Goal: Transaction & Acquisition: Book appointment/travel/reservation

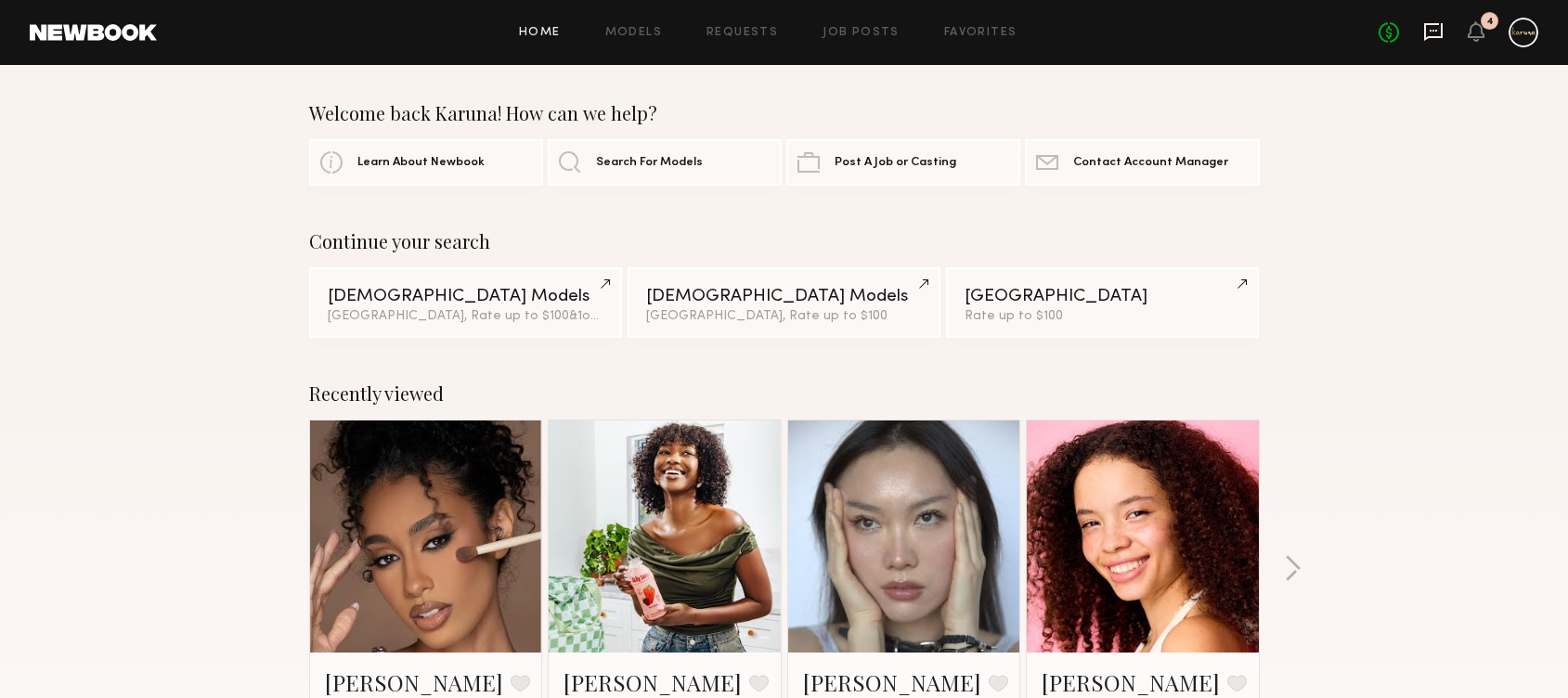
click at [1434, 33] on icon at bounding box center [1433, 31] width 20 height 20
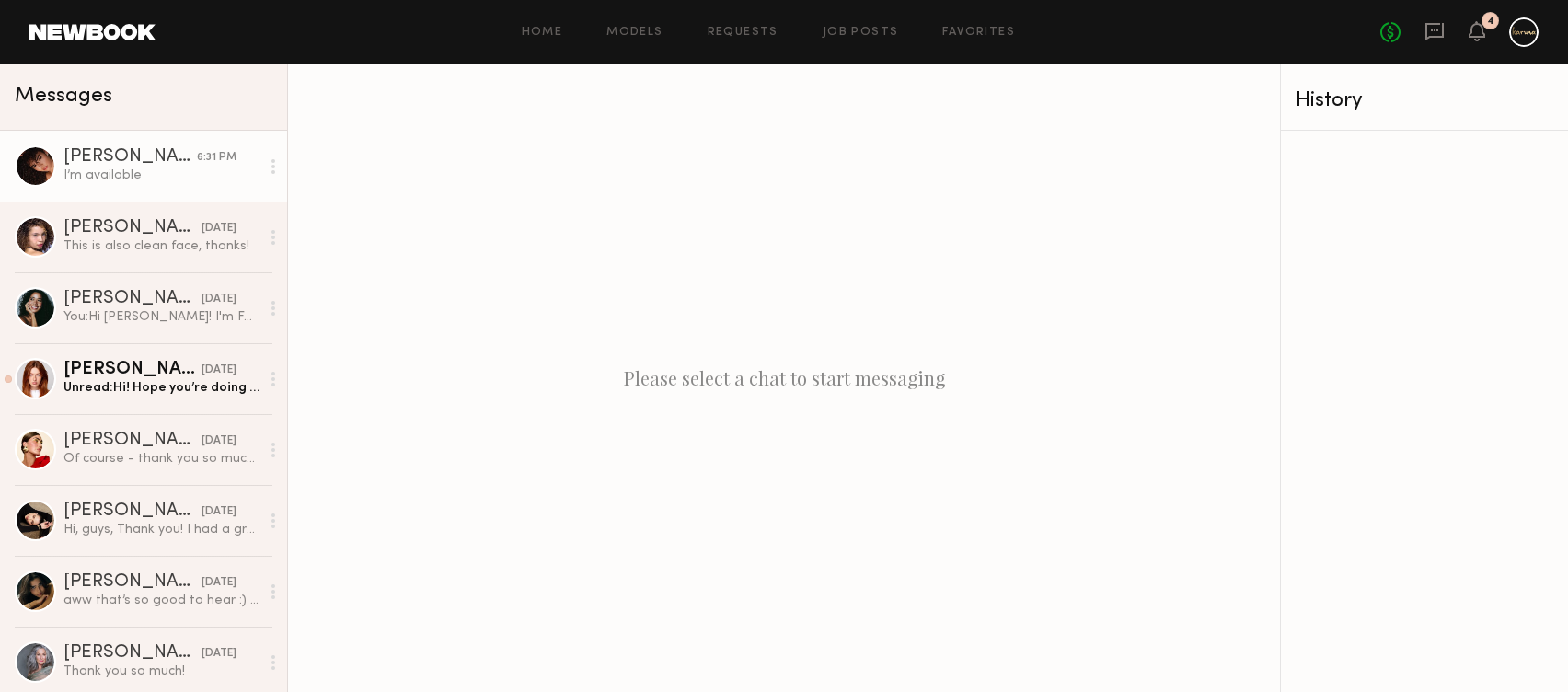
click at [138, 182] on div "I’m available" at bounding box center [161, 175] width 196 height 17
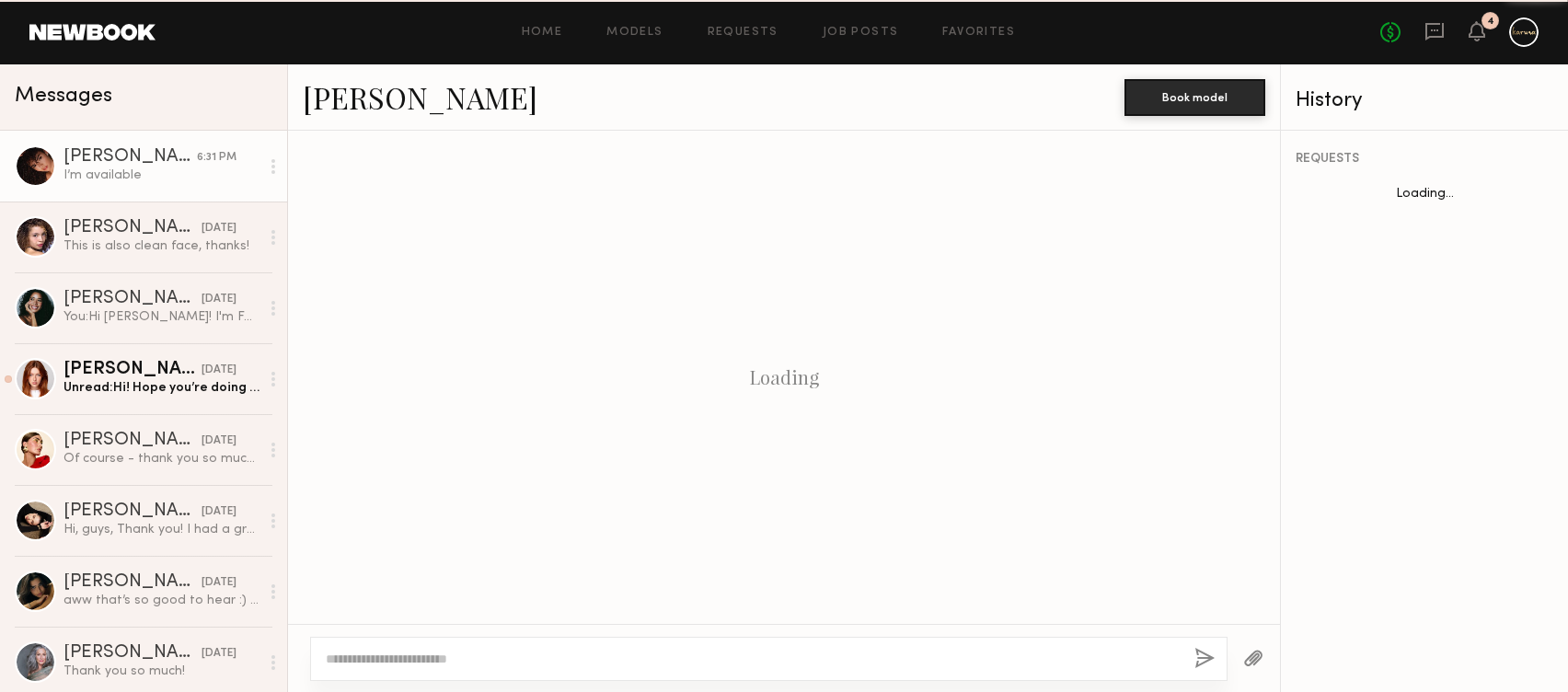
scroll to position [534, 0]
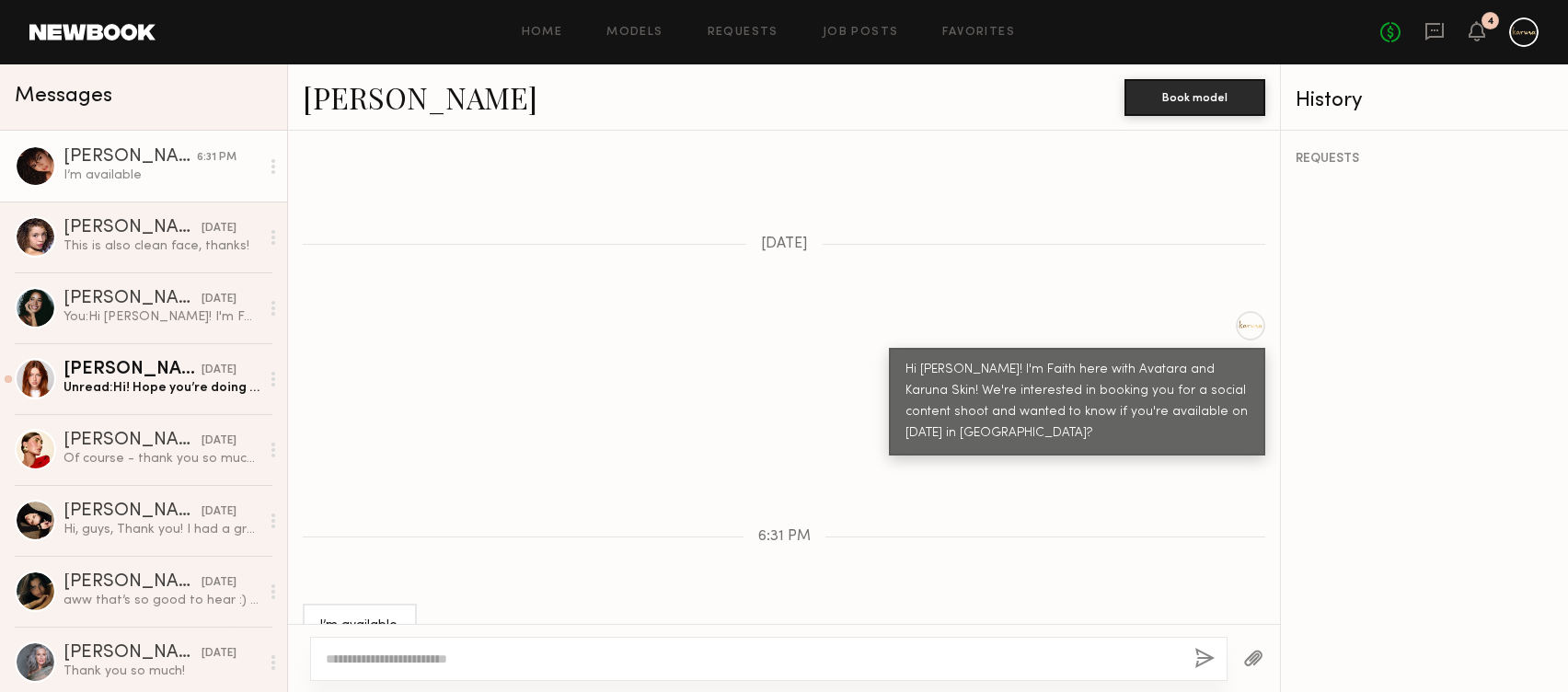
click at [472, 654] on textarea at bounding box center [752, 658] width 854 height 18
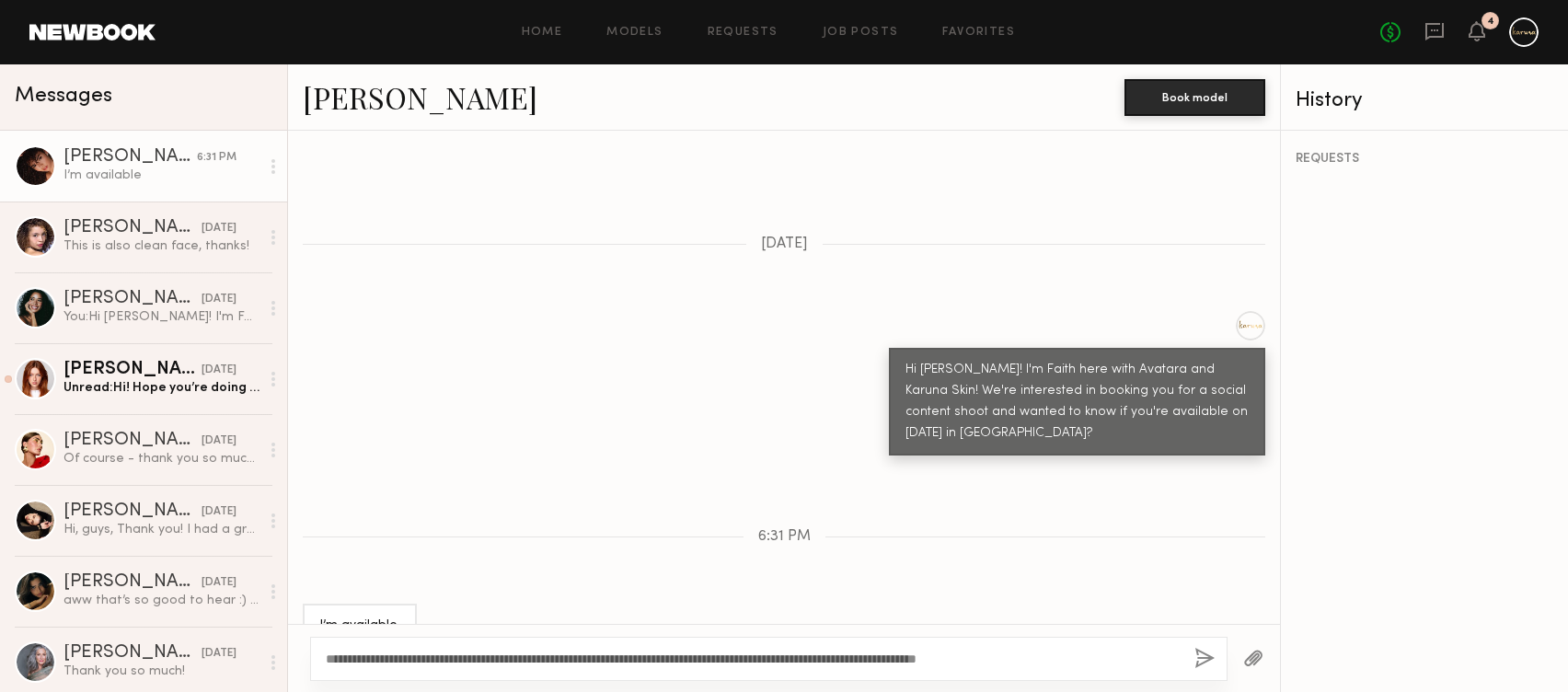
type textarea "**********"
click at [1203, 661] on button "button" at bounding box center [1204, 659] width 20 height 23
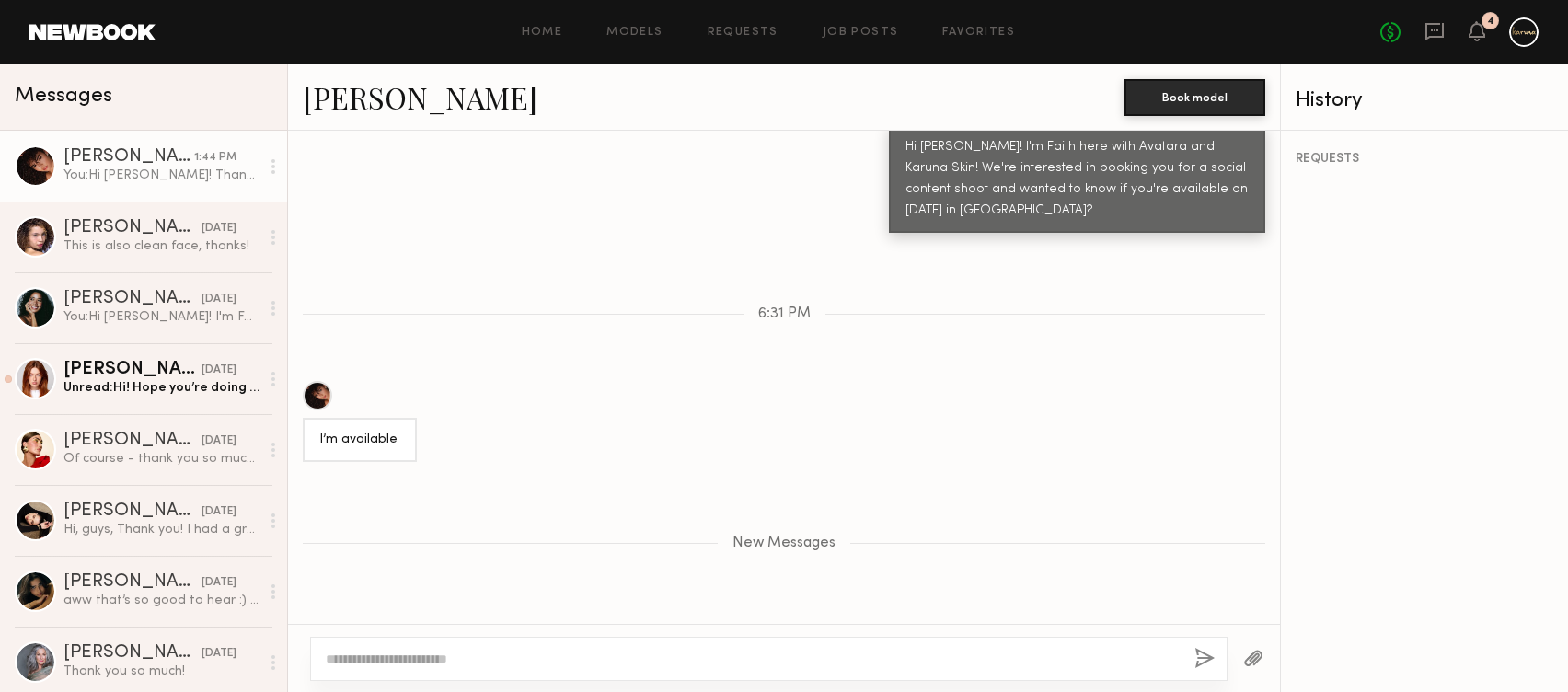
scroll to position [757, 0]
click at [347, 99] on link "Ágatha F." at bounding box center [420, 97] width 235 height 40
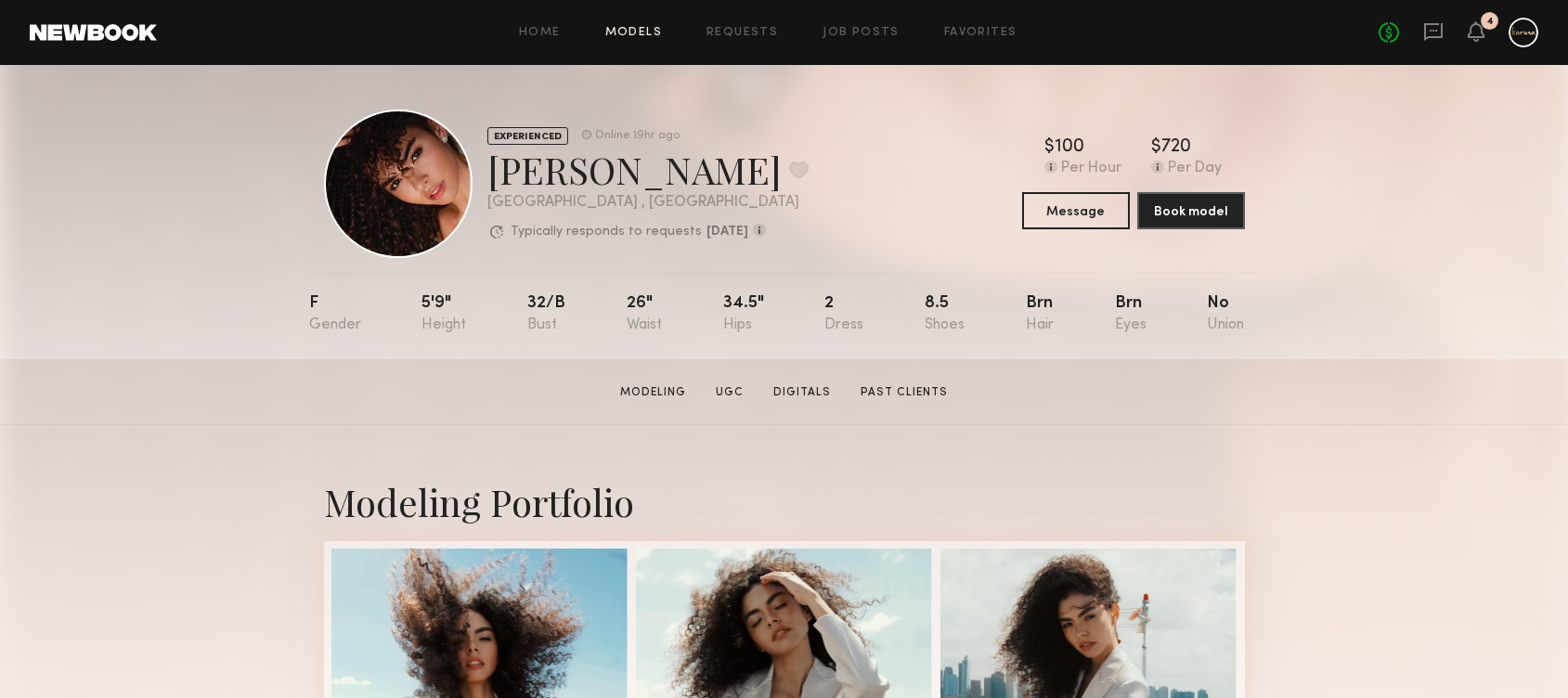
click at [639, 28] on link "Models" at bounding box center [633, 33] width 57 height 12
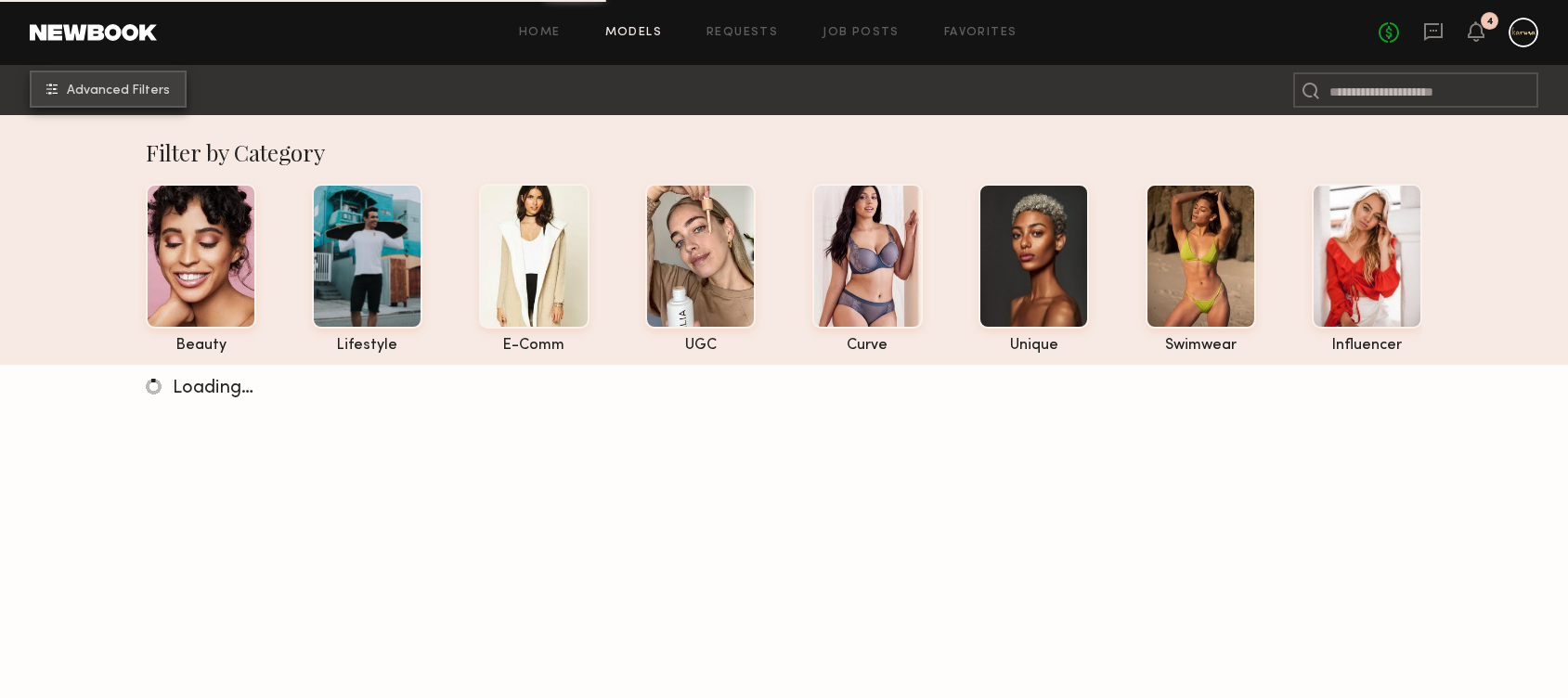
click at [129, 90] on span "Advanced Filters" at bounding box center [119, 91] width 103 height 13
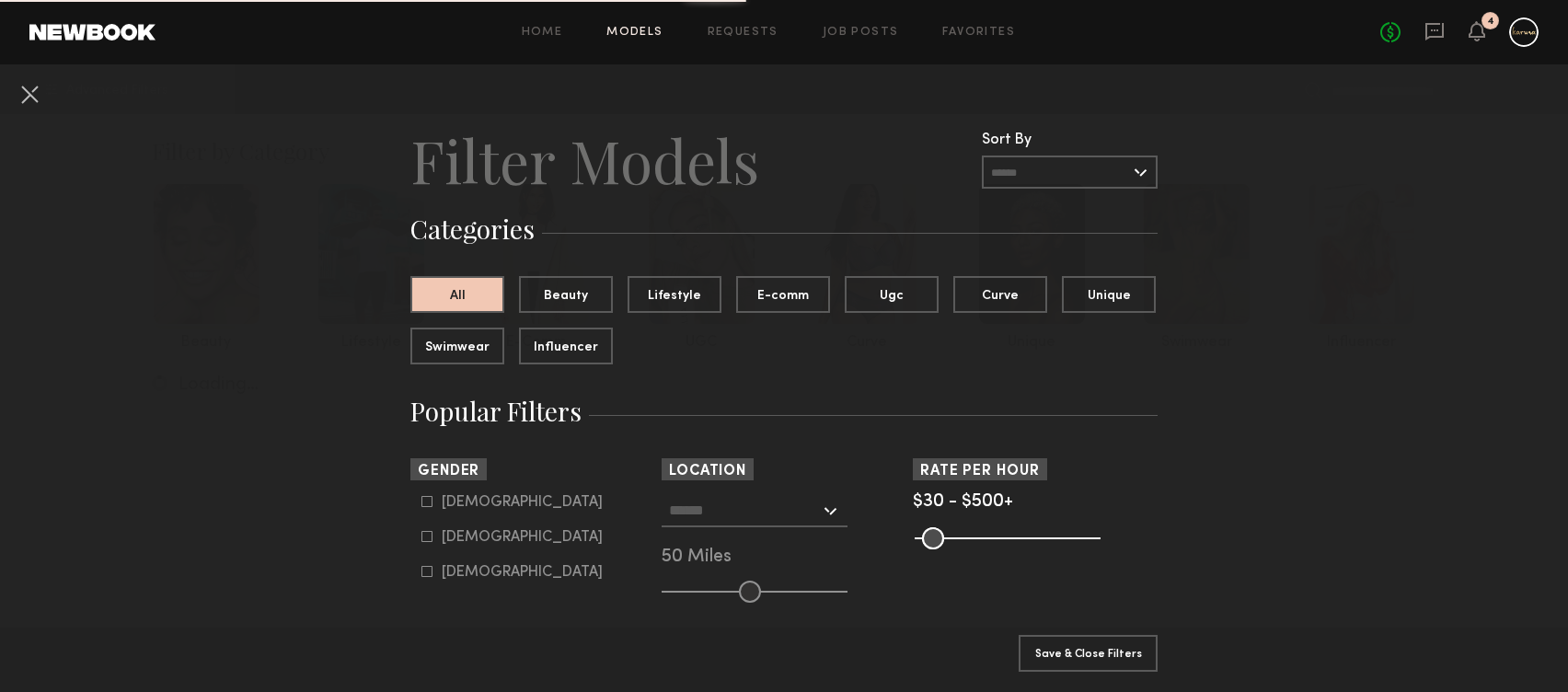
click at [713, 506] on input "text" at bounding box center [744, 509] width 151 height 31
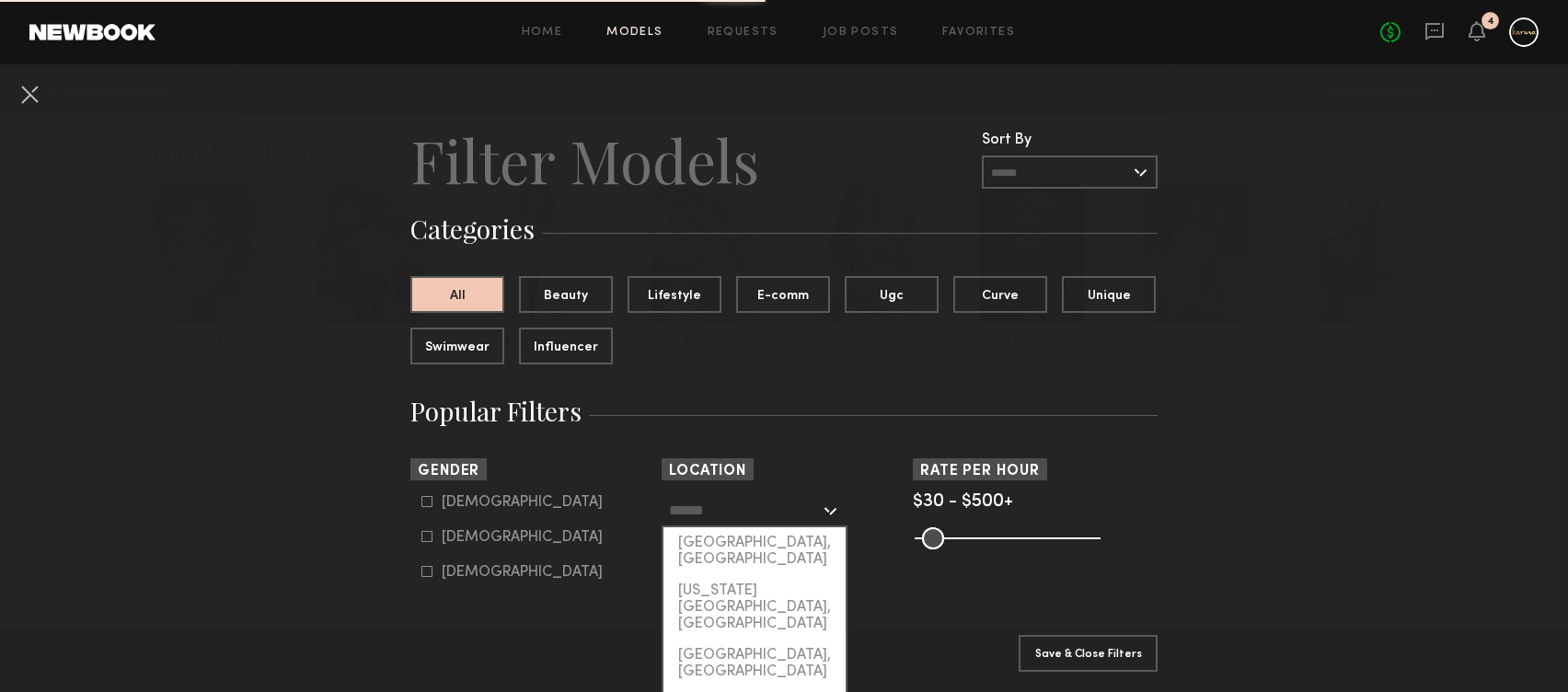
click at [733, 540] on div "[GEOGRAPHIC_DATA], [GEOGRAPHIC_DATA]" at bounding box center [755, 551] width 182 height 47
type input "**********"
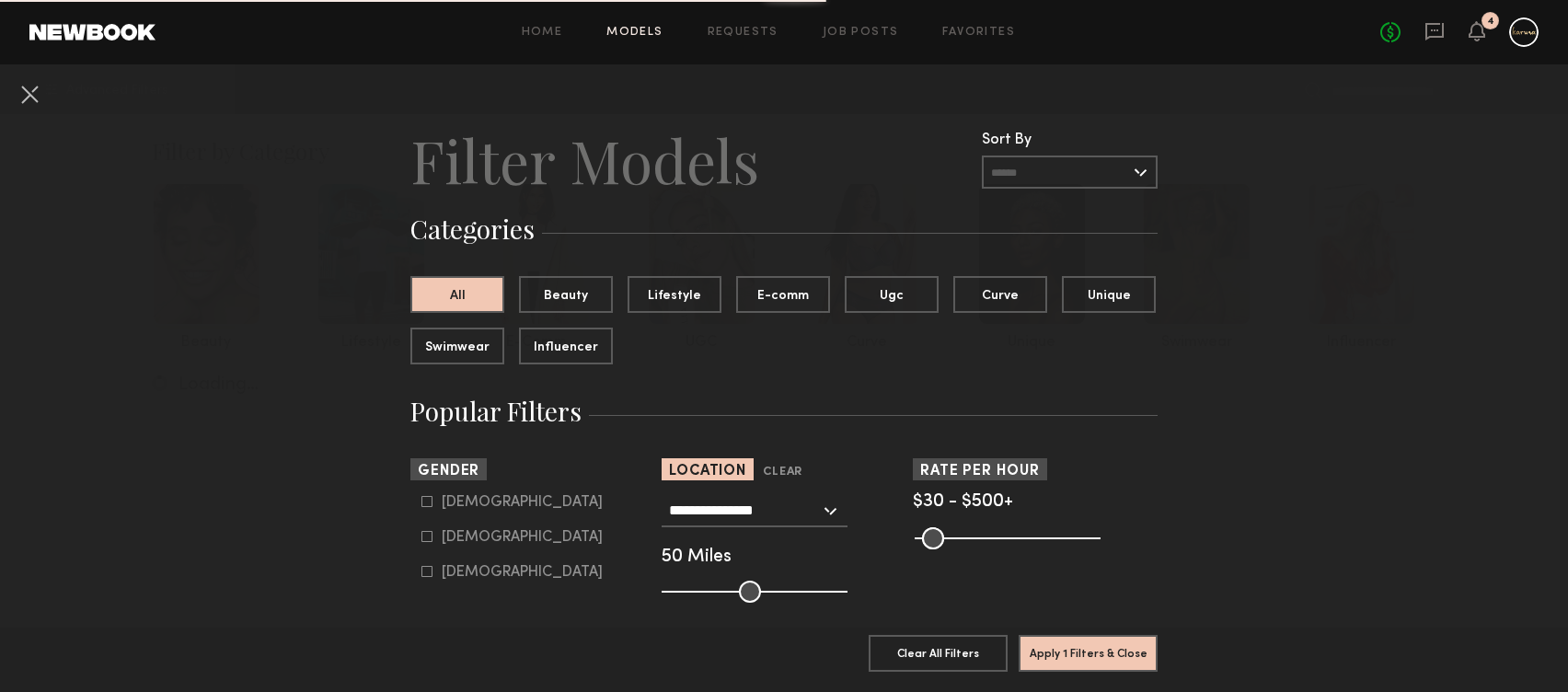
click at [442, 537] on div "Female" at bounding box center [522, 537] width 161 height 11
type input "**"
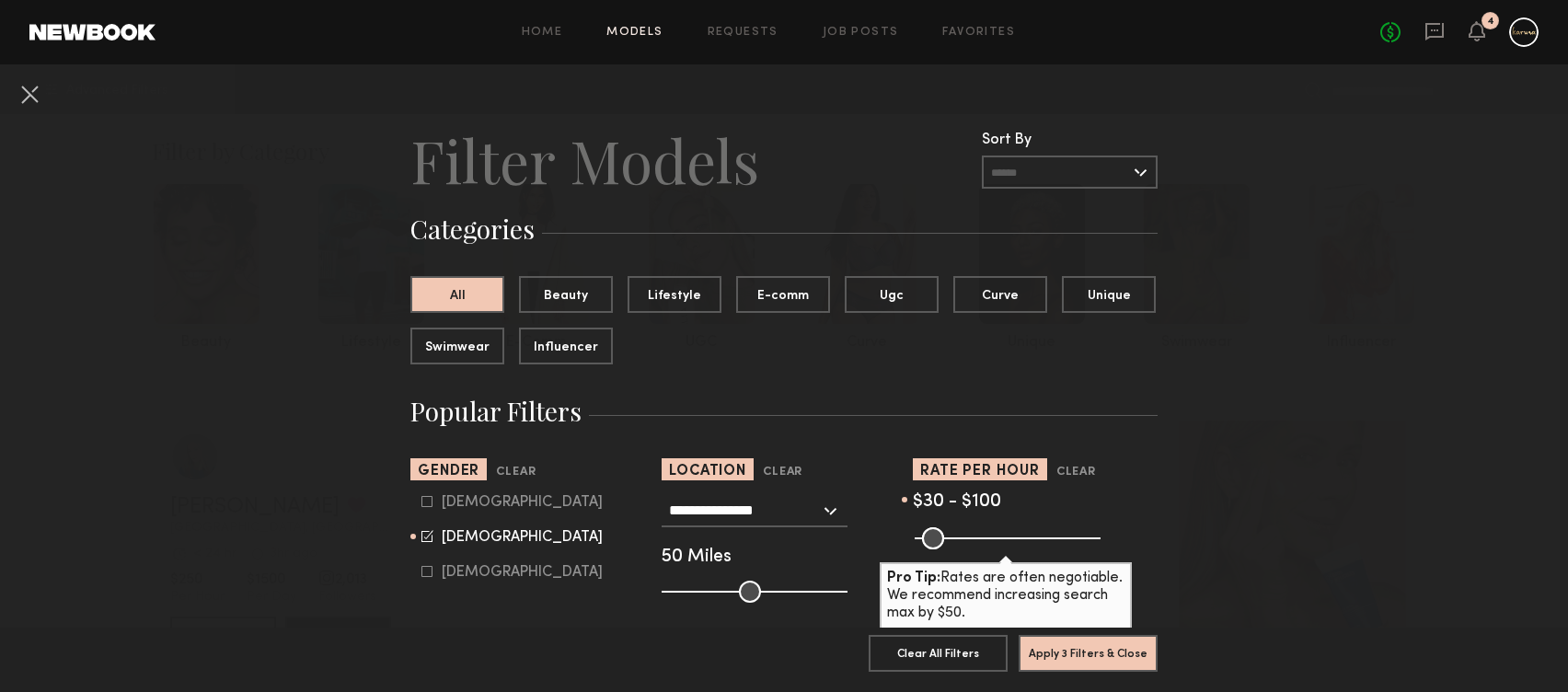
drag, startPoint x: 1085, startPoint y: 535, endPoint x: 943, endPoint y: 555, distance: 143.4
type input "***"
click at [943, 550] on input "range" at bounding box center [1008, 537] width 186 height 22
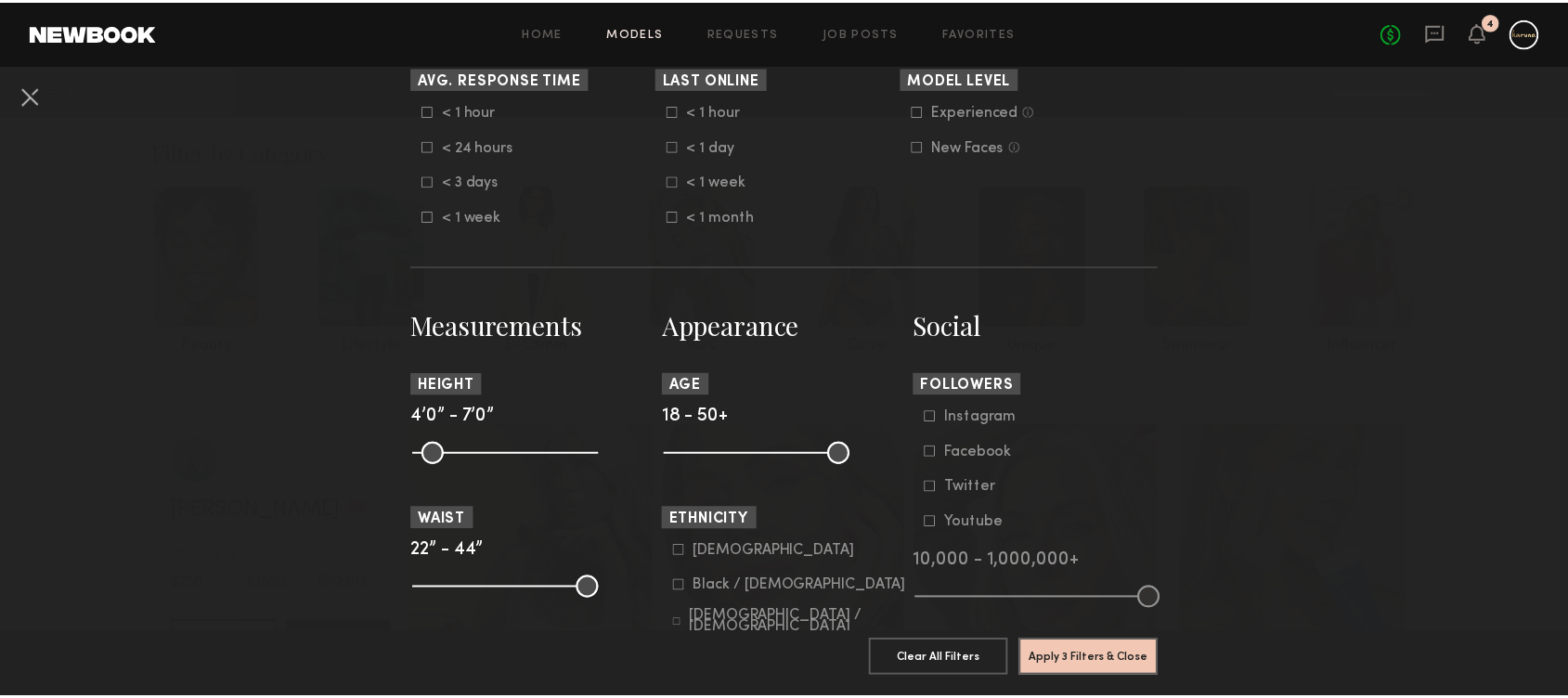
scroll to position [820, 0]
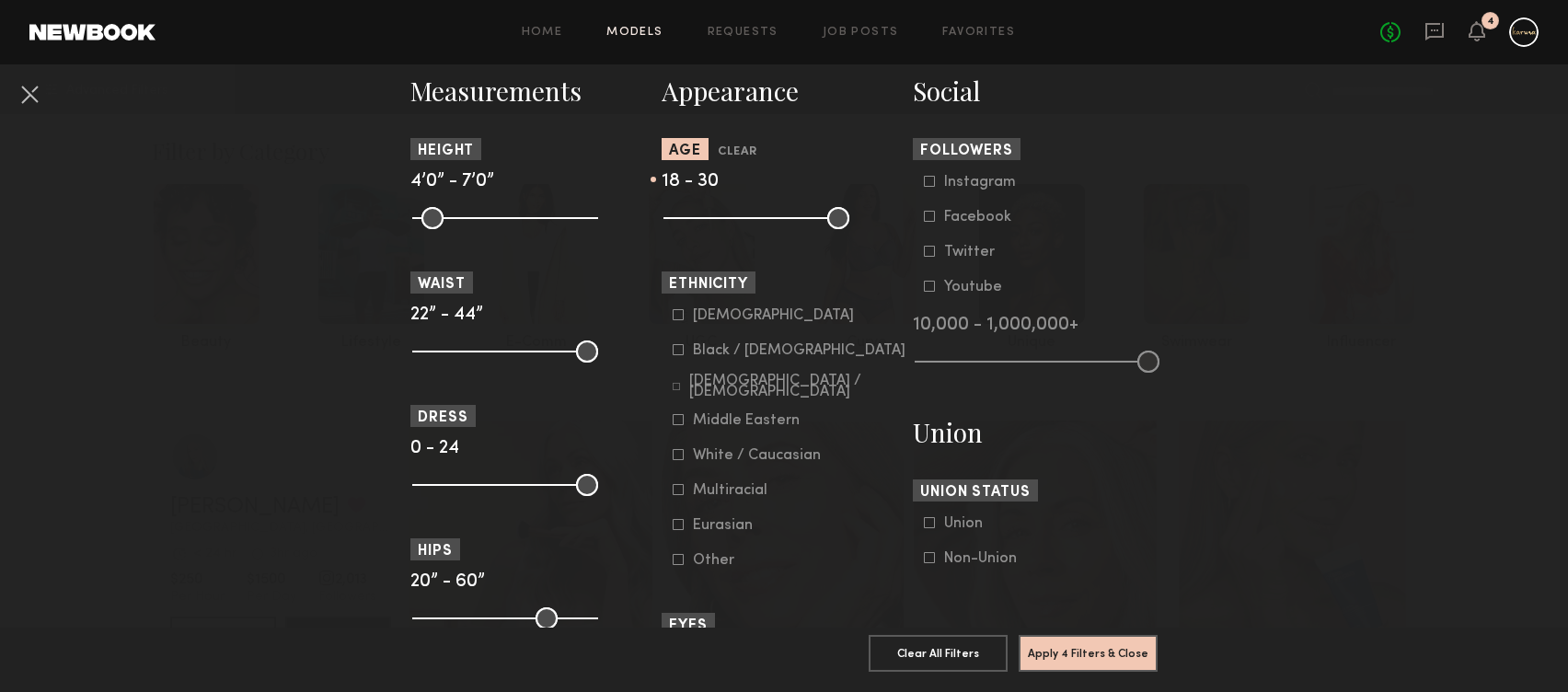
drag, startPoint x: 838, startPoint y: 219, endPoint x: 729, endPoint y: 255, distance: 114.8
type input "**"
click at [729, 229] on input "range" at bounding box center [757, 217] width 186 height 22
click at [1114, 638] on button "Apply 4 Filters & Close" at bounding box center [1088, 652] width 139 height 37
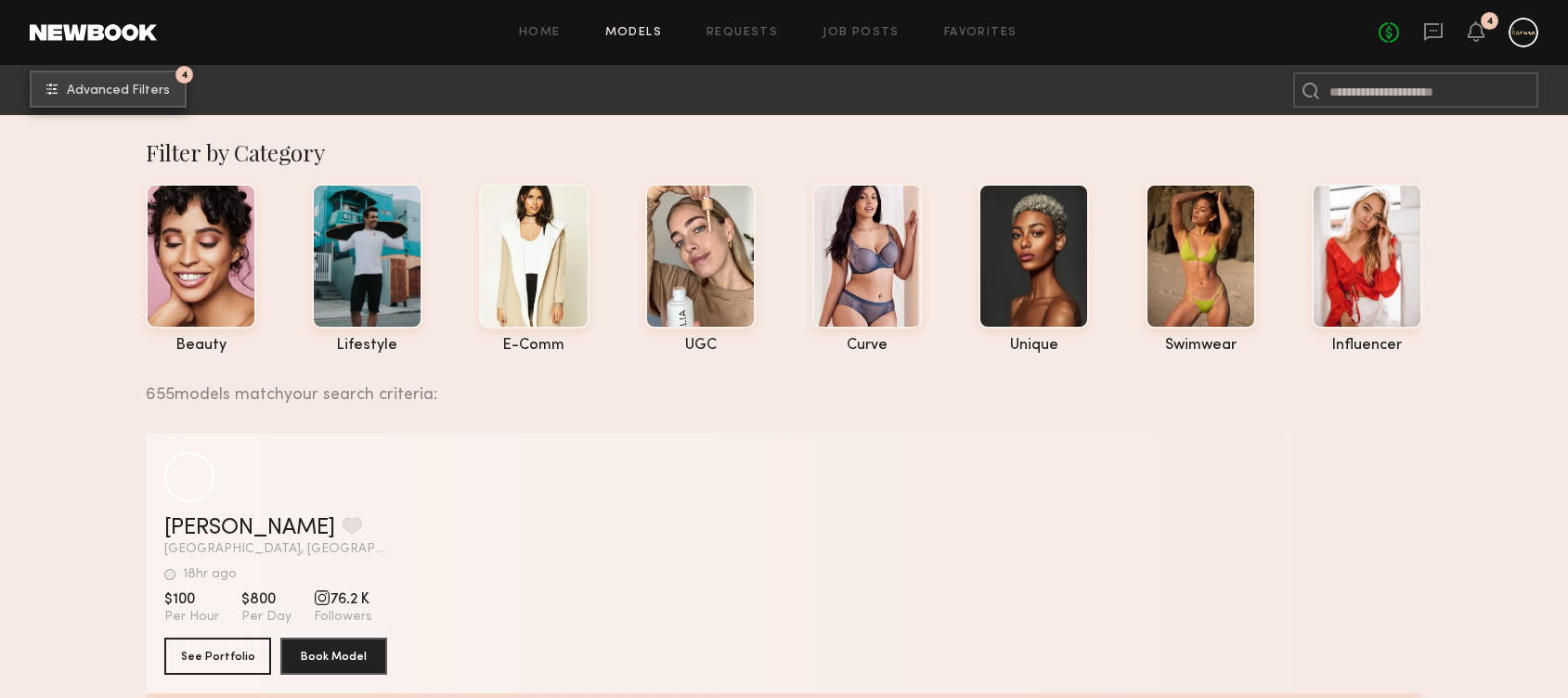
click at [160, 82] on button "4 Advanced Filters" at bounding box center [108, 89] width 157 height 37
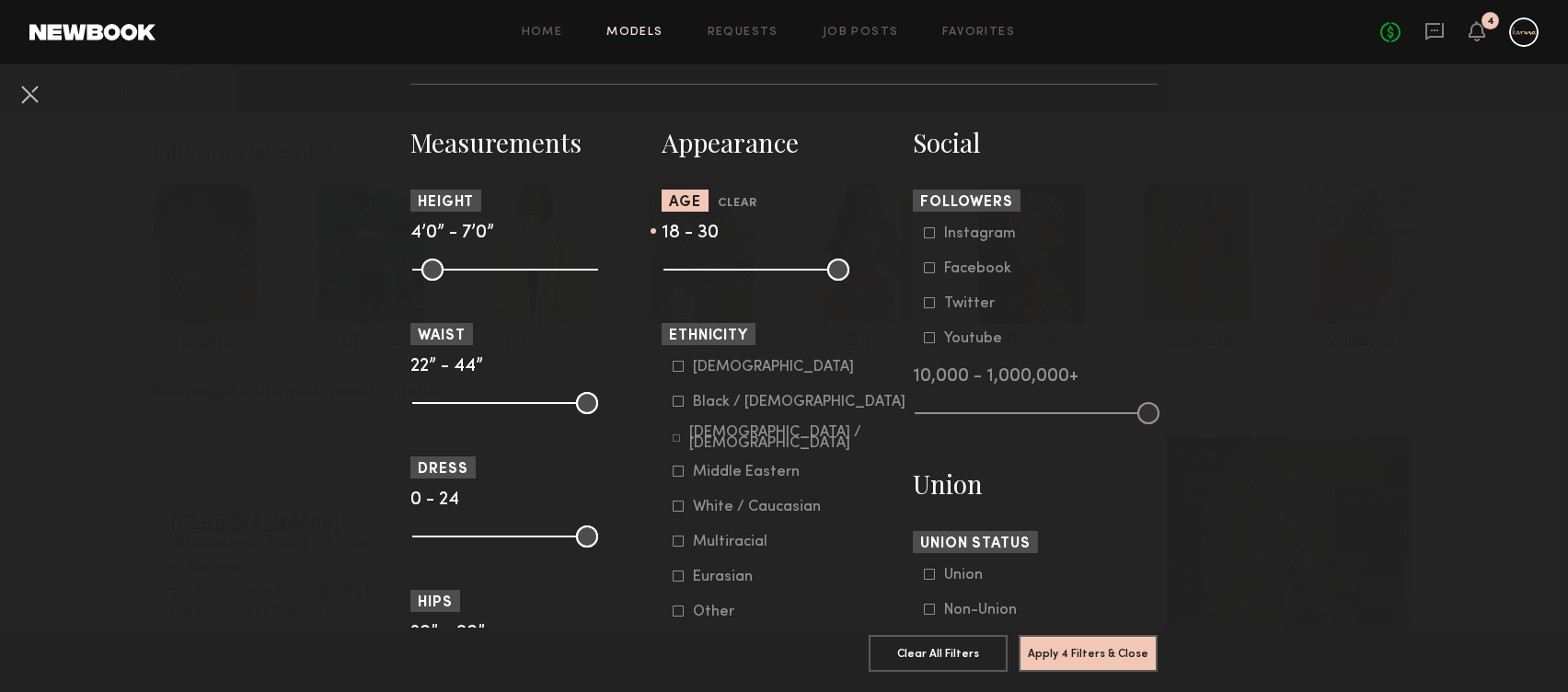
scroll to position [769, 0]
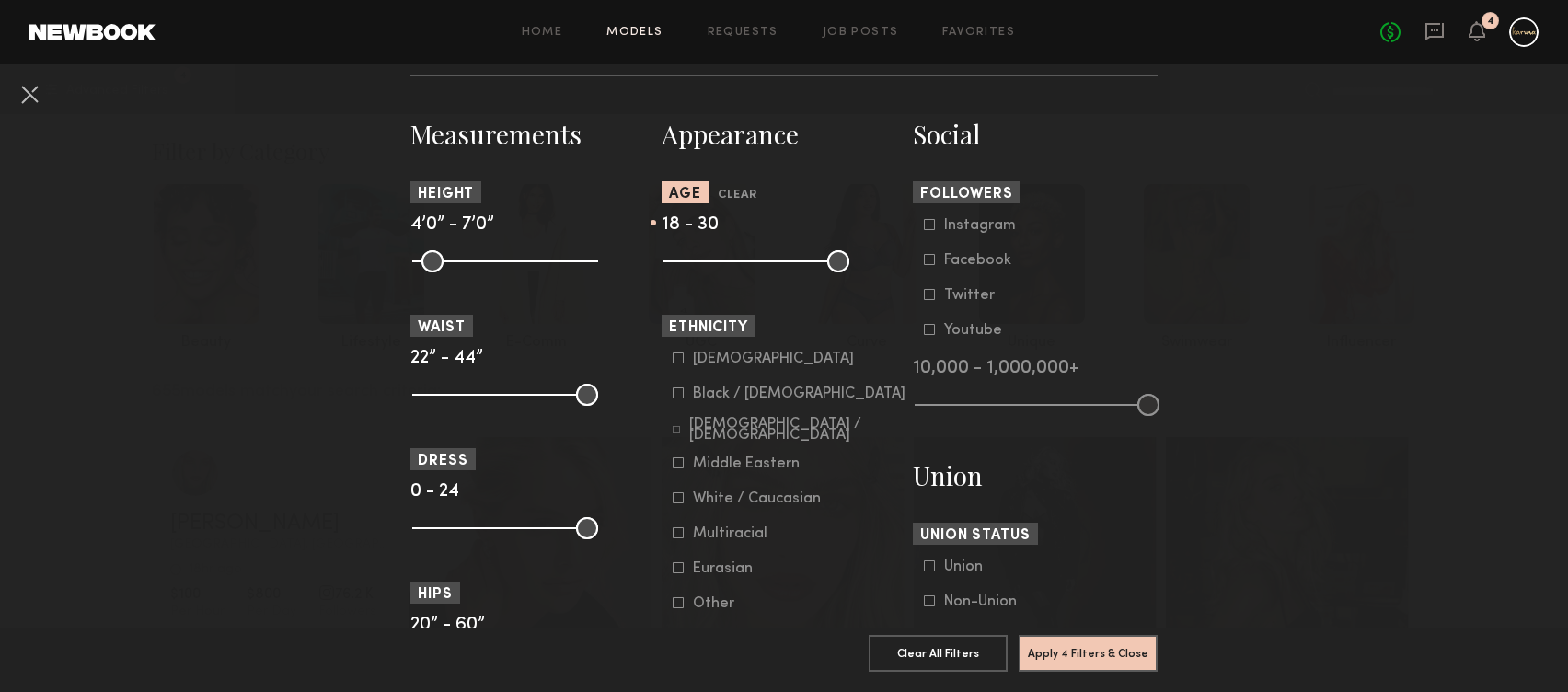
click at [759, 427] on div "Hispanic / Latino" at bounding box center [798, 429] width 217 height 22
click at [701, 362] on div "Asian" at bounding box center [774, 359] width 161 height 11
click at [769, 400] on div "Black / African American" at bounding box center [800, 394] width 213 height 11
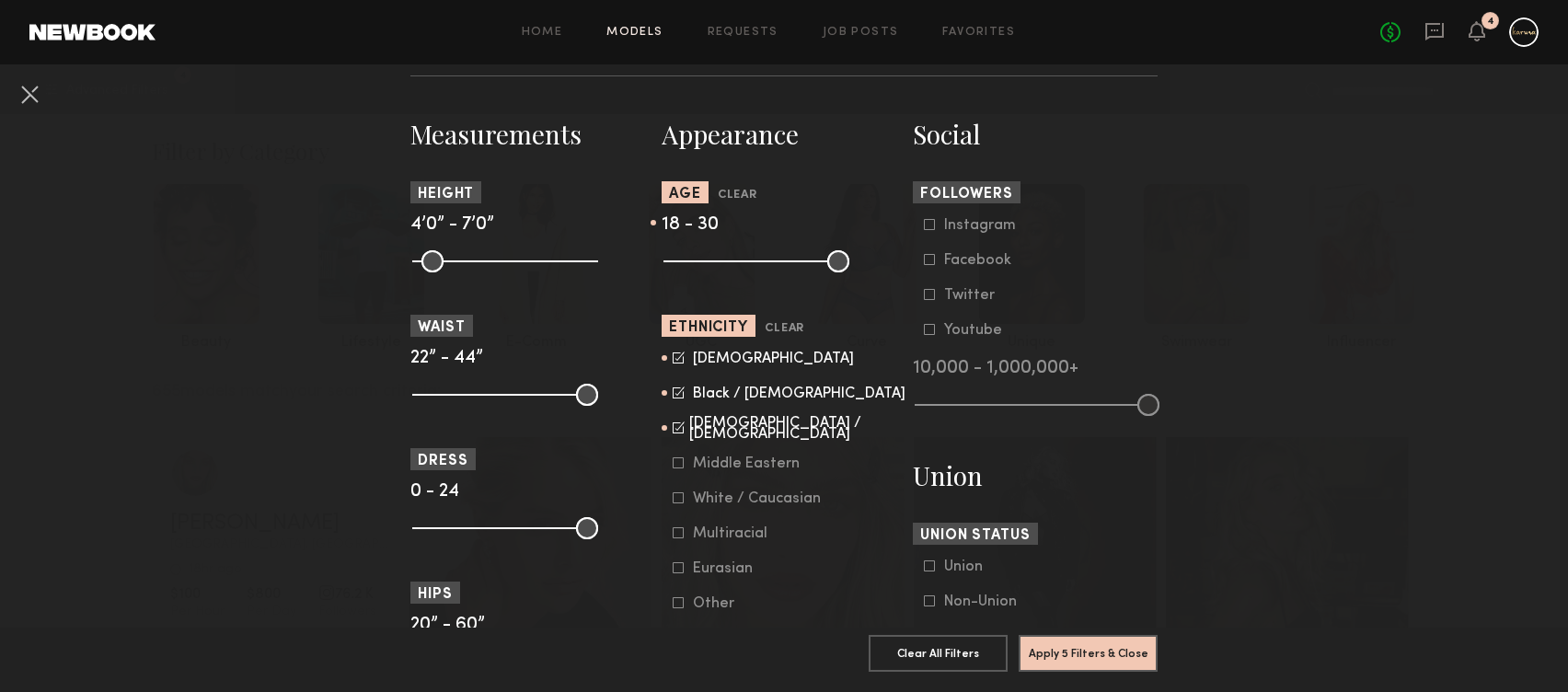
click at [749, 462] on div "Middle Eastern" at bounding box center [746, 464] width 106 height 11
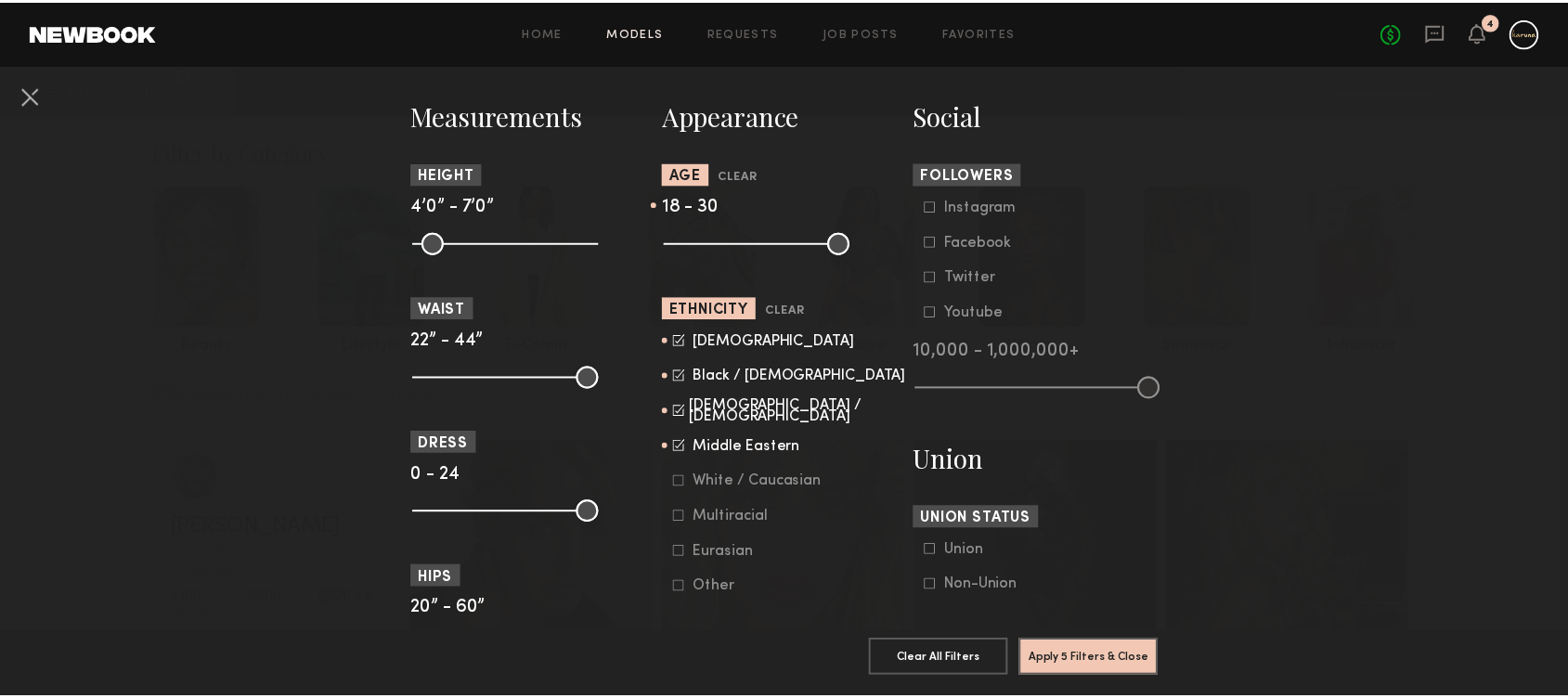
scroll to position [817, 0]
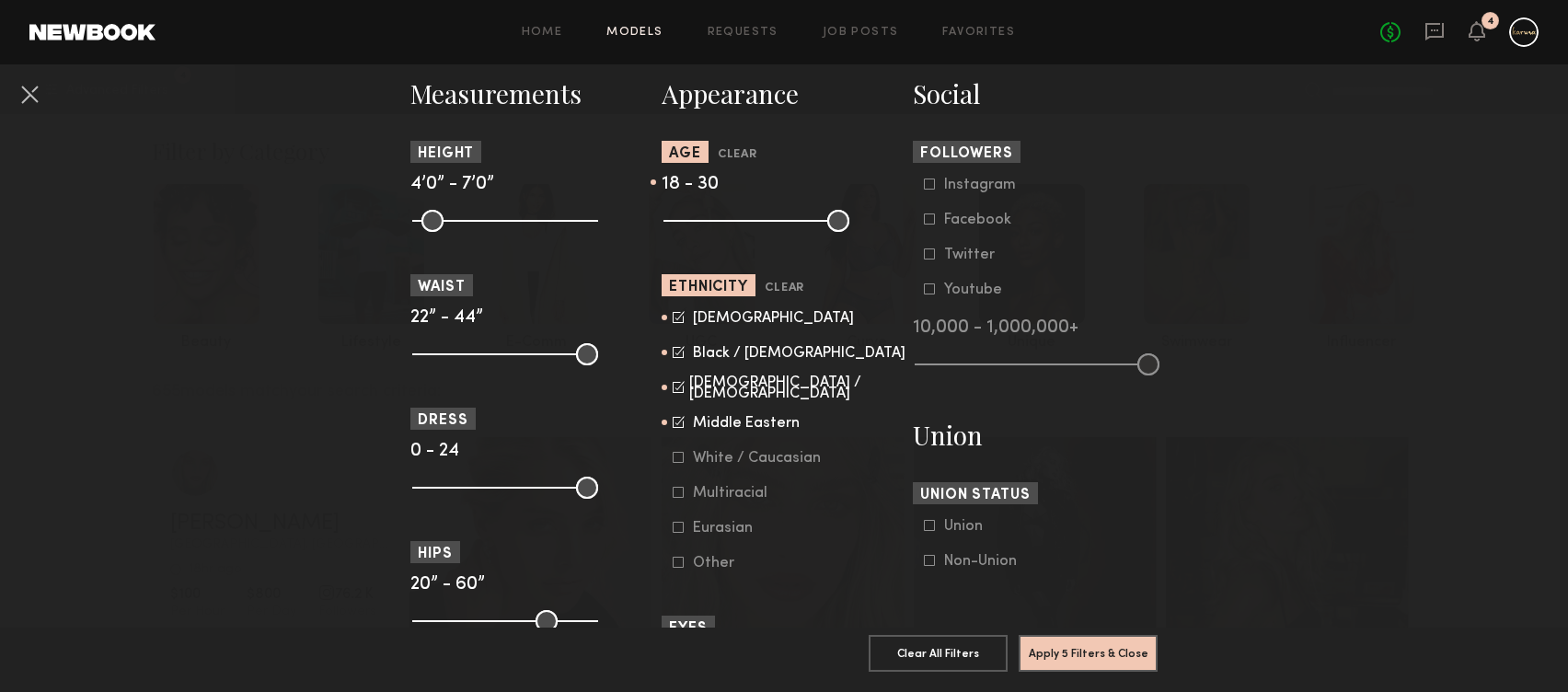
click at [744, 493] on div "Multiracial" at bounding box center [730, 494] width 74 height 11
click at [1088, 645] on button "Apply 5 Filters & Close" at bounding box center [1088, 652] width 139 height 37
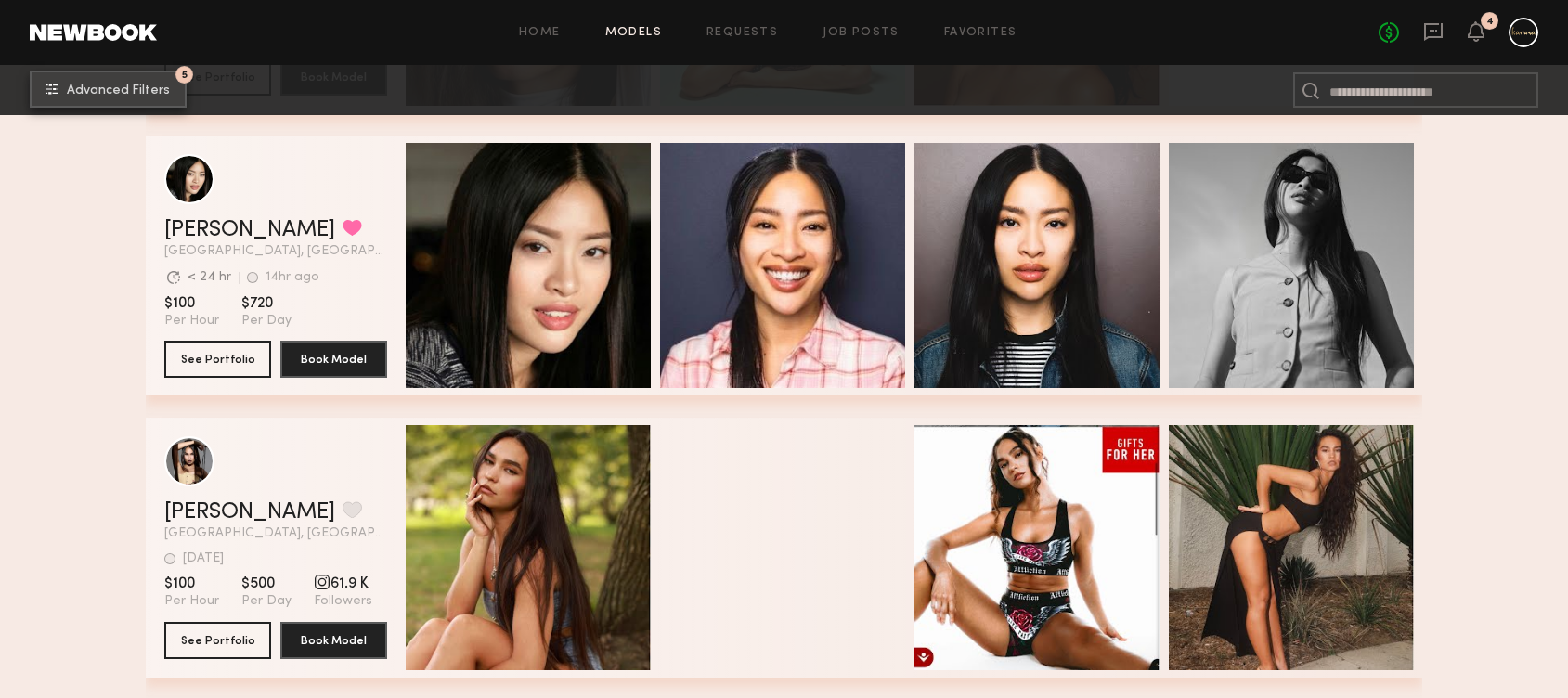
scroll to position [1428, 0]
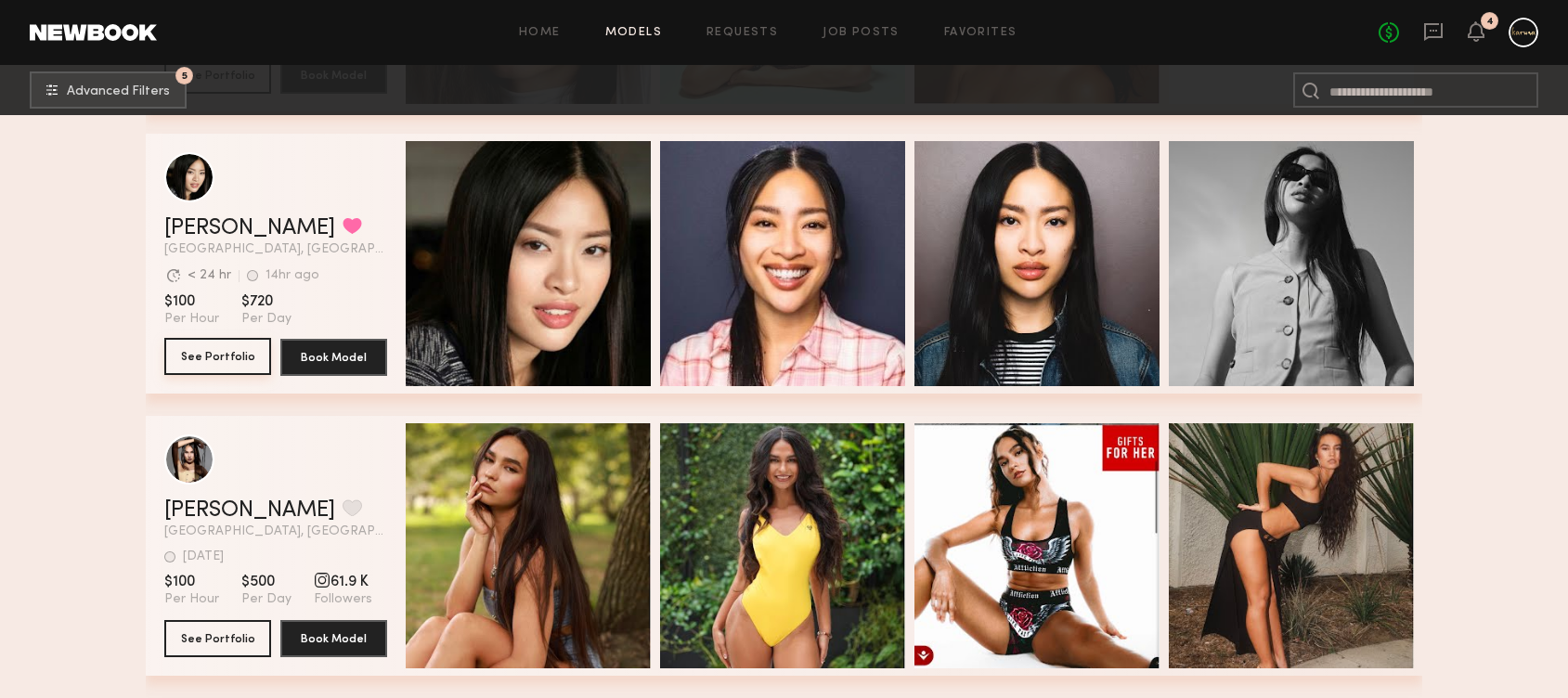
click at [199, 354] on button "See Portfolio" at bounding box center [217, 356] width 106 height 37
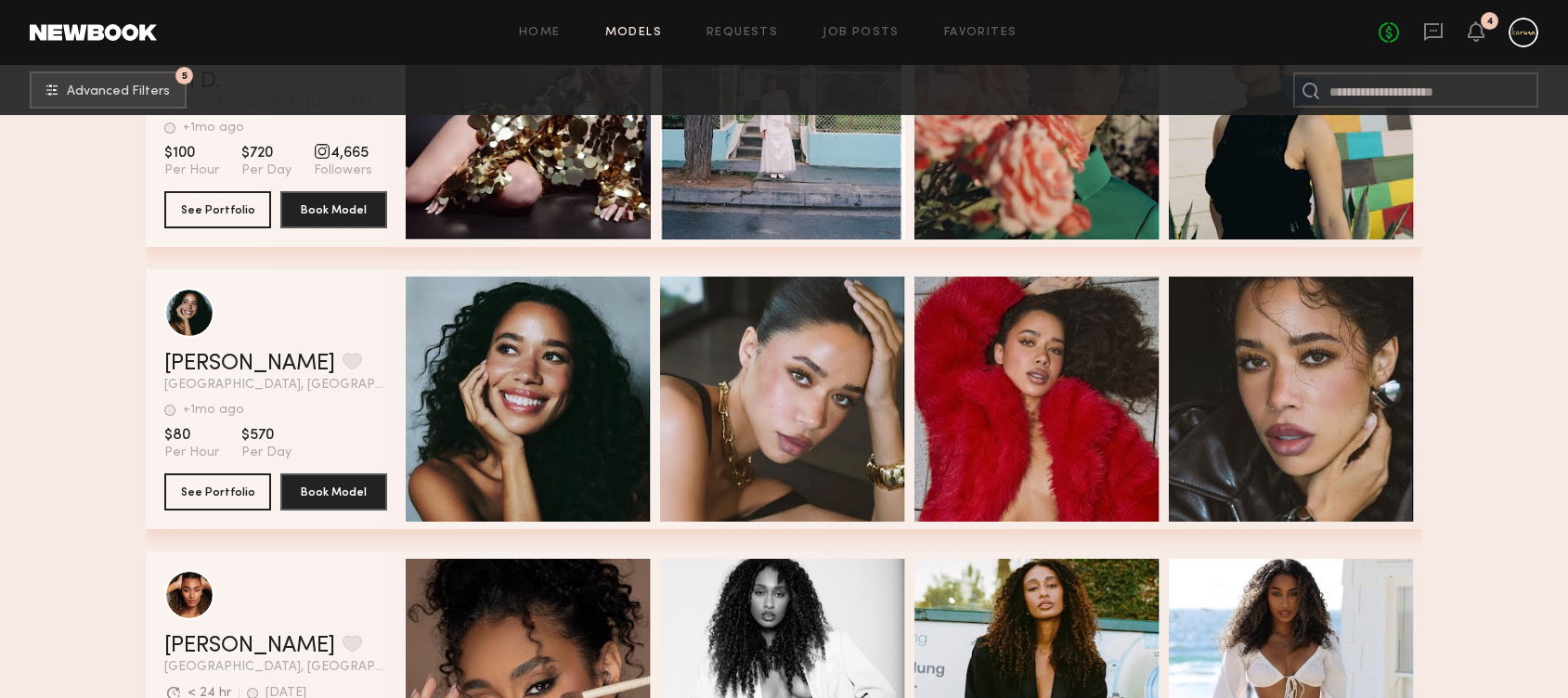
scroll to position [7023, 0]
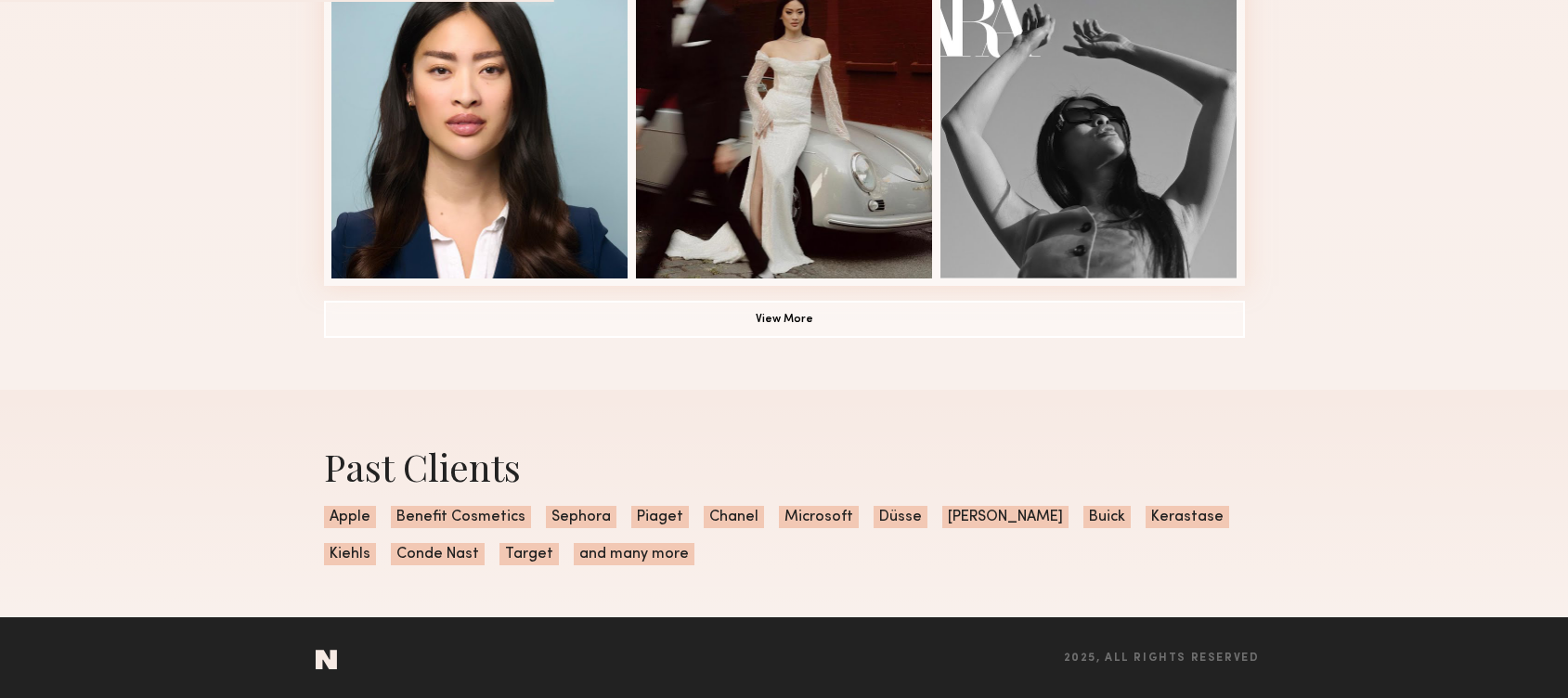
scroll to position [1417, 0]
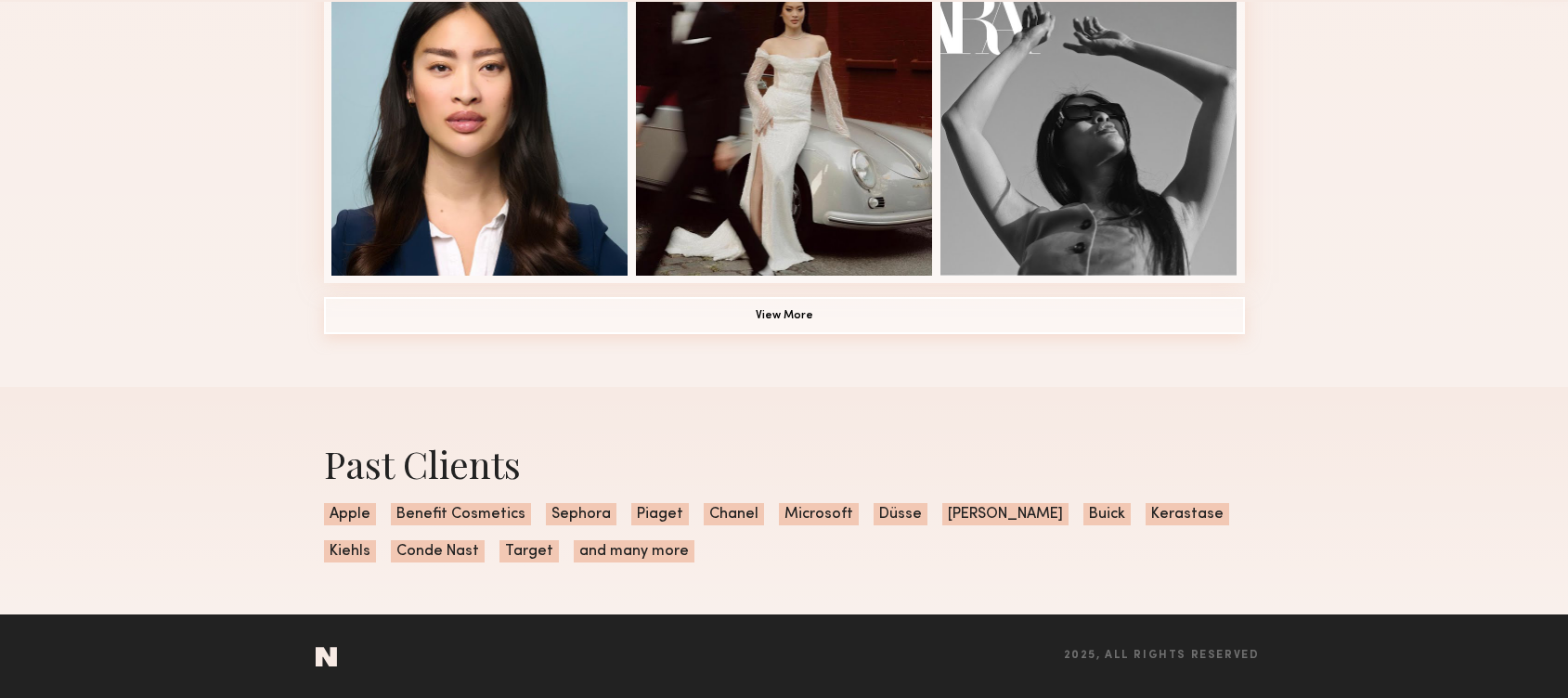
click at [764, 305] on button "View More" at bounding box center [784, 315] width 920 height 37
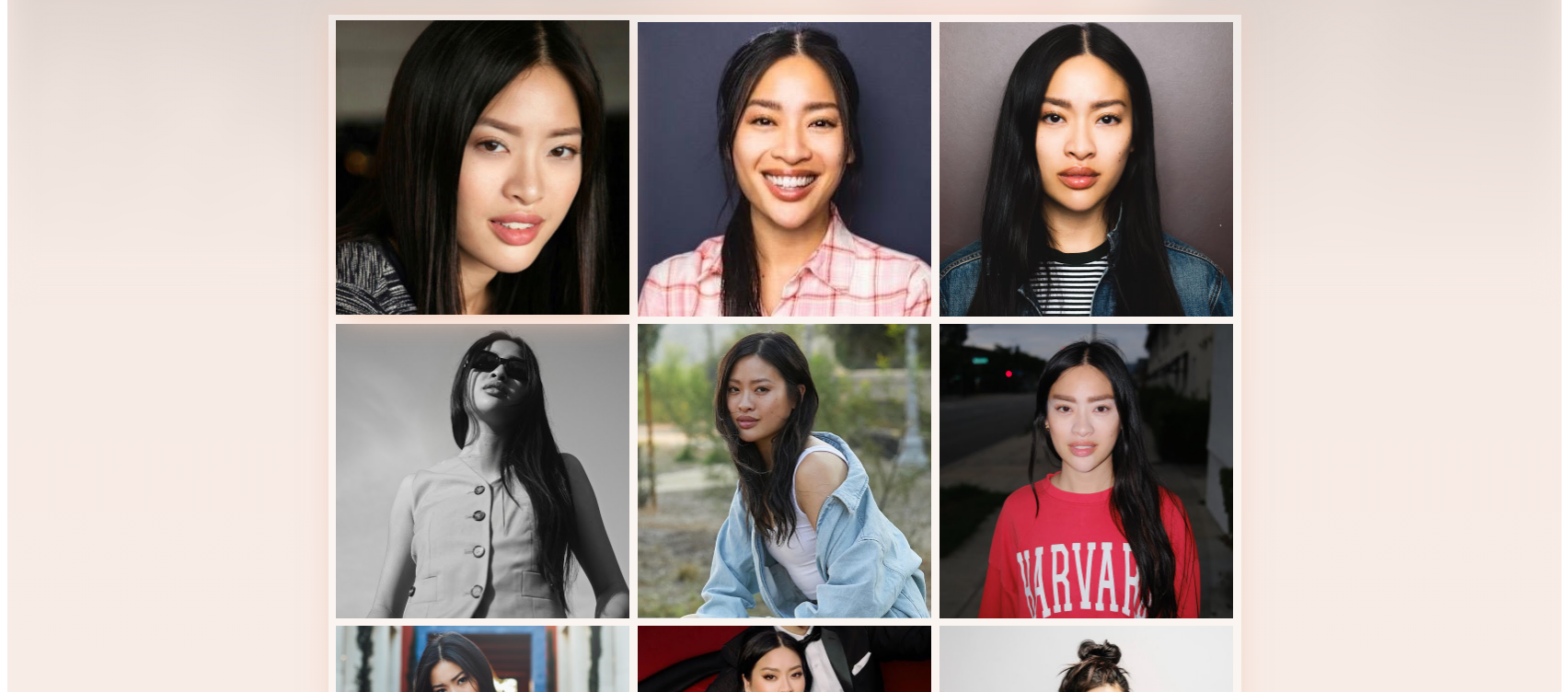
scroll to position [0, 0]
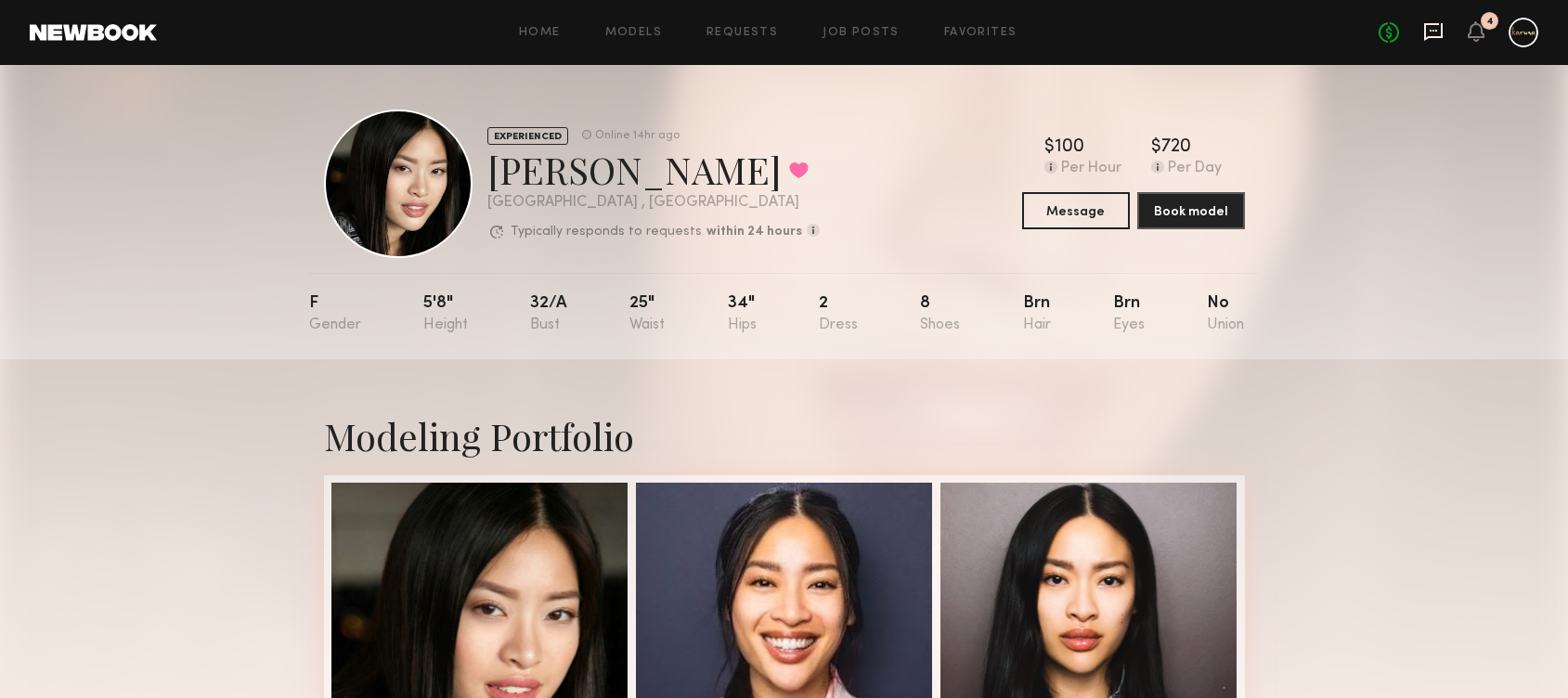
click at [1438, 30] on icon at bounding box center [1433, 31] width 20 height 20
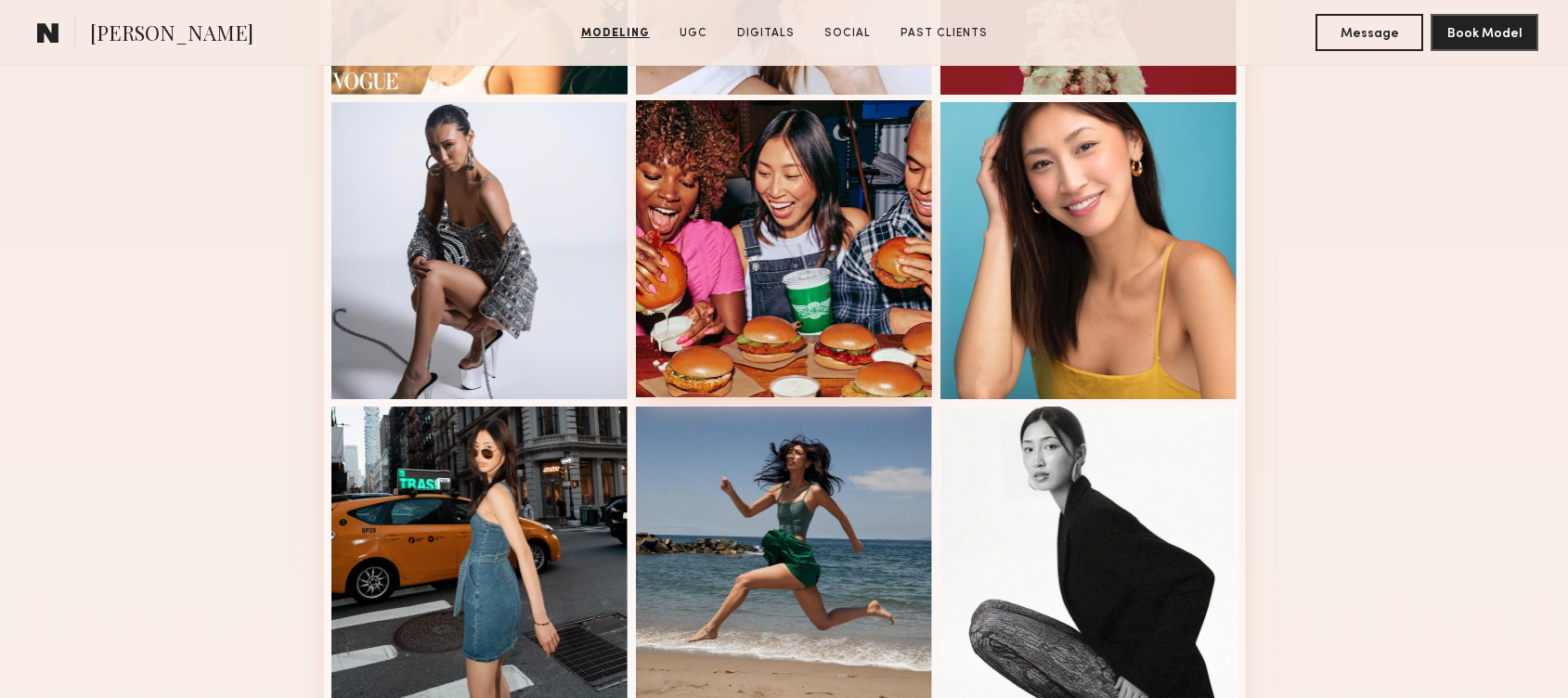
scroll to position [782, 0]
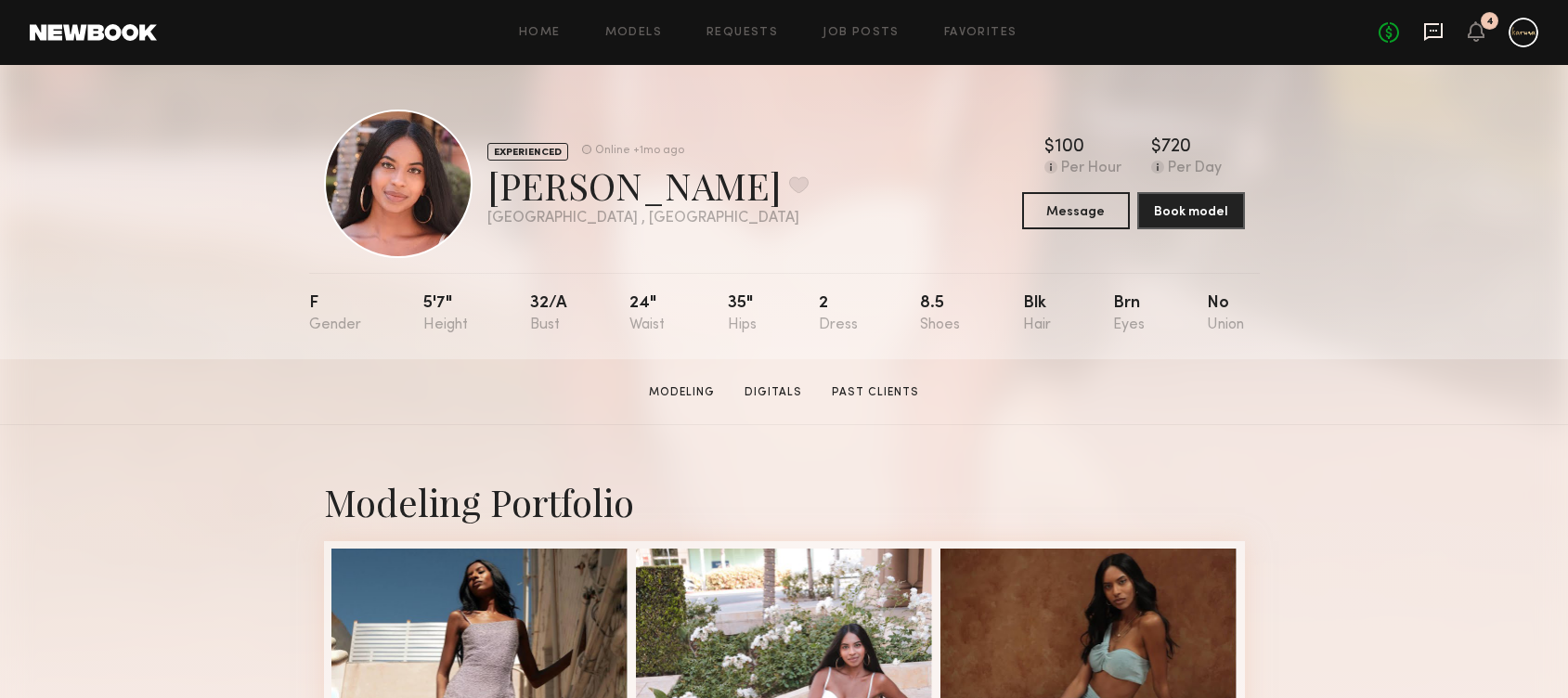
click at [1436, 34] on icon at bounding box center [1433, 31] width 20 height 20
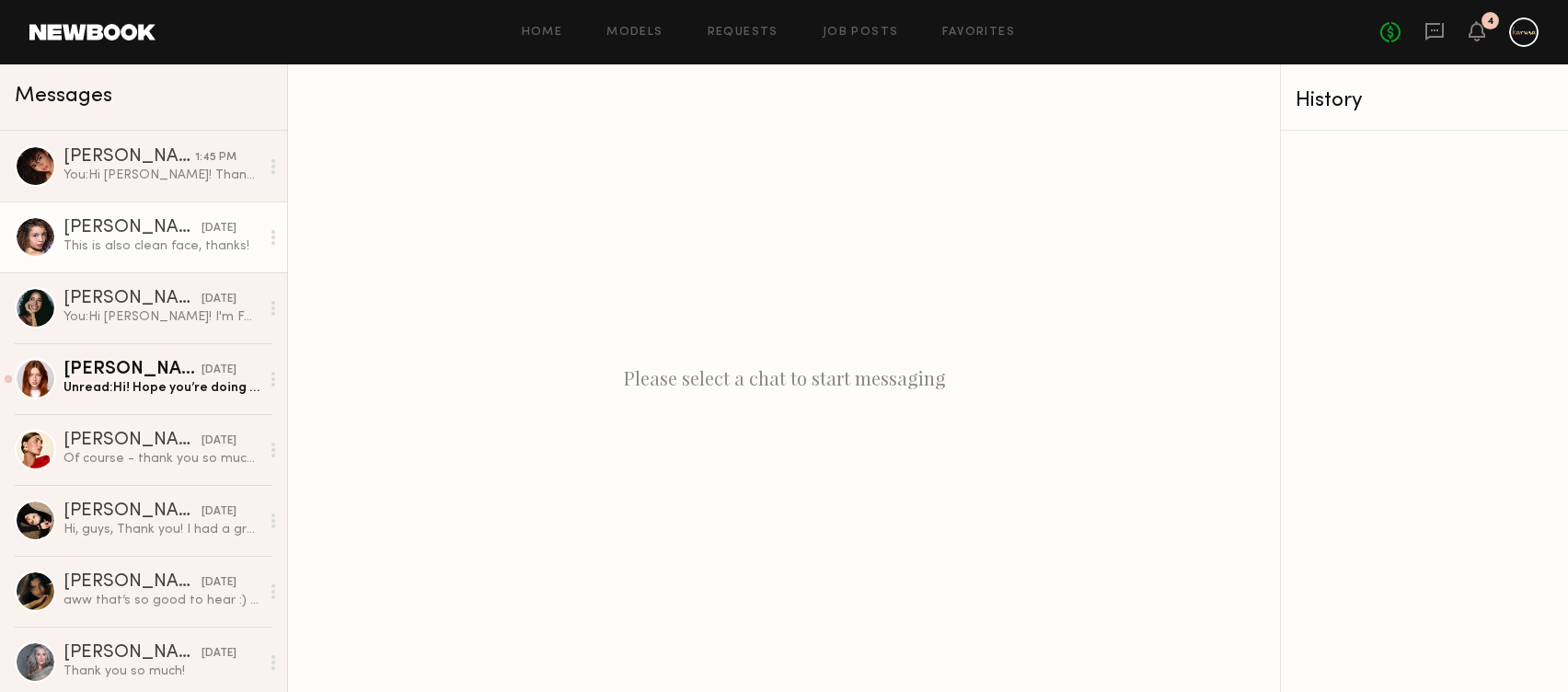
click at [154, 237] on div "This is also clean face, thanks!" at bounding box center [161, 246] width 196 height 17
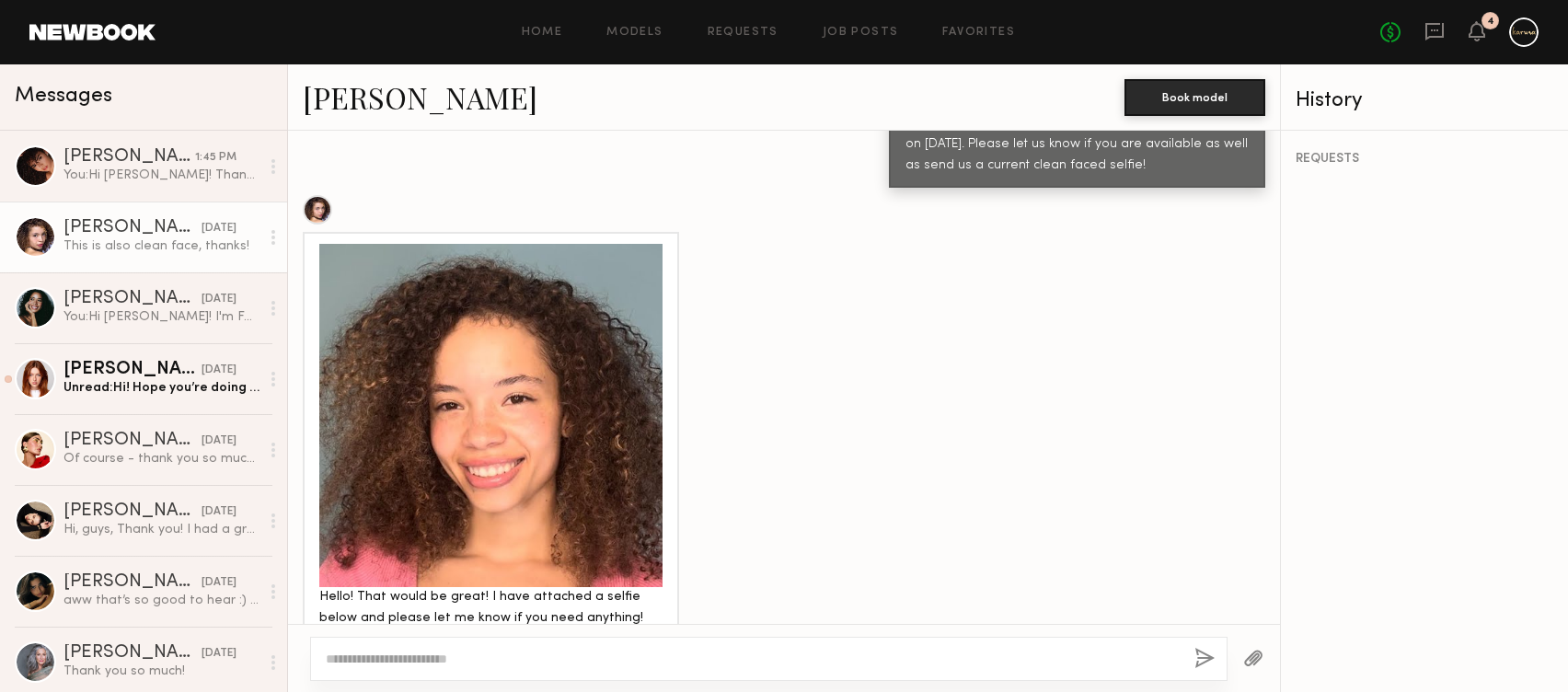
scroll to position [445, 0]
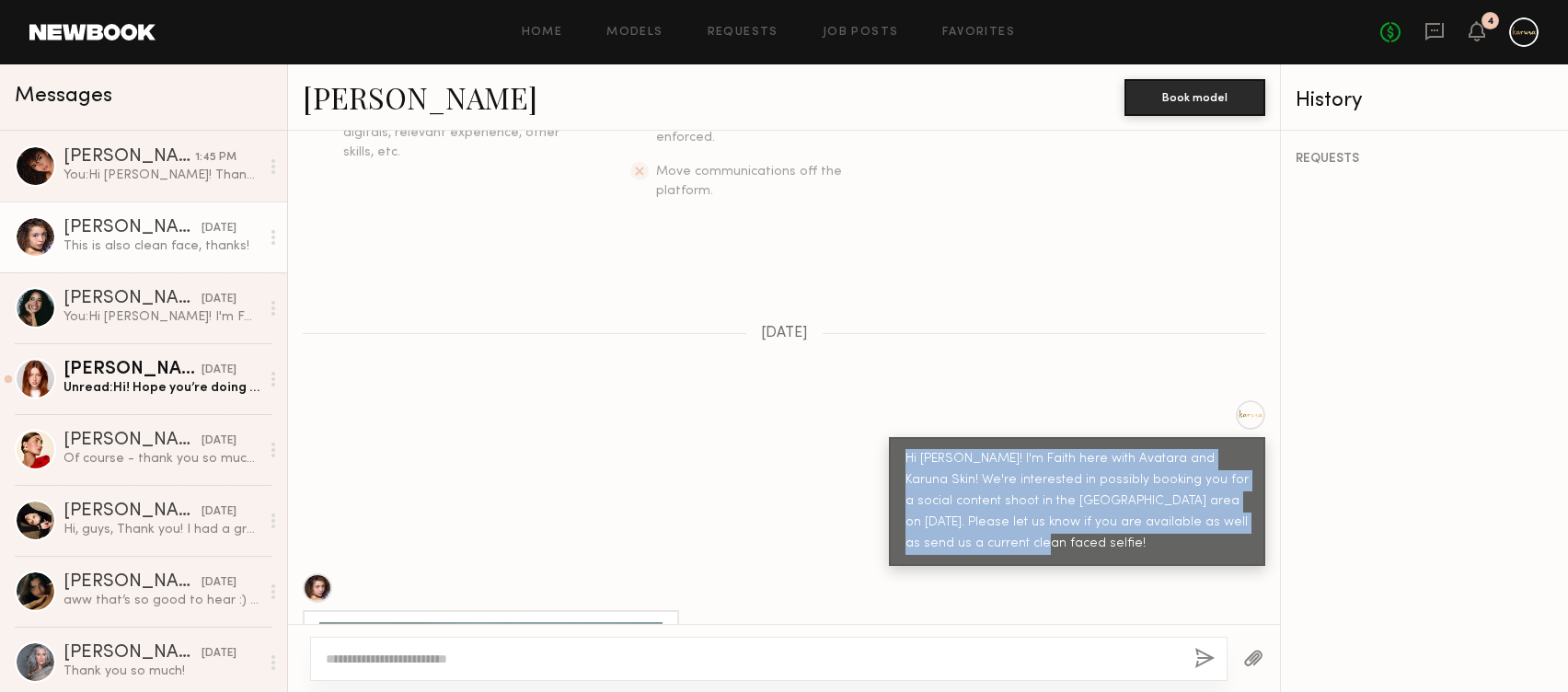
drag, startPoint x: 893, startPoint y: 415, endPoint x: 1050, endPoint y: 506, distance: 181.5
click at [1050, 506] on div "Hi Maryna! I'm Faith here with Avatara and Karuna Skin! We're interested in pos…" at bounding box center [1077, 501] width 343 height 105
copy div "Hi Maryna! I'm Faith here with Avatara and Karuna Skin! We're interested in pos…"
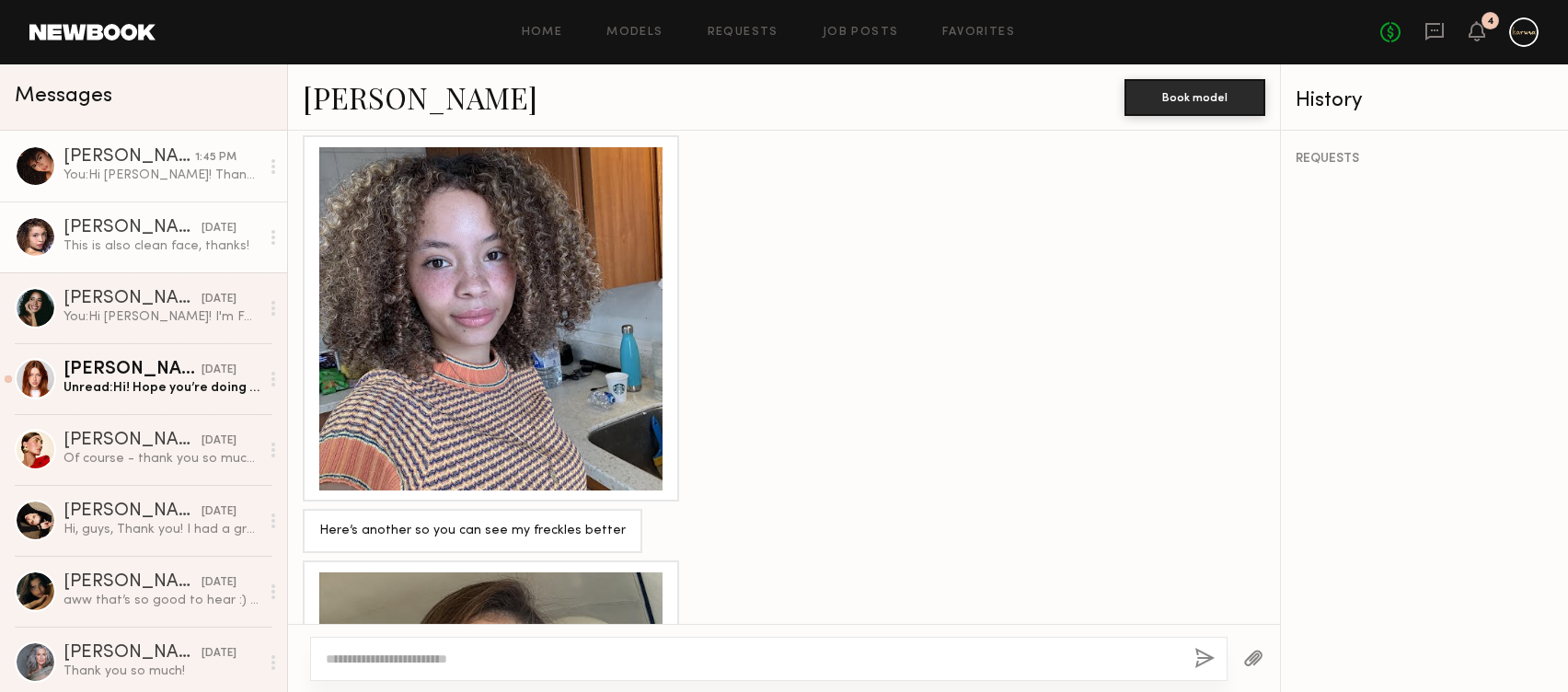
scroll to position [1687, 0]
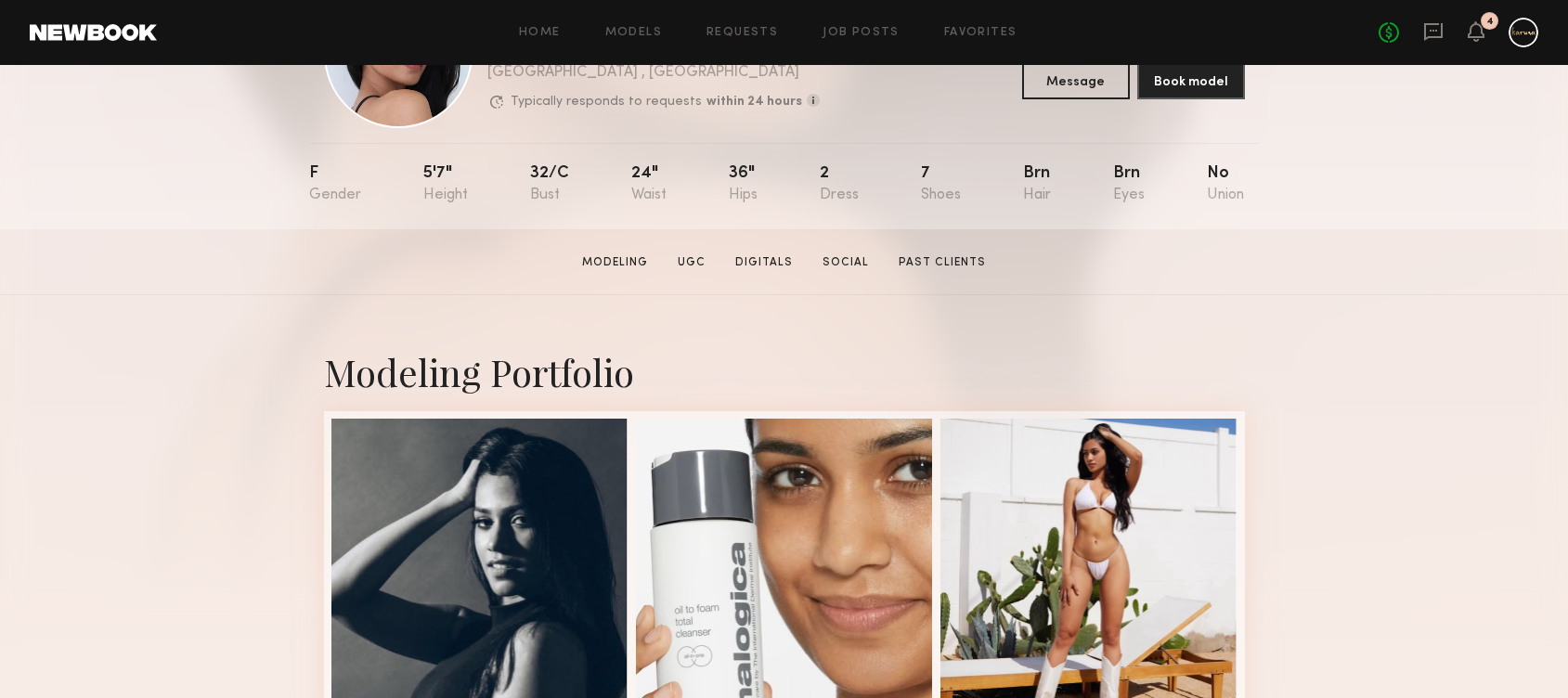
scroll to position [271, 0]
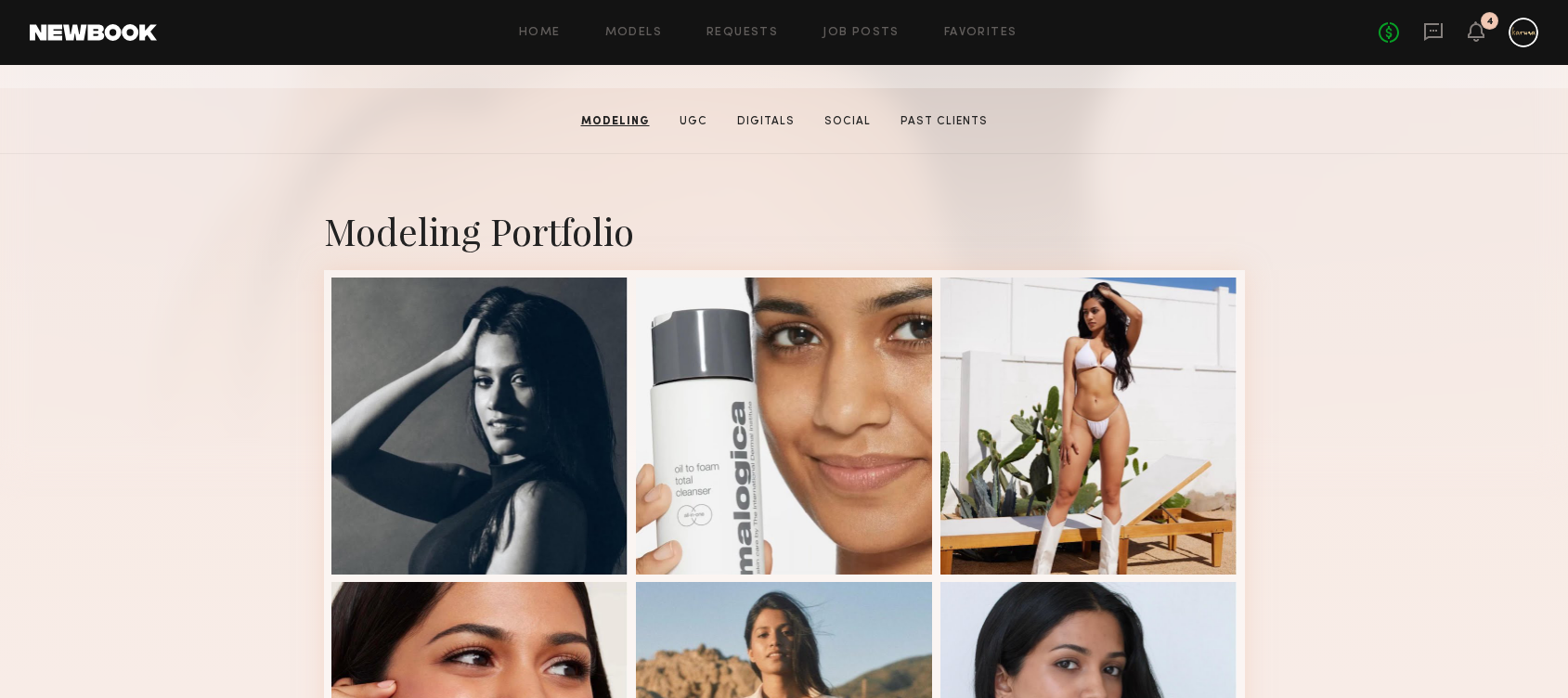
click at [1441, 41] on link at bounding box center [1433, 33] width 20 height 23
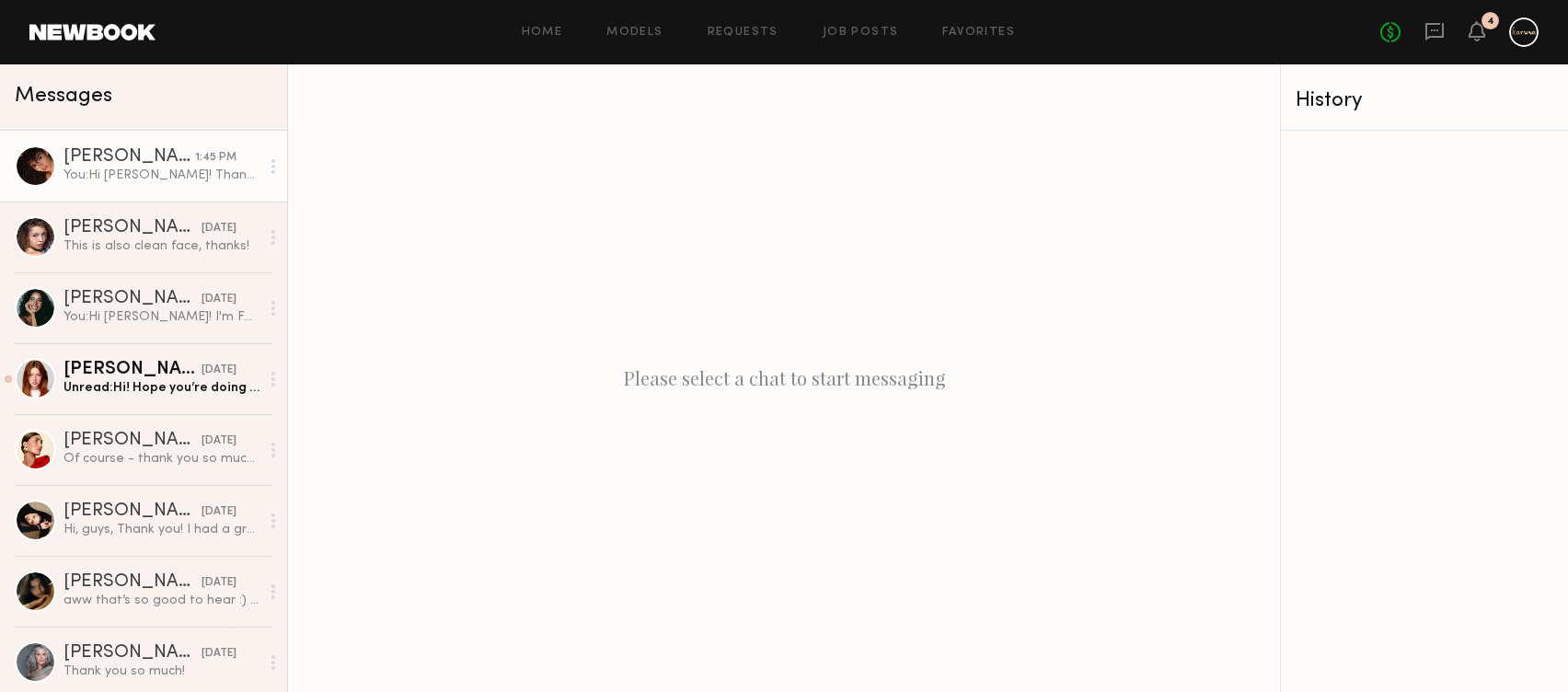
click at [162, 151] on div "[PERSON_NAME]" at bounding box center [129, 157] width 132 height 18
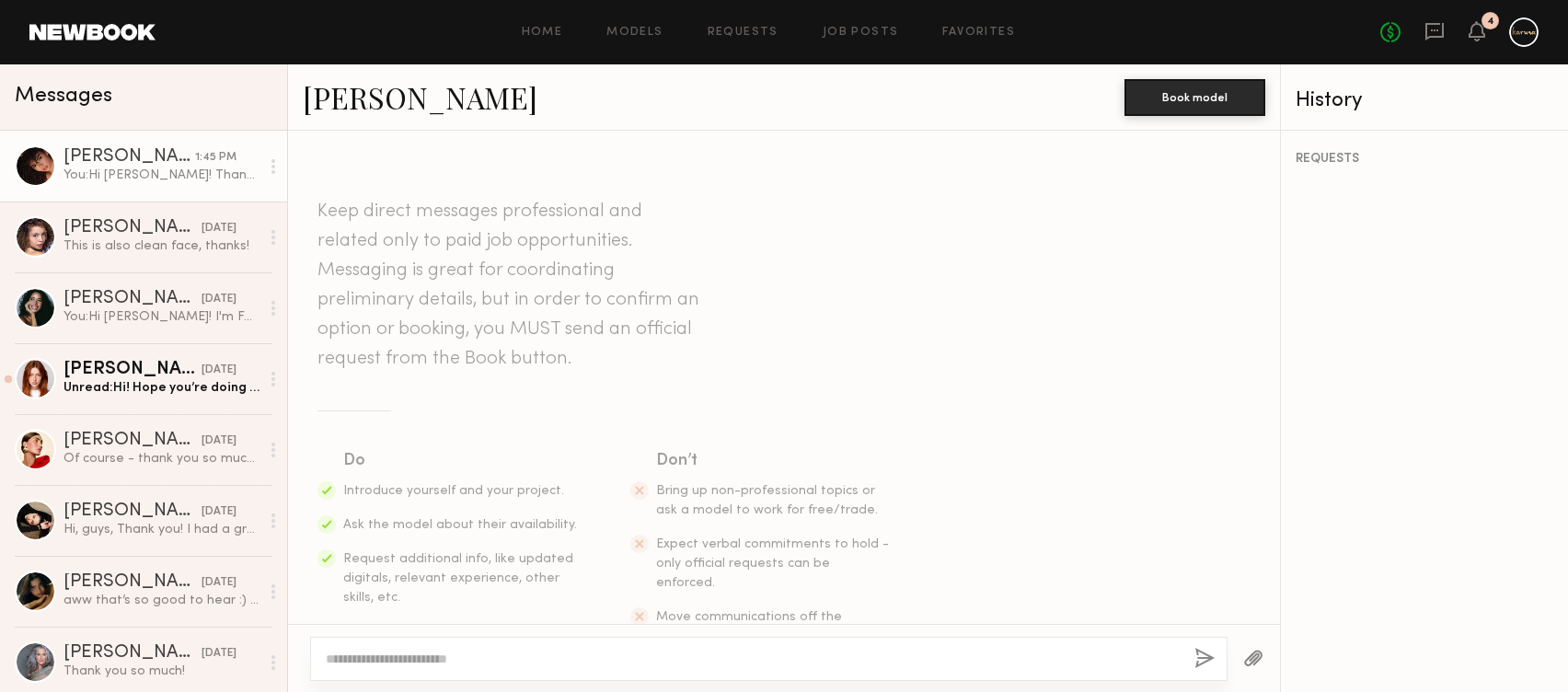
scroll to position [806, 0]
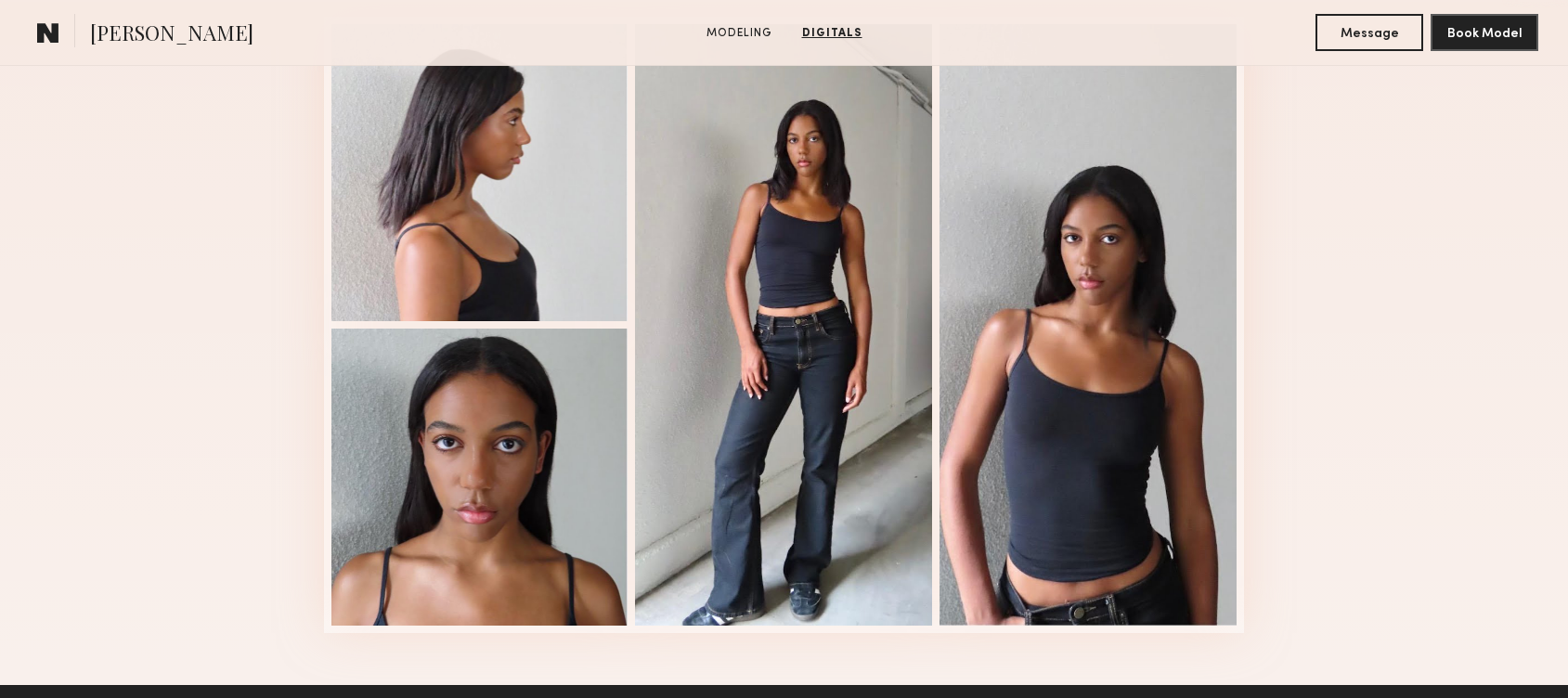
scroll to position [871, 0]
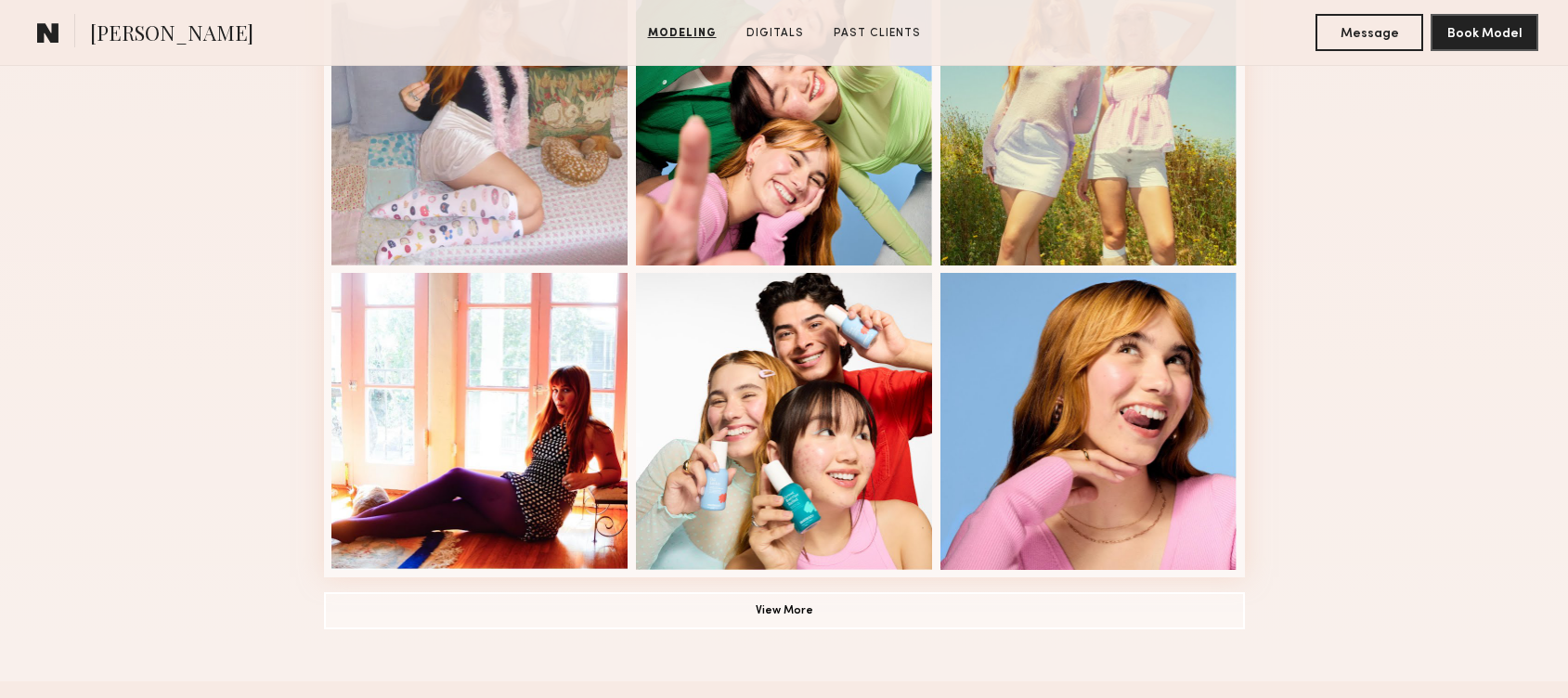
scroll to position [423, 0]
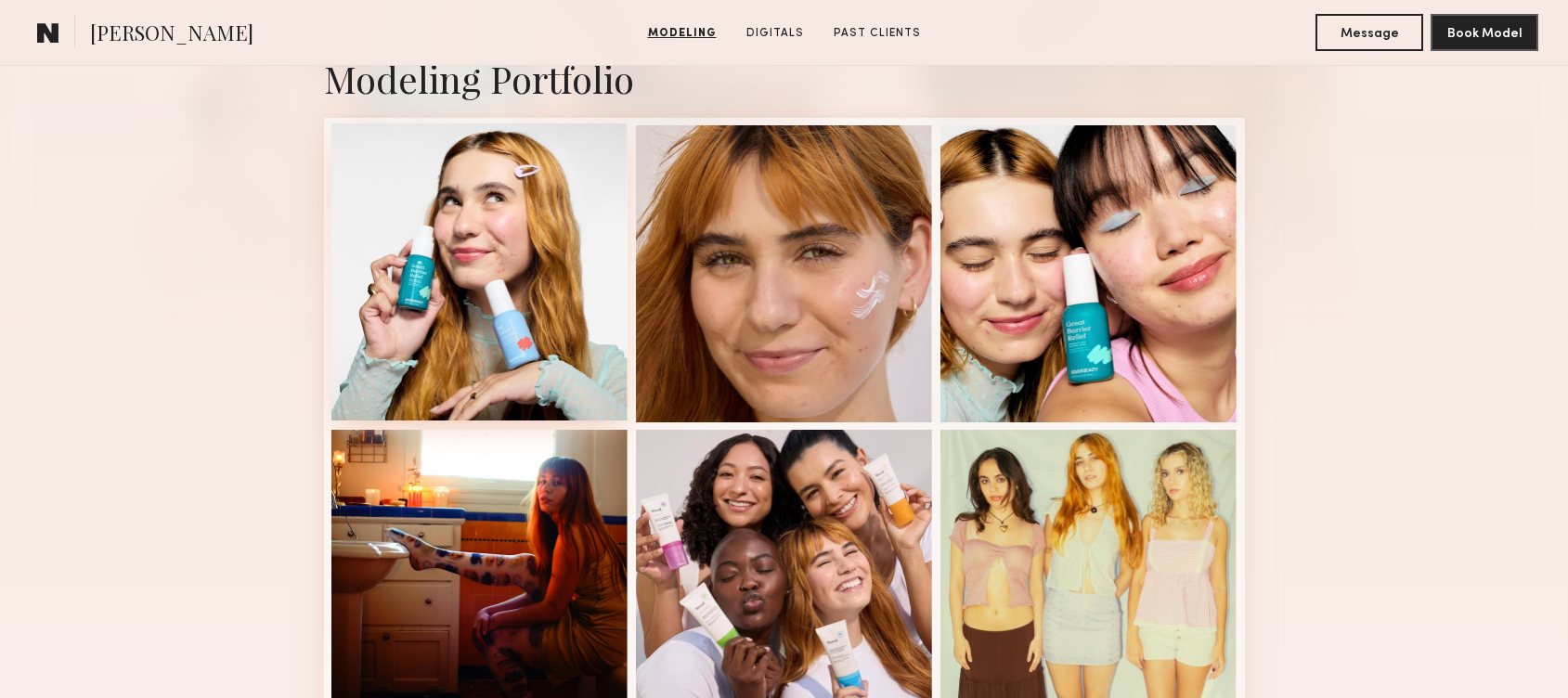
click at [458, 319] on div at bounding box center [480, 272] width 297 height 297
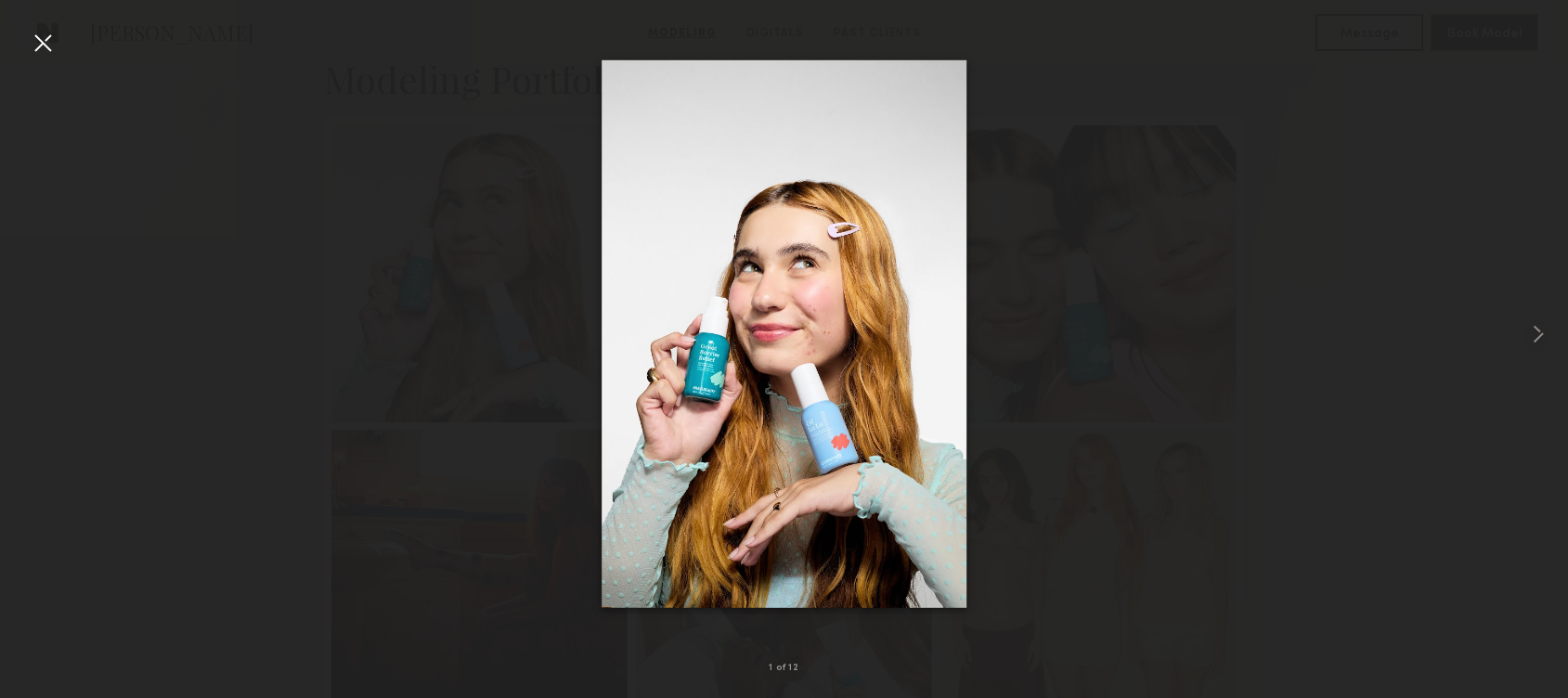
click at [1310, 260] on div at bounding box center [784, 334] width 1568 height 609
click at [1299, 233] on div at bounding box center [784, 334] width 1568 height 609
click at [40, 45] on div at bounding box center [42, 42] width 30 height 30
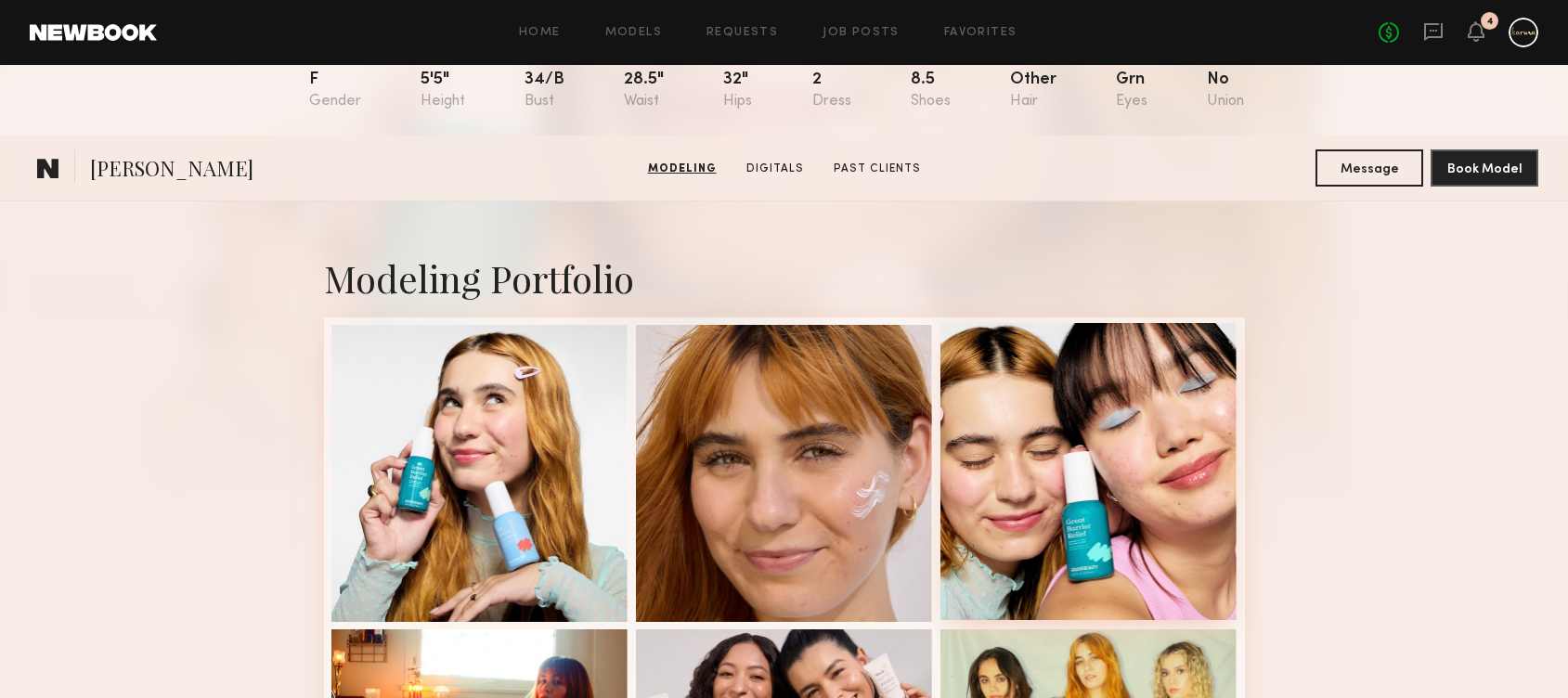
scroll to position [0, 0]
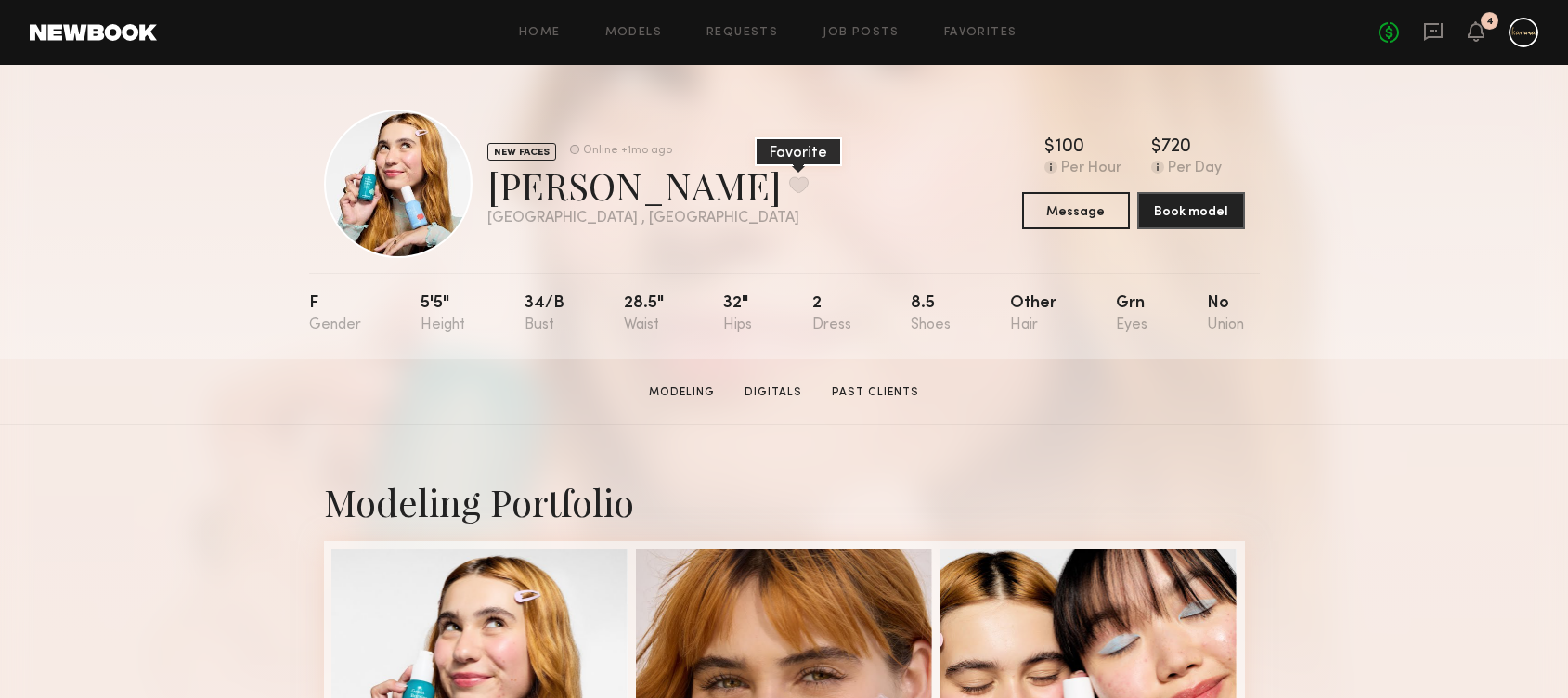
click at [789, 184] on button at bounding box center [799, 184] width 19 height 16
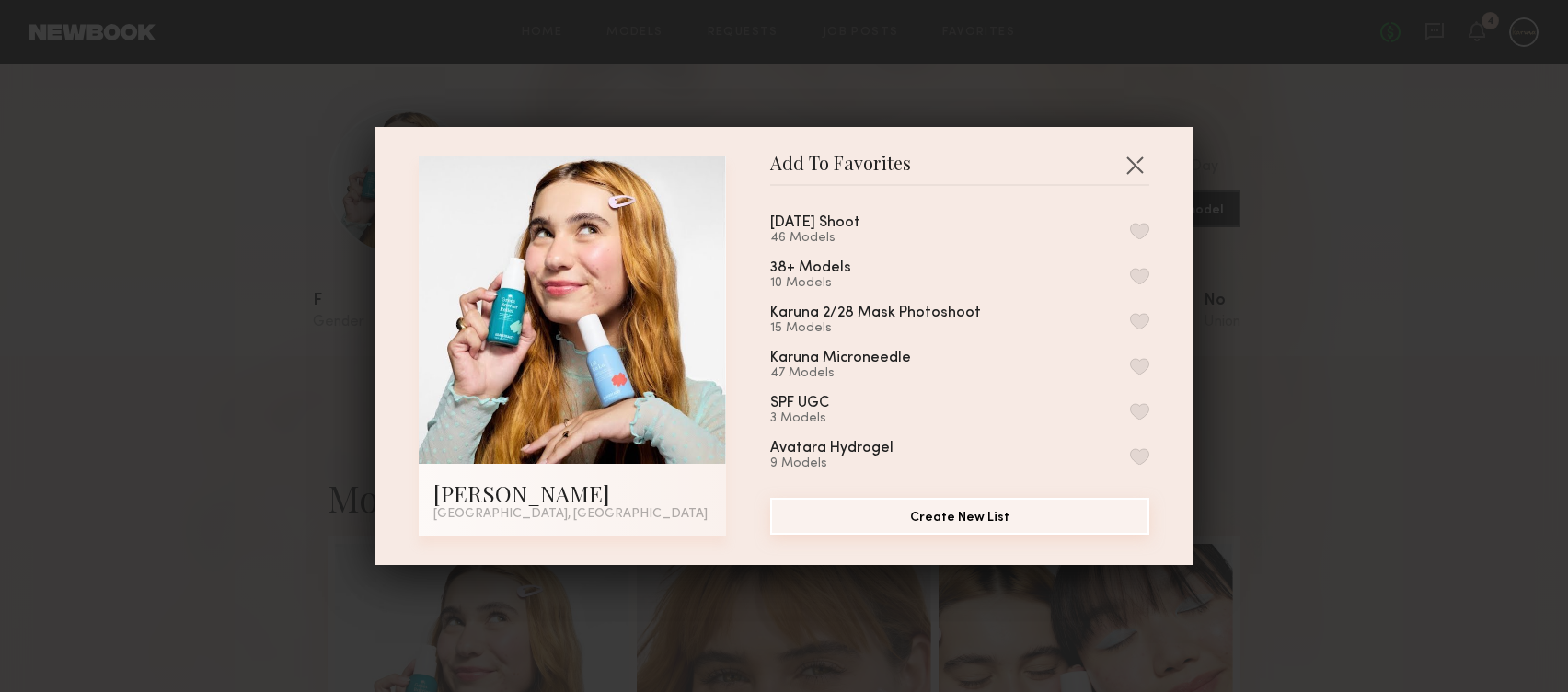
click at [935, 512] on button "Create New List" at bounding box center [959, 515] width 379 height 37
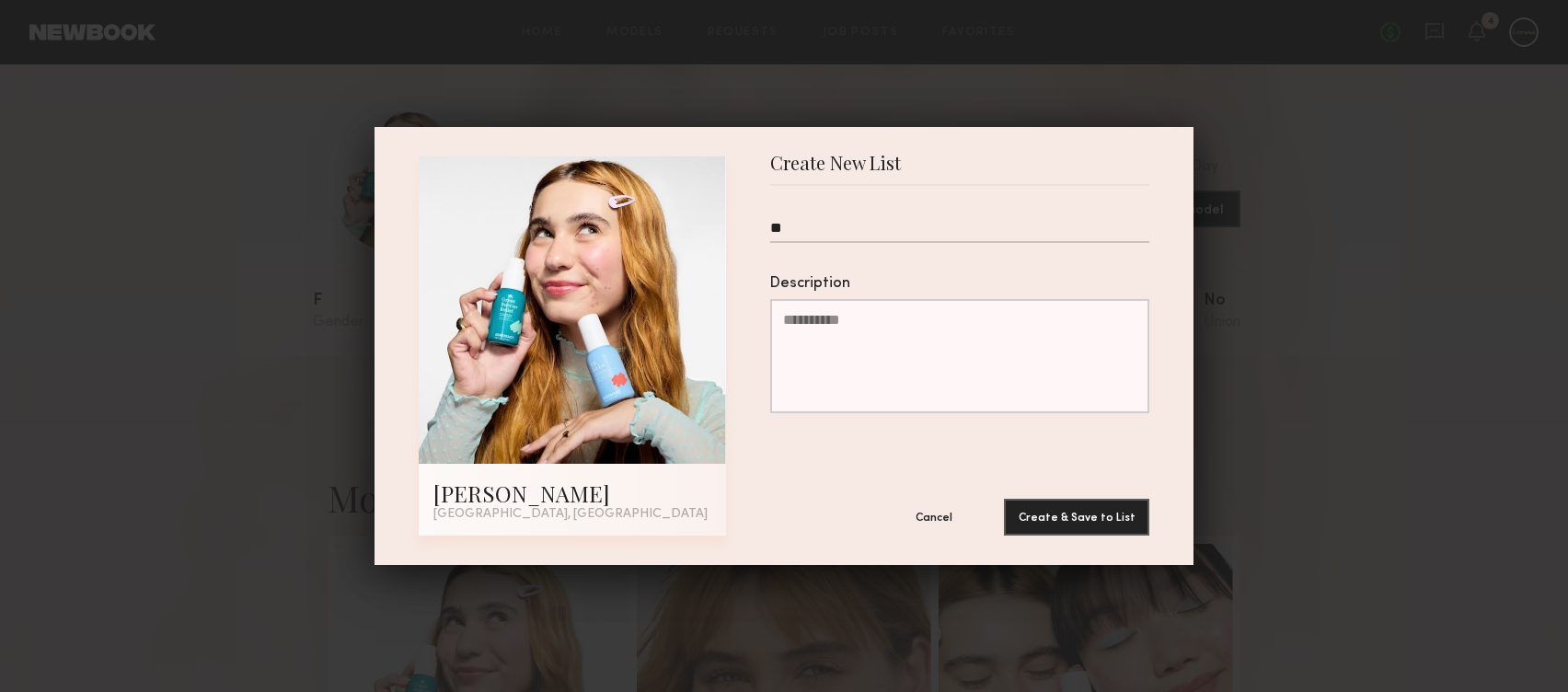
type input "*"
type input "**********"
click at [1099, 513] on button "Create & Save to List" at bounding box center [1076, 515] width 145 height 37
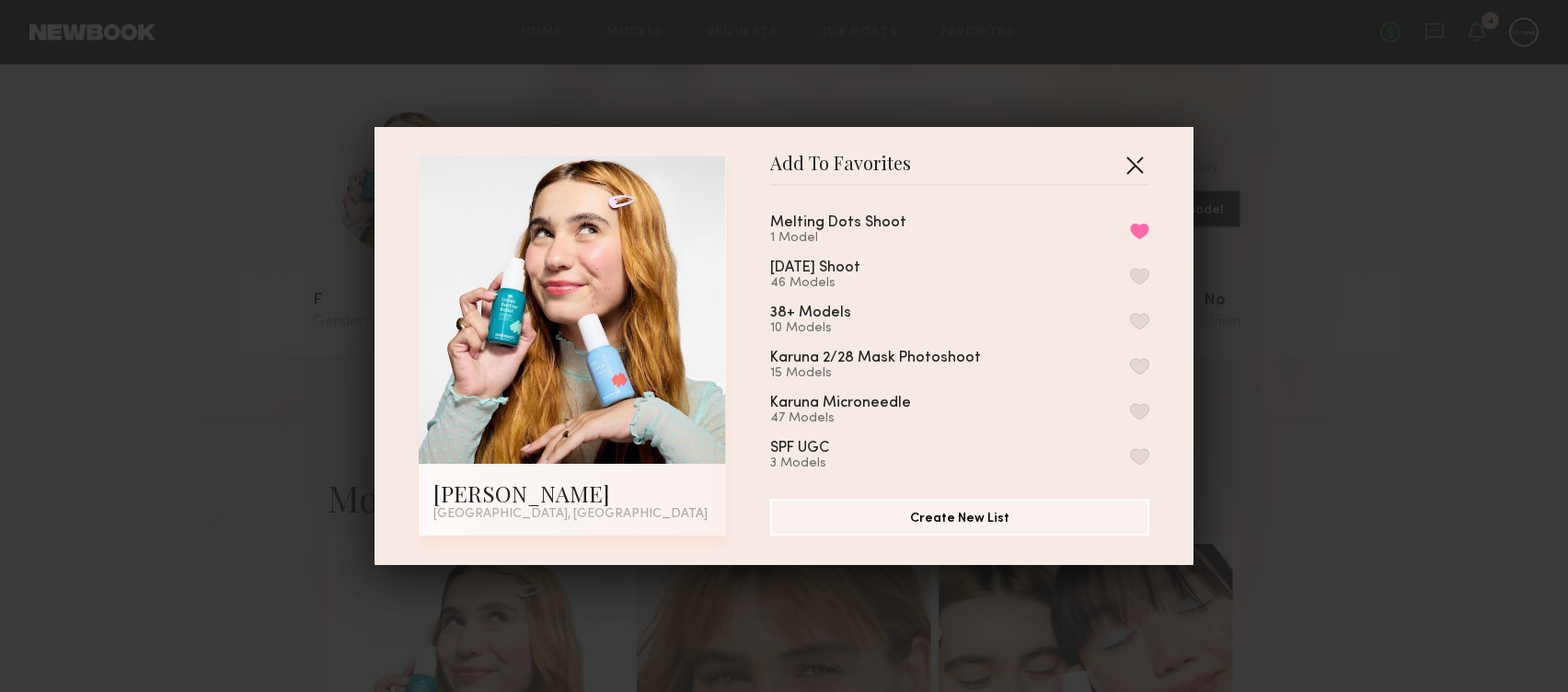
click at [1120, 155] on button "button" at bounding box center [1134, 164] width 29 height 29
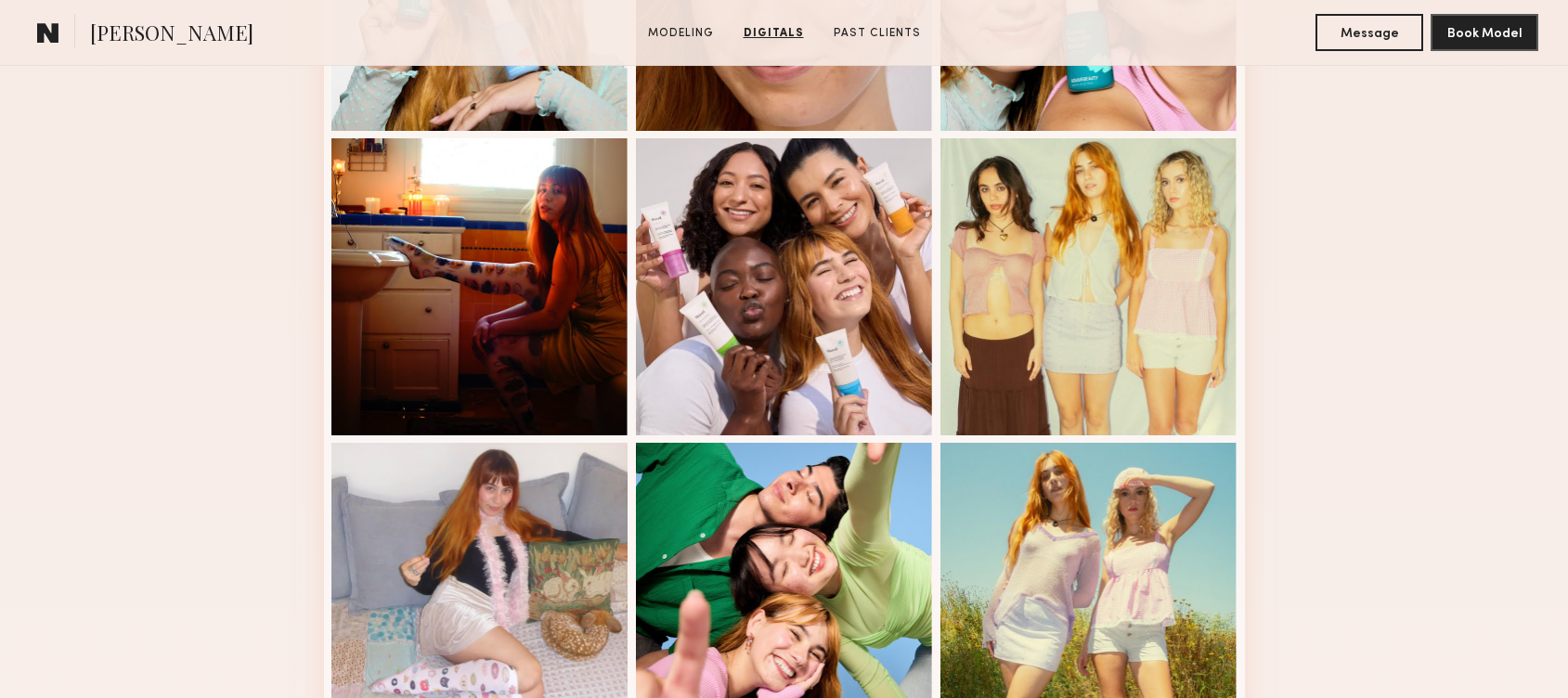
scroll to position [125, 0]
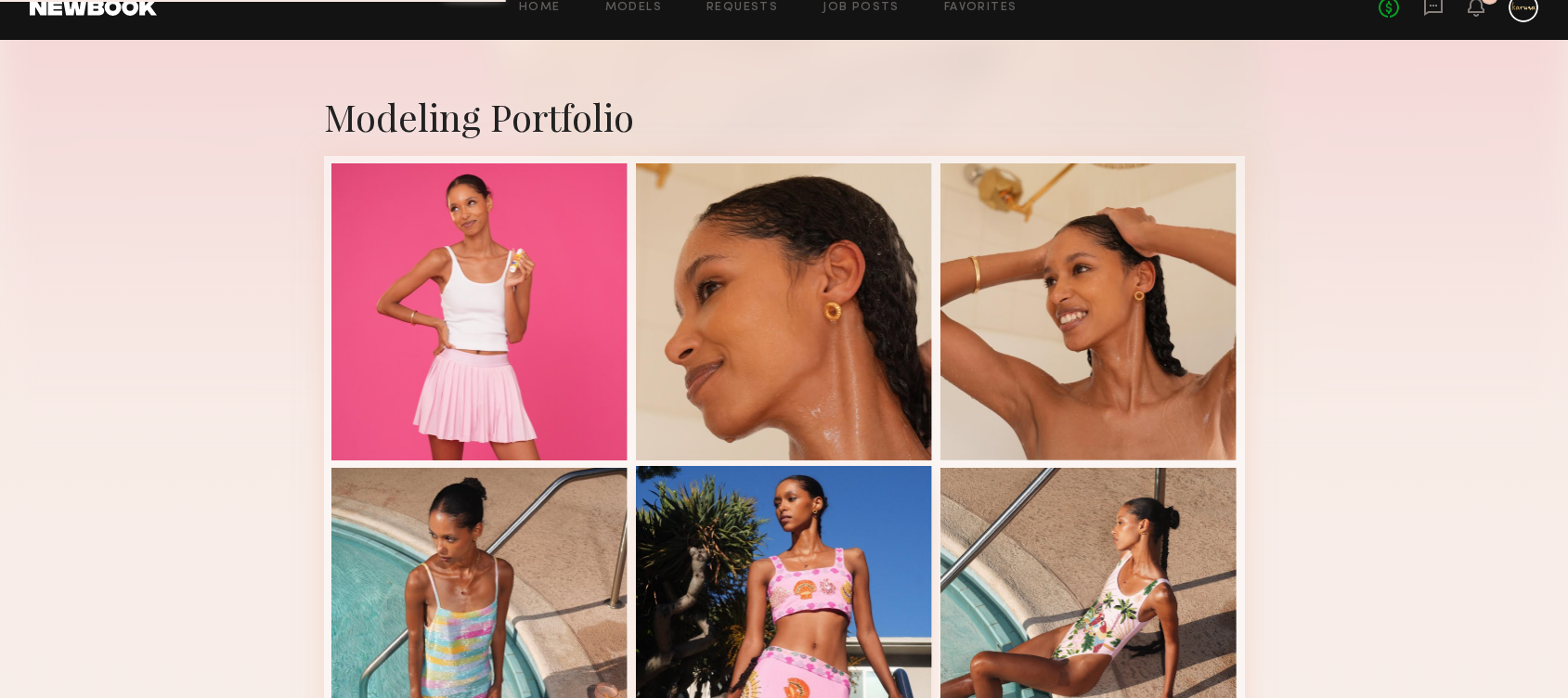
scroll to position [191, 0]
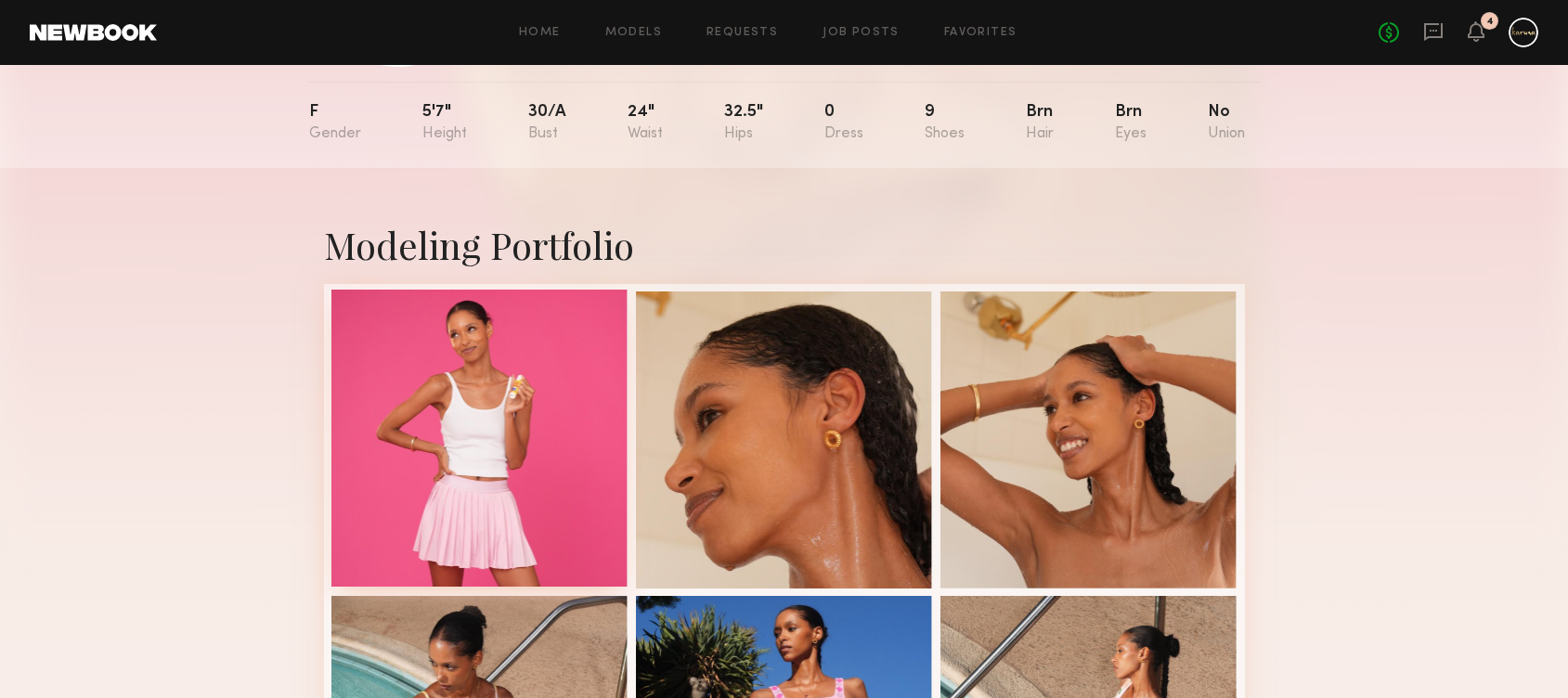
click at [447, 336] on div at bounding box center [480, 438] width 297 height 297
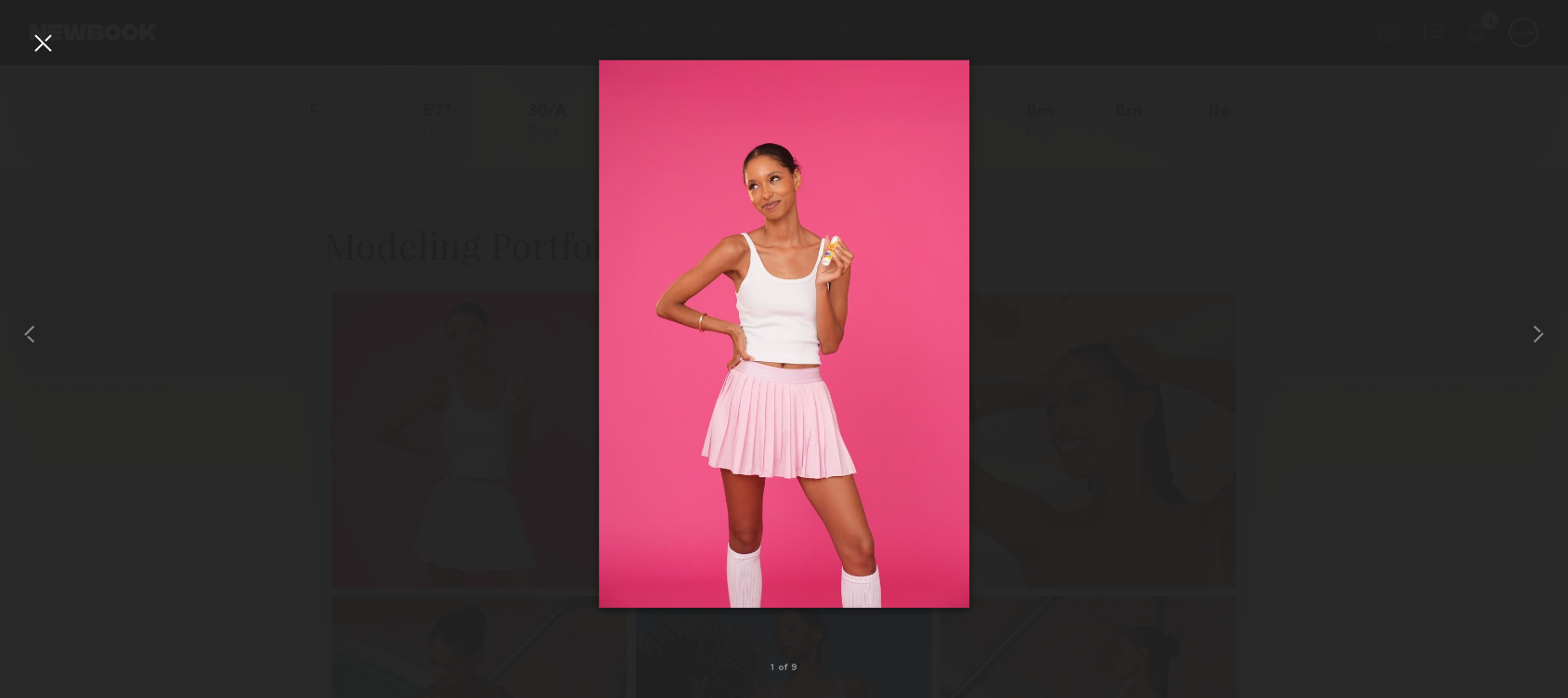
click at [789, 190] on img at bounding box center [784, 334] width 372 height 548
click at [1193, 224] on div at bounding box center [784, 334] width 1568 height 609
click at [34, 45] on div at bounding box center [42, 42] width 30 height 30
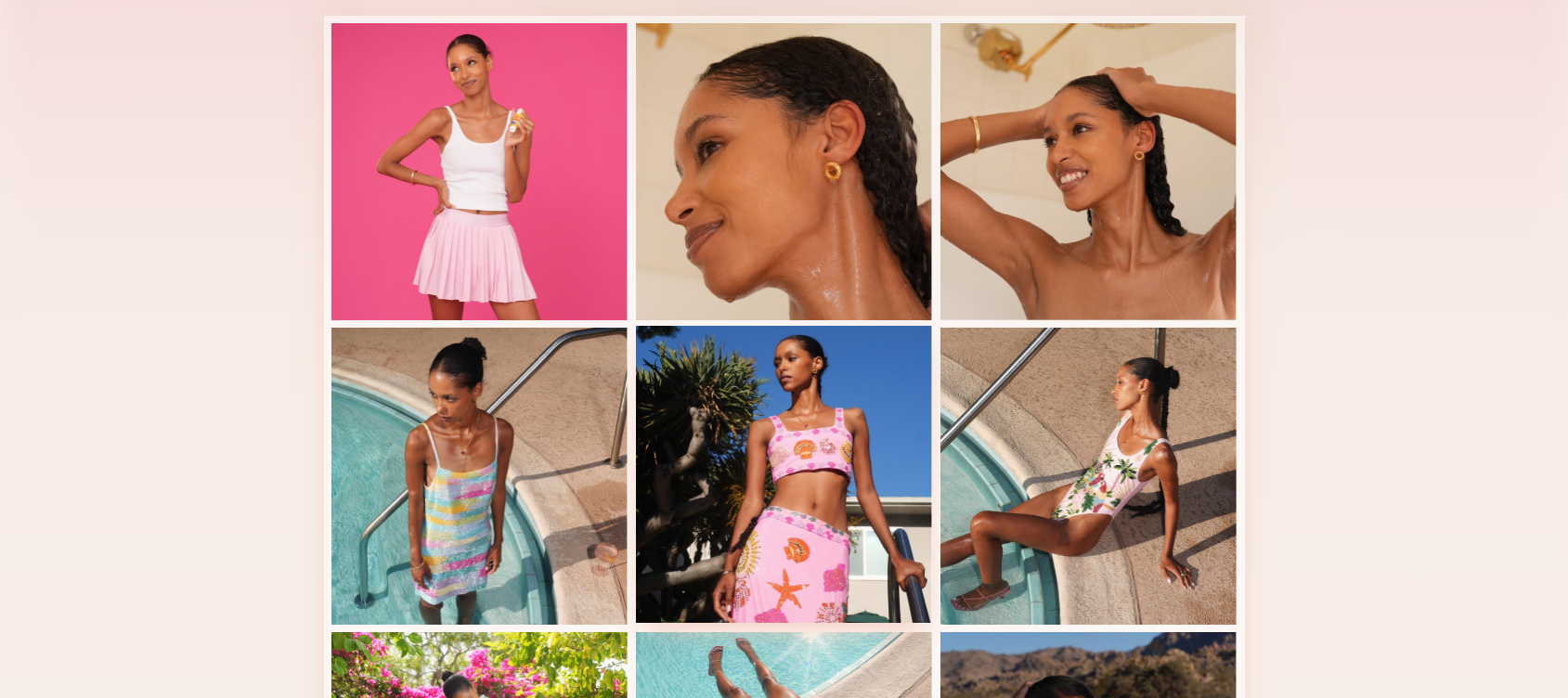
scroll to position [525, 0]
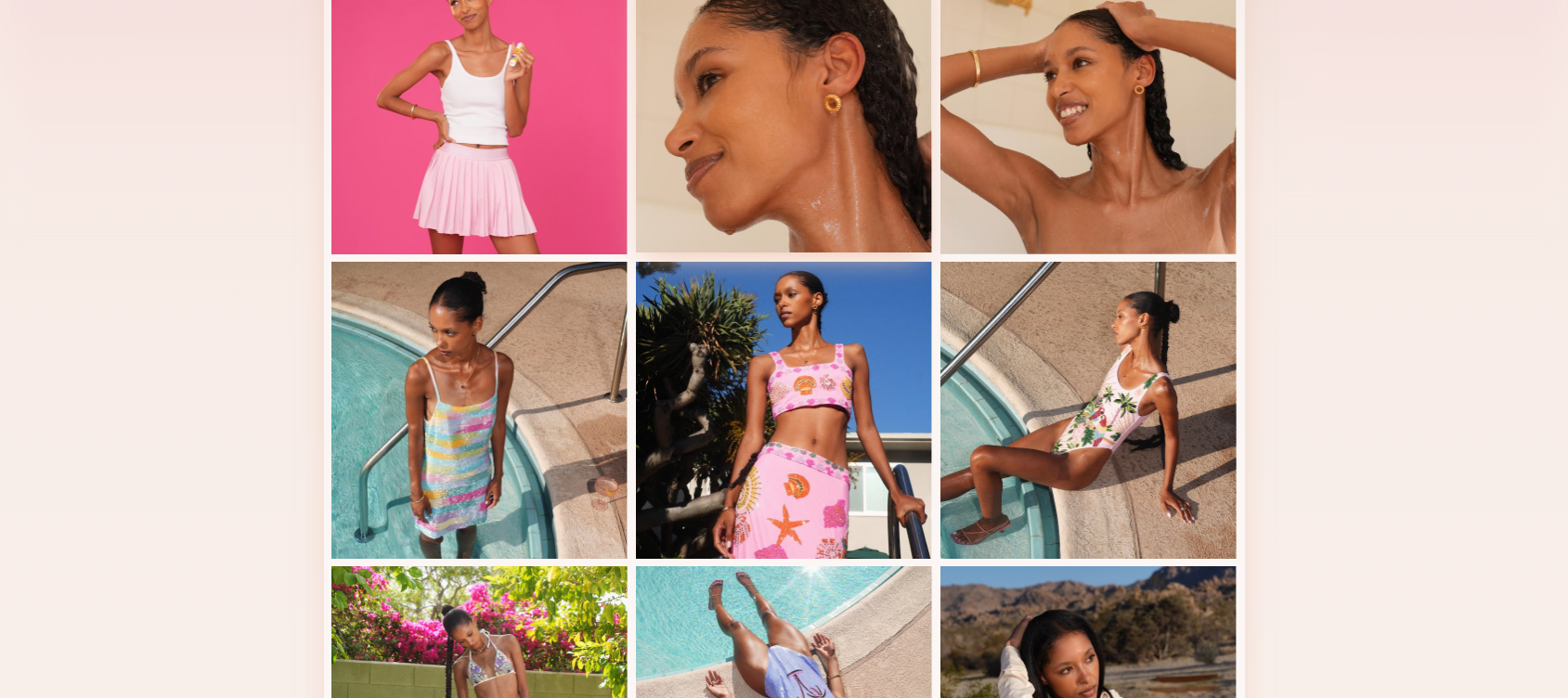
click at [645, 173] on div at bounding box center [784, 103] width 297 height 297
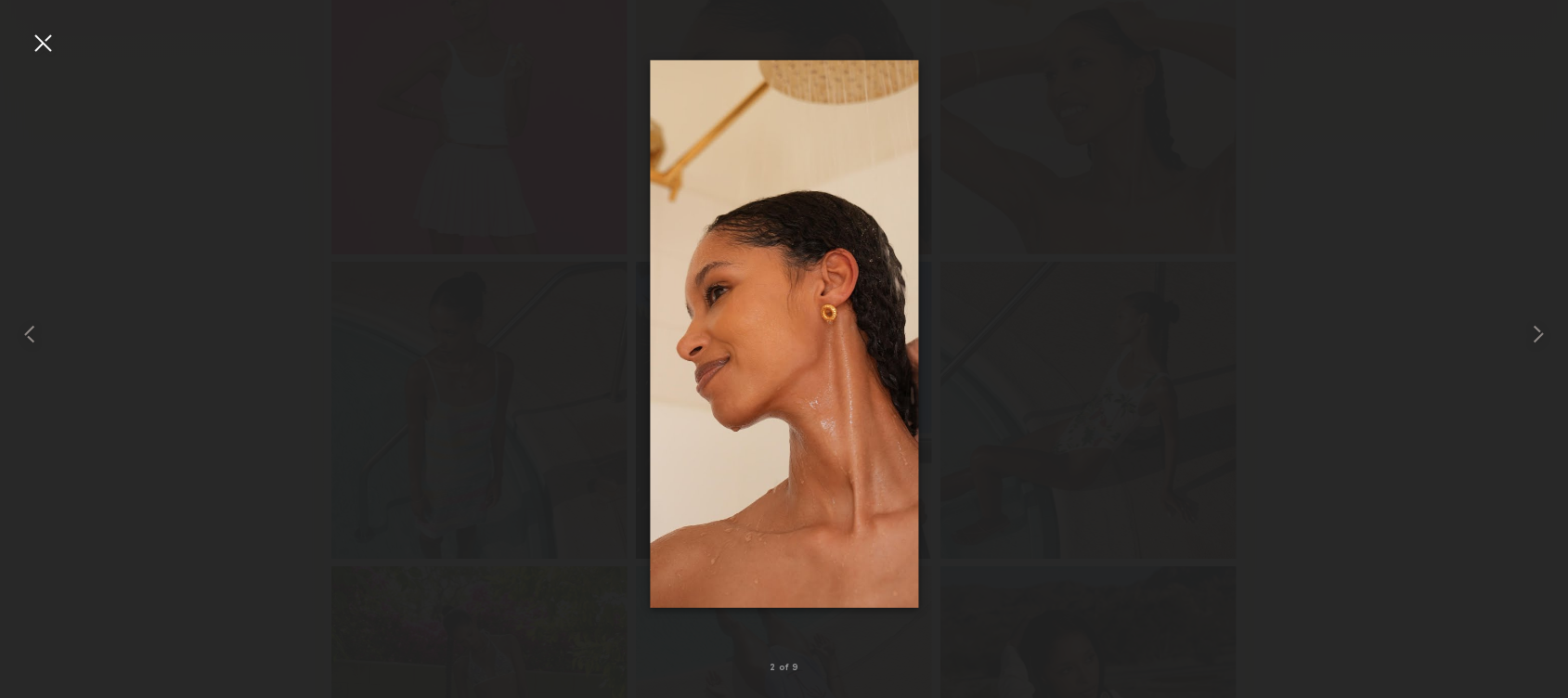
click at [52, 33] on div at bounding box center [42, 42] width 30 height 30
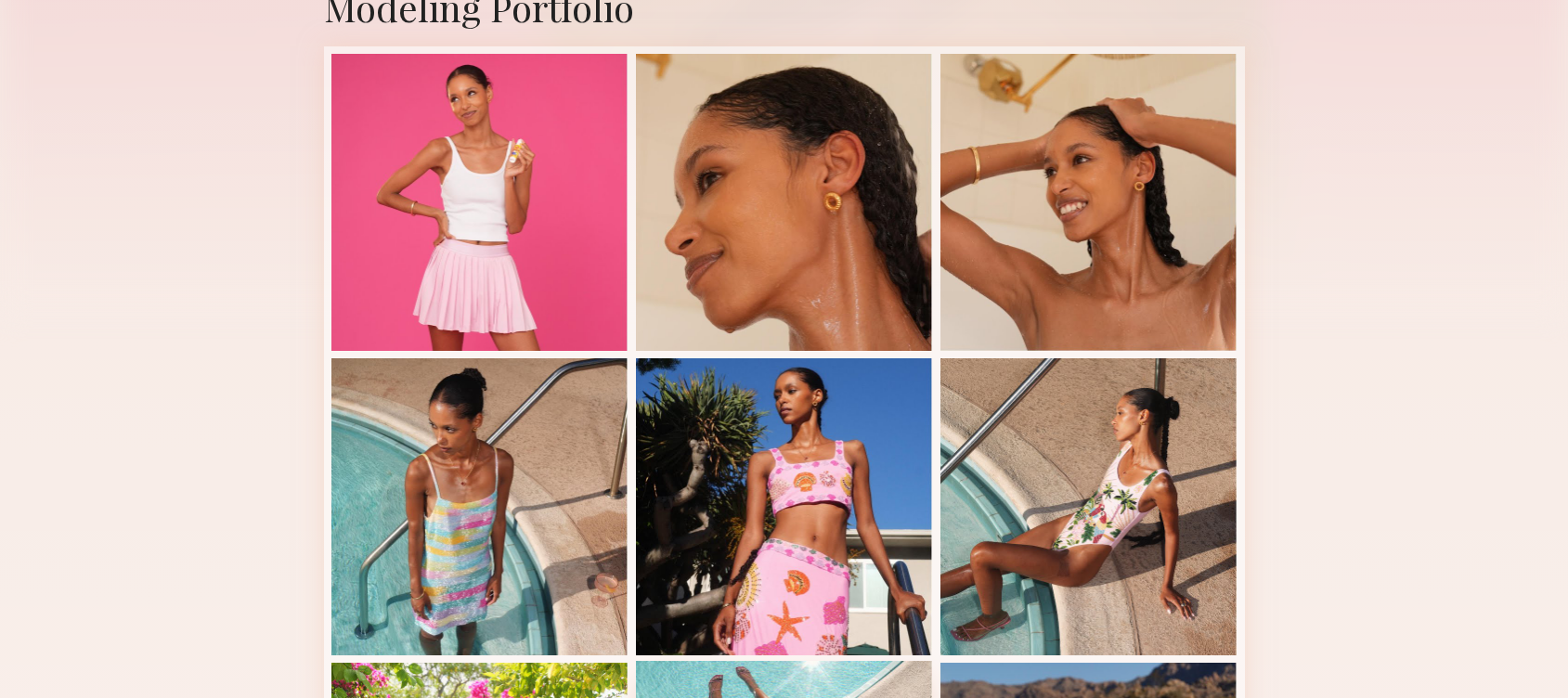
scroll to position [54, 0]
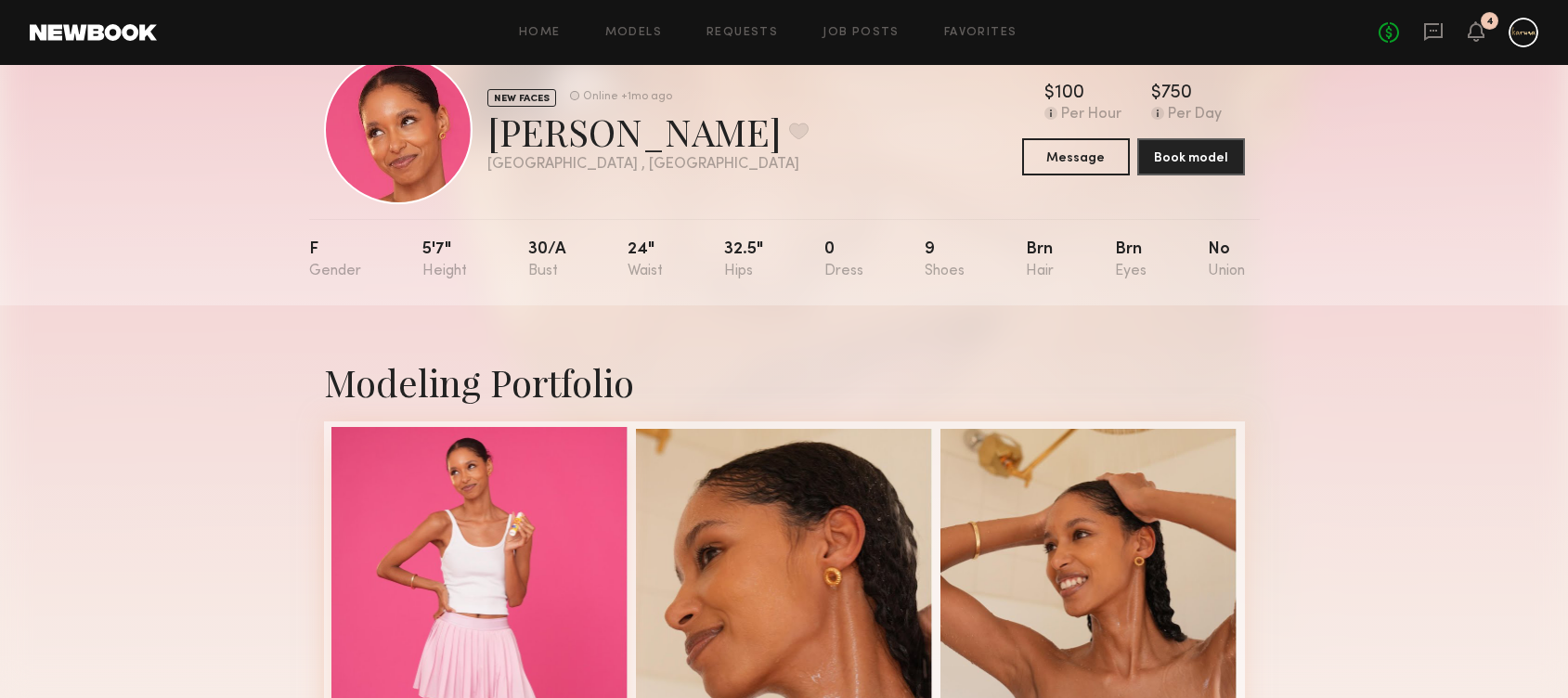
click at [467, 484] on div at bounding box center [480, 575] width 297 height 297
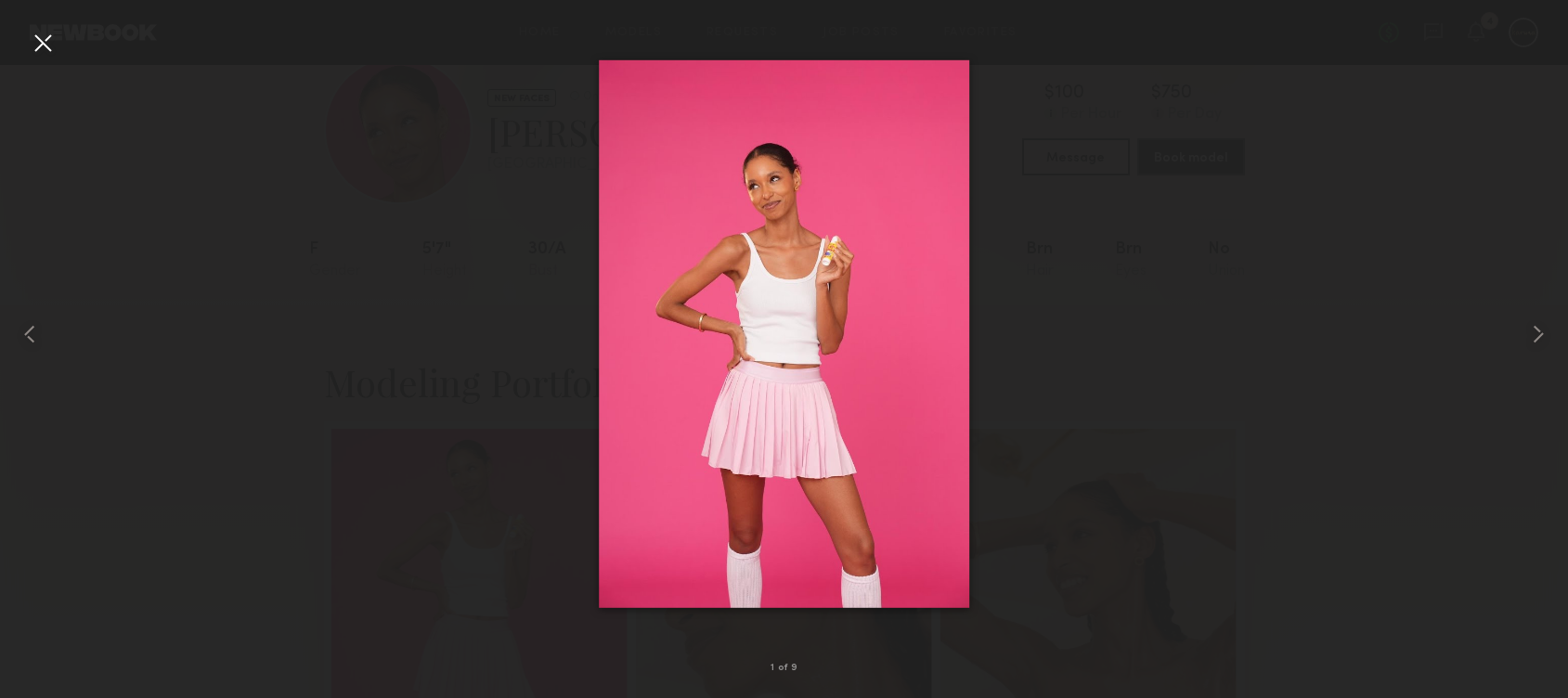
click at [1039, 352] on div at bounding box center [784, 334] width 1568 height 609
click at [56, 50] on div at bounding box center [42, 42] width 30 height 30
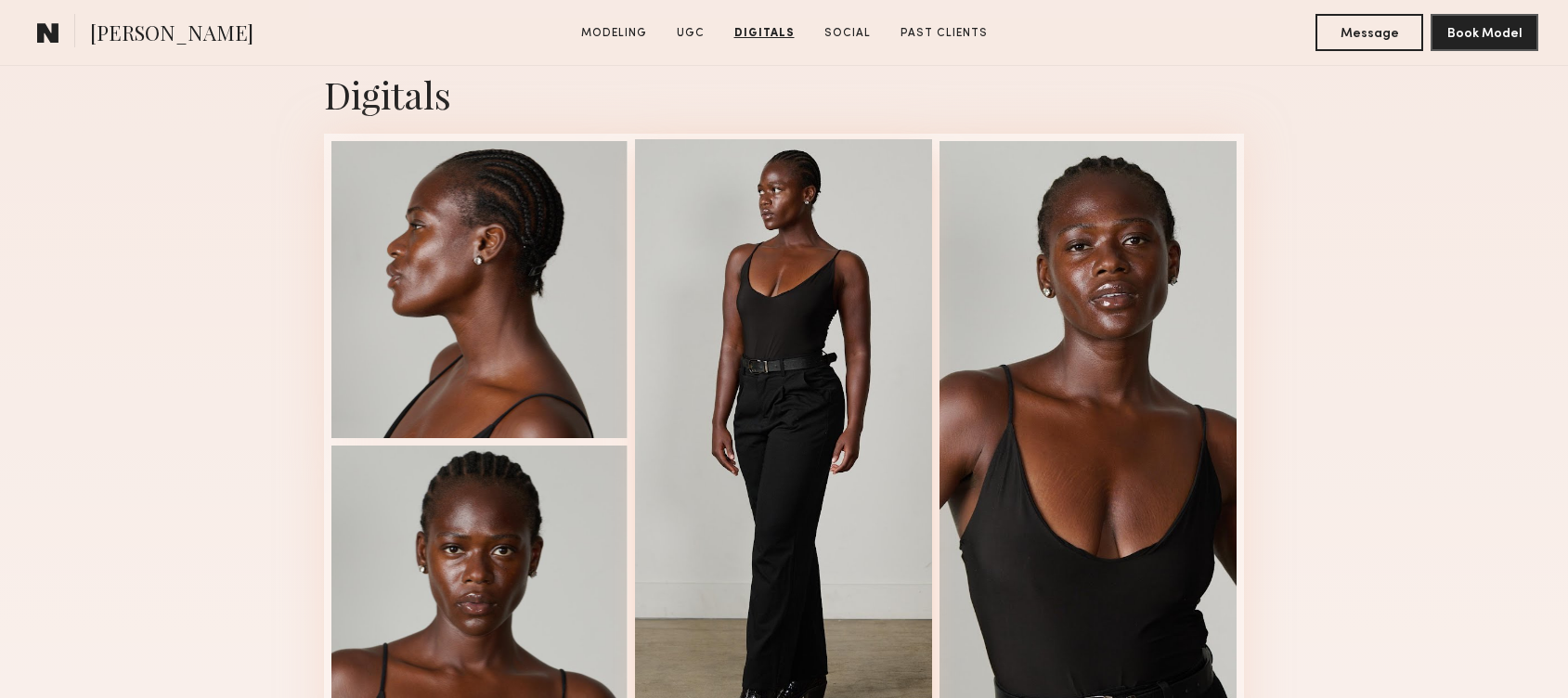
scroll to position [3360, 0]
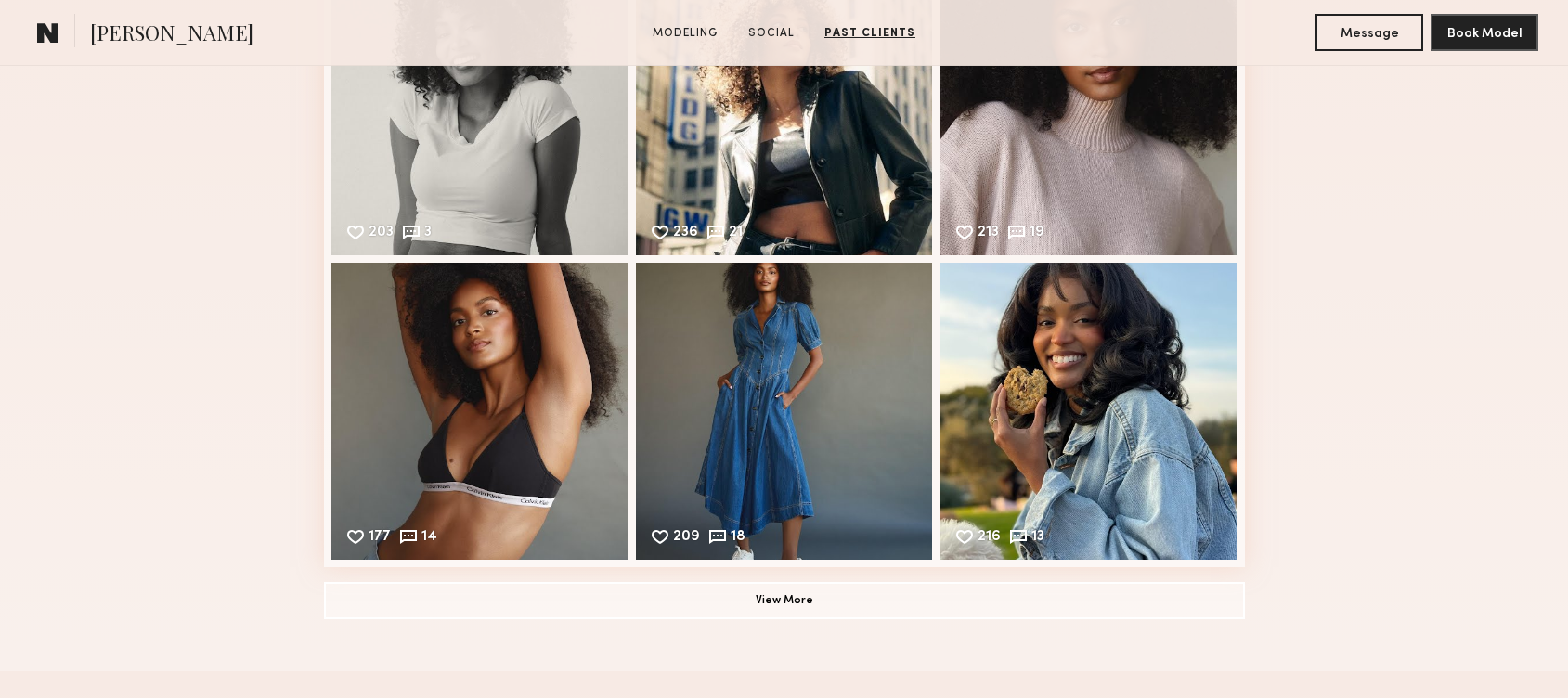
scroll to position [1651, 0]
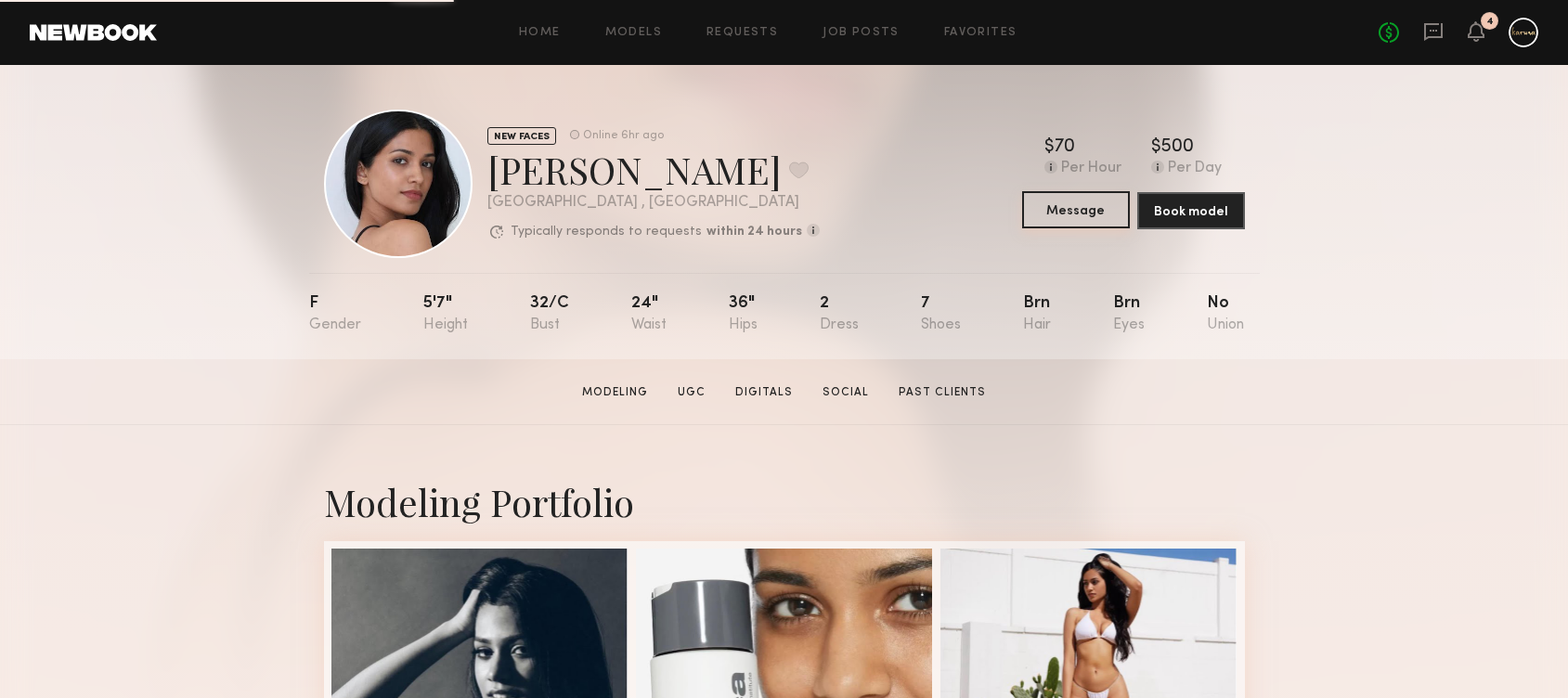
click at [1088, 211] on button "Message" at bounding box center [1076, 210] width 107 height 37
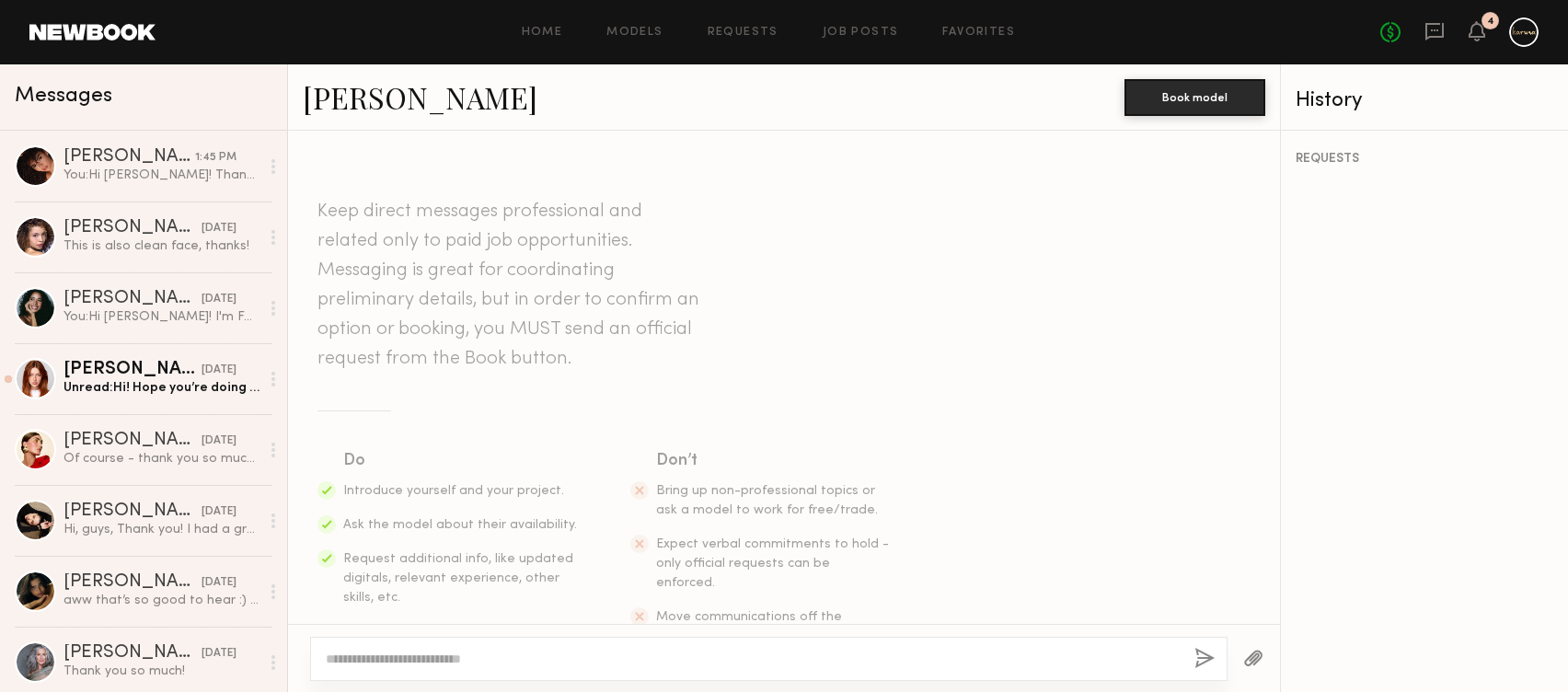
click at [708, 625] on div at bounding box center [784, 658] width 992 height 68
click at [690, 657] on textarea at bounding box center [752, 658] width 854 height 18
paste textarea "**********"
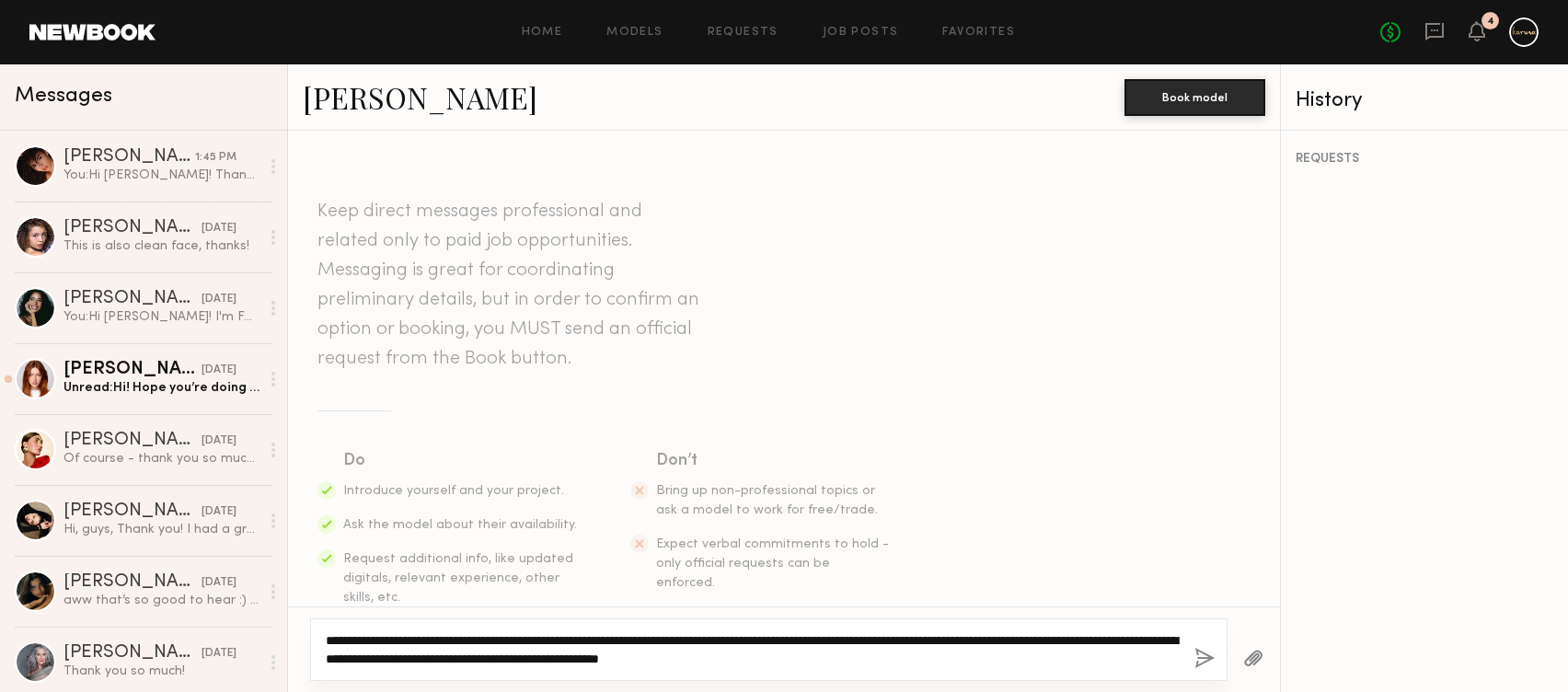
click at [357, 641] on textarea "**********" at bounding box center [752, 649] width 854 height 37
type textarea "**********"
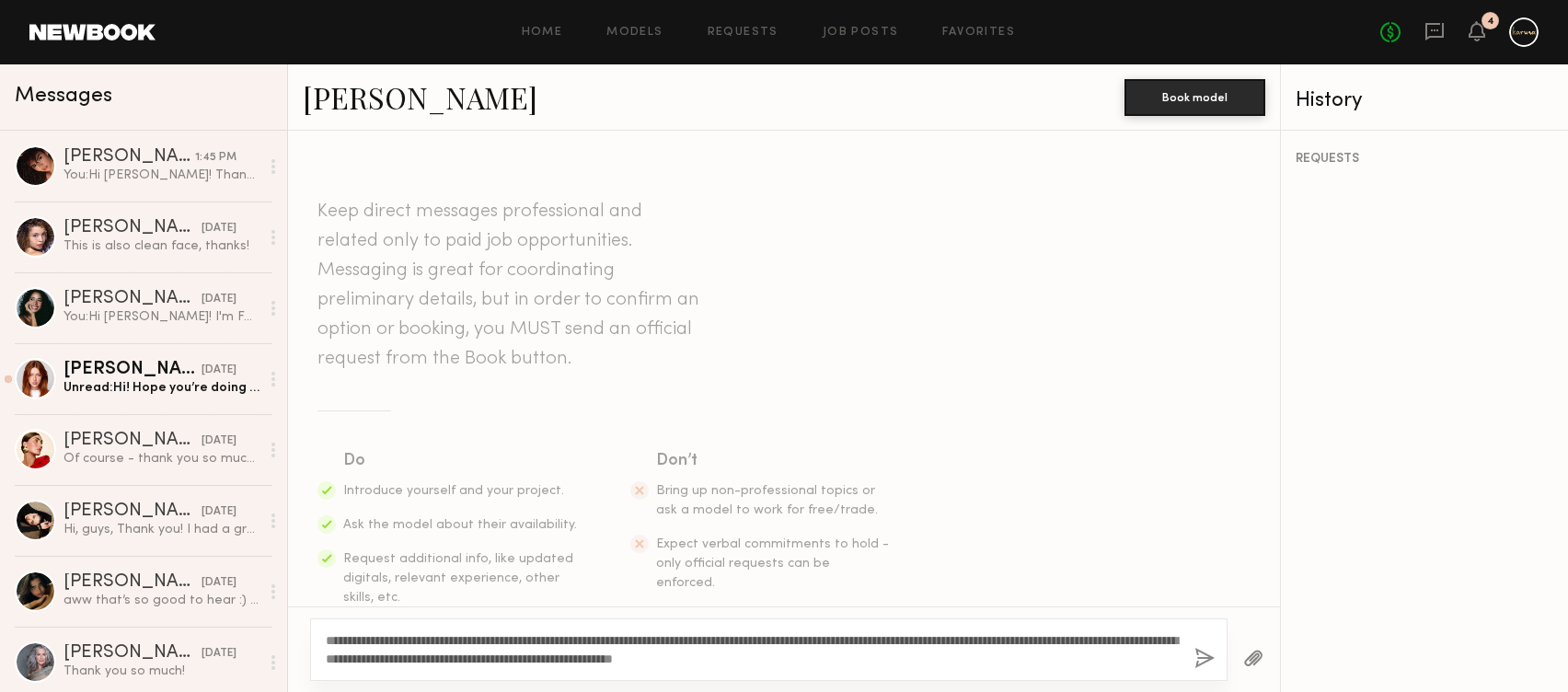
click at [1204, 659] on button "button" at bounding box center [1204, 659] width 20 height 23
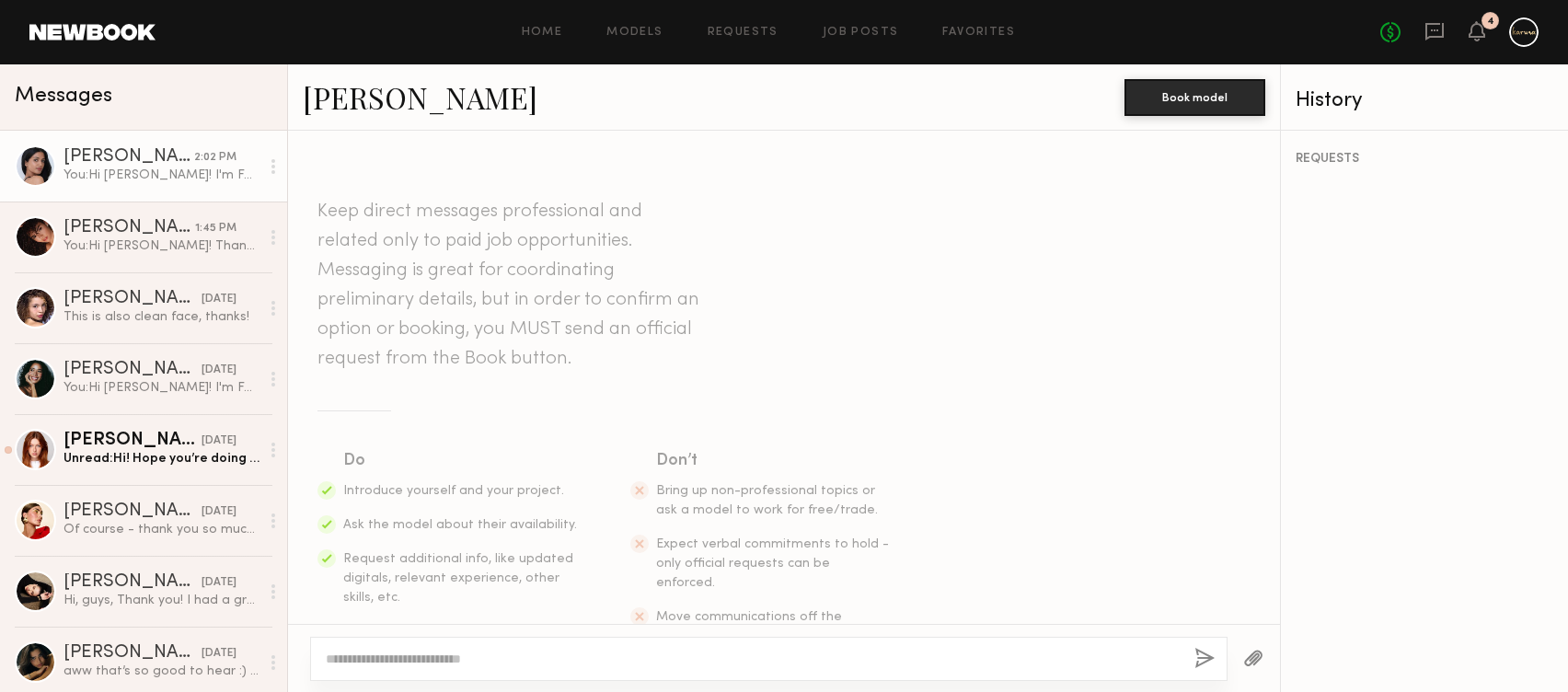
scroll to position [364, 0]
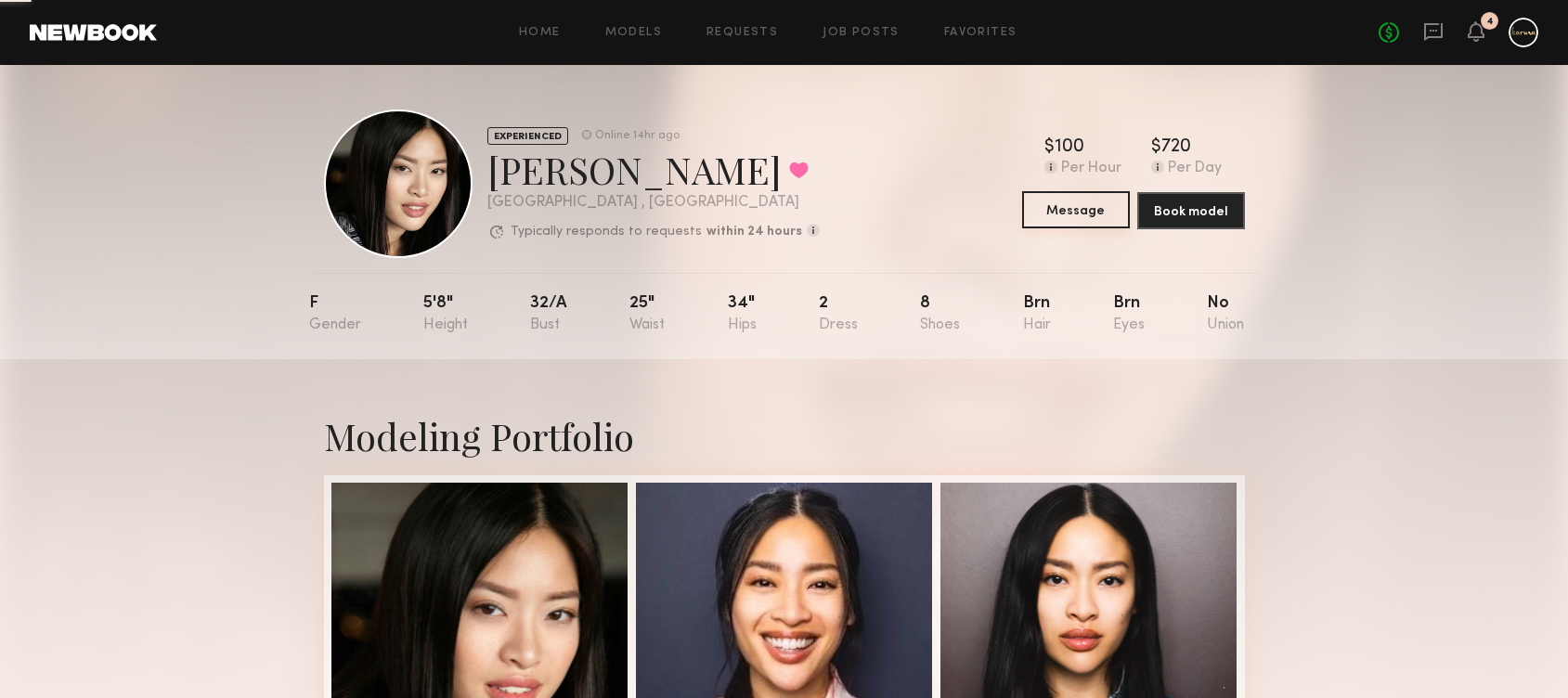
click at [1079, 210] on button "Message" at bounding box center [1076, 210] width 107 height 37
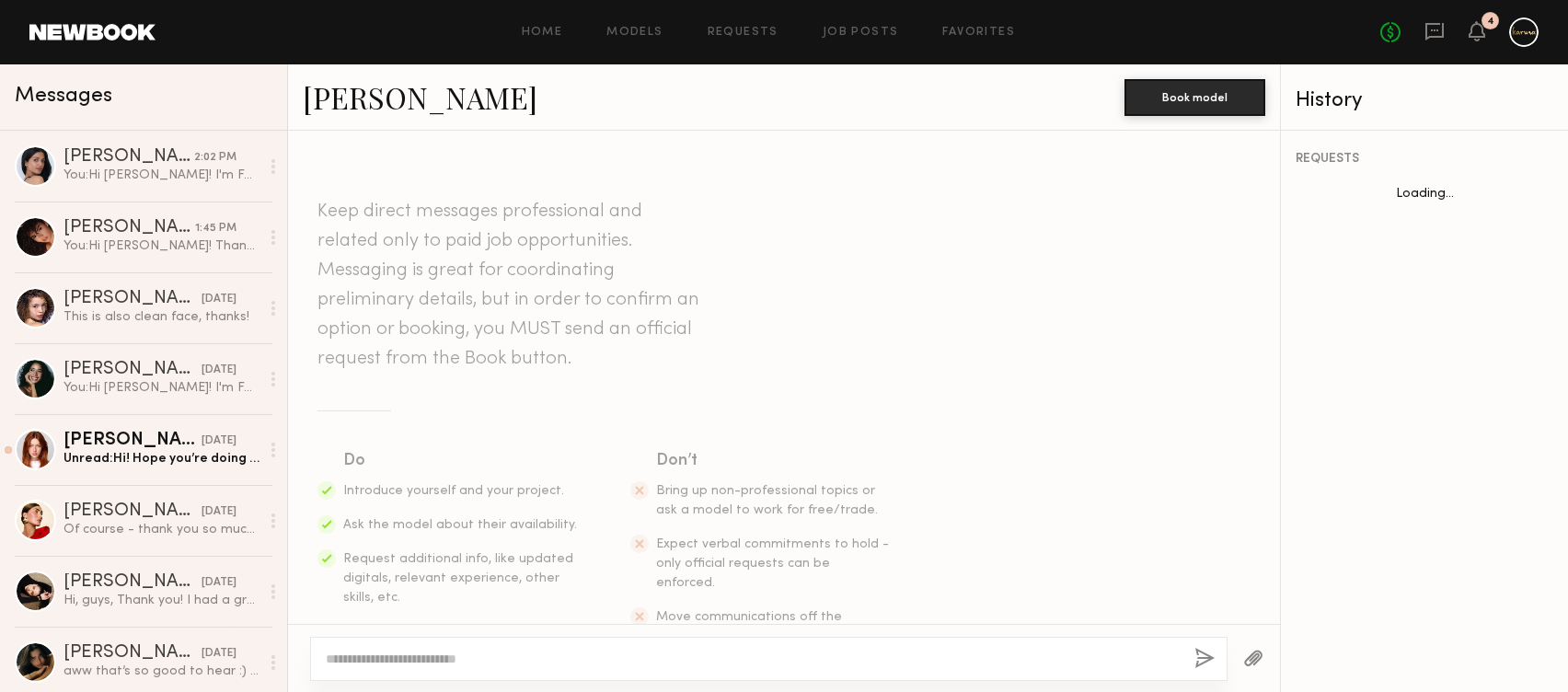
scroll to position [911, 0]
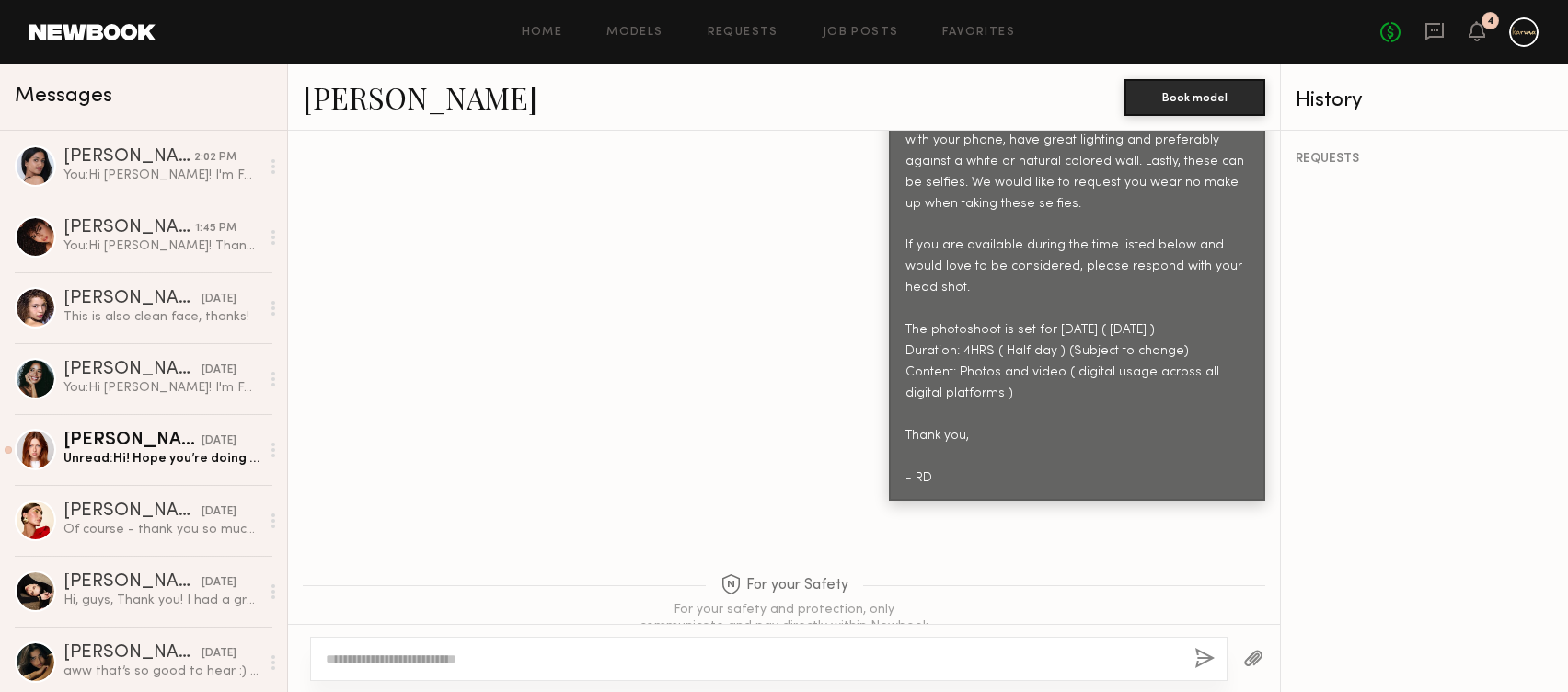
click at [560, 658] on textarea at bounding box center [752, 658] width 854 height 18
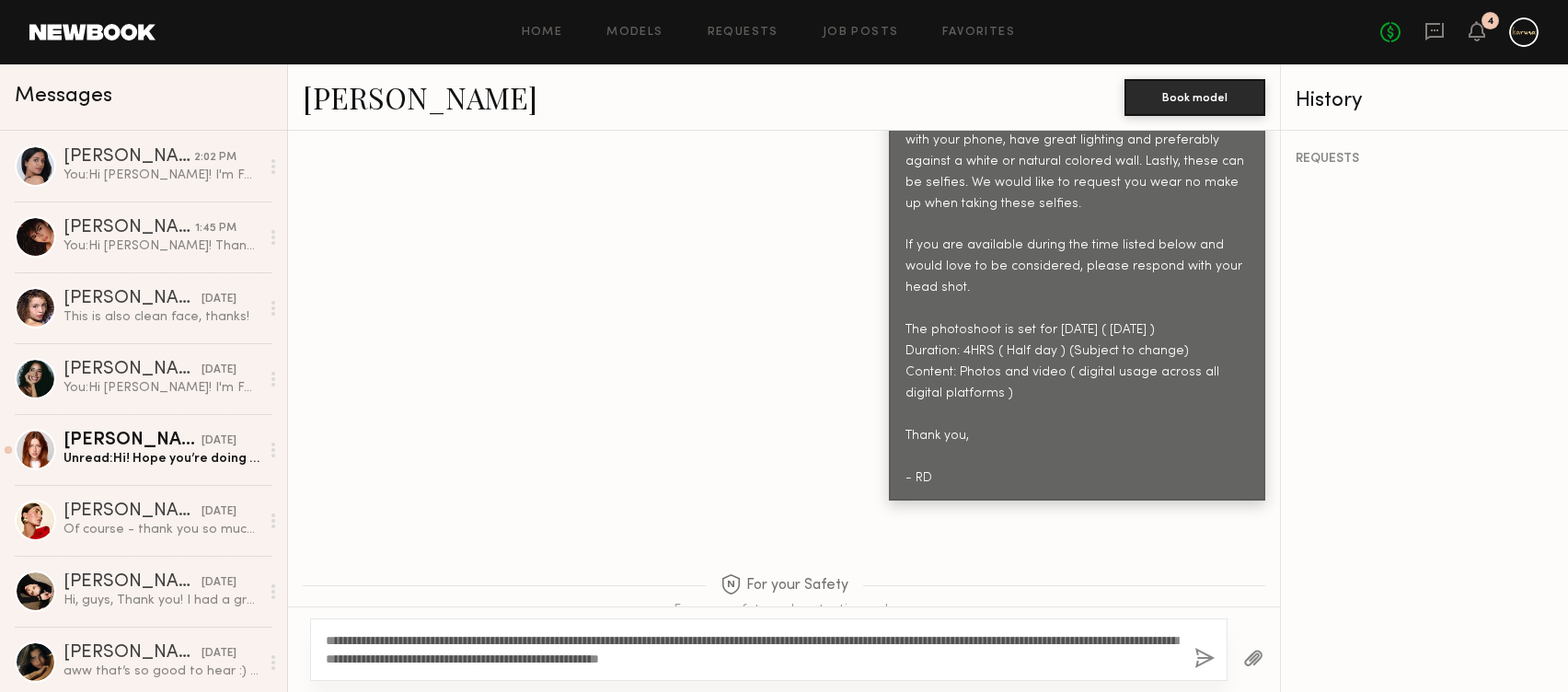
scroll to position [912, 0]
click at [353, 638] on textarea "**********" at bounding box center [752, 649] width 854 height 37
type textarea "**********"
click at [1208, 657] on button "button" at bounding box center [1204, 659] width 20 height 23
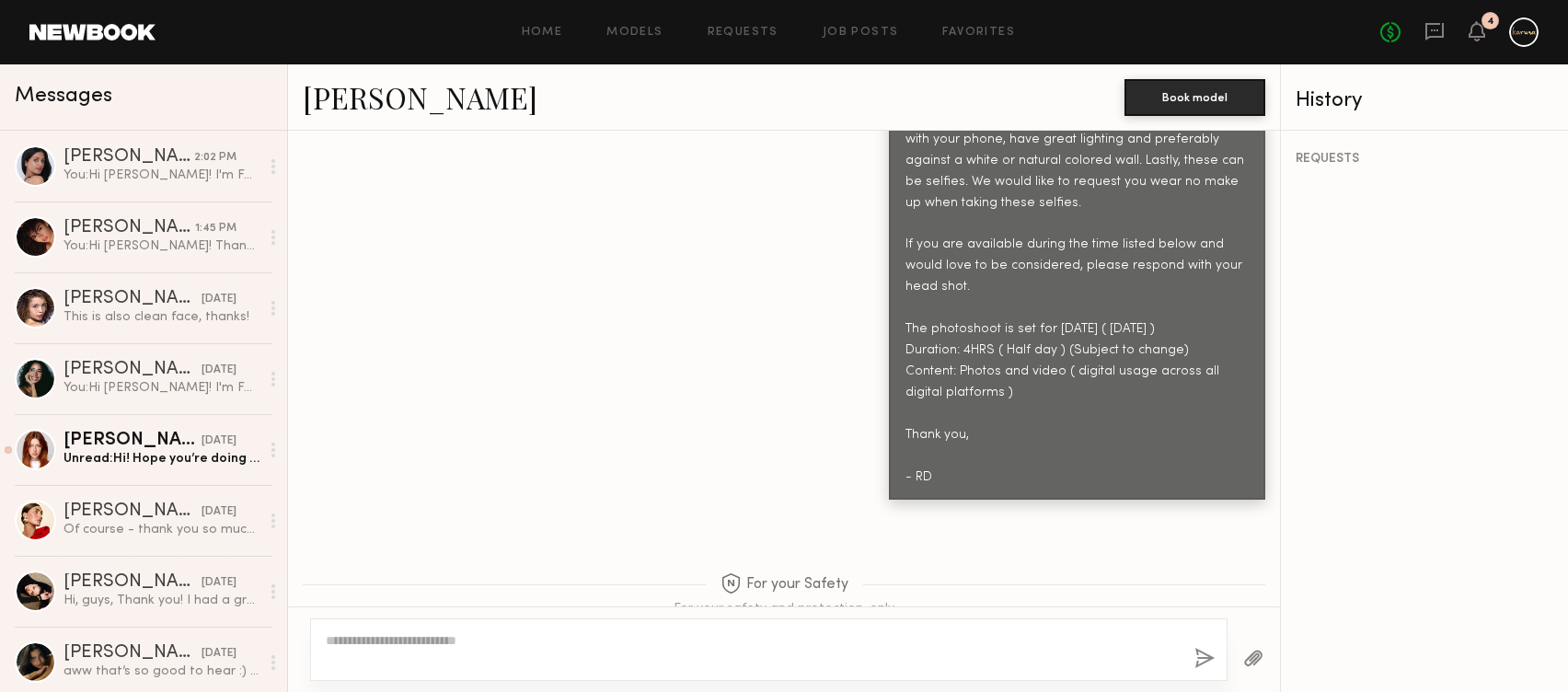
scroll to position [1329, 0]
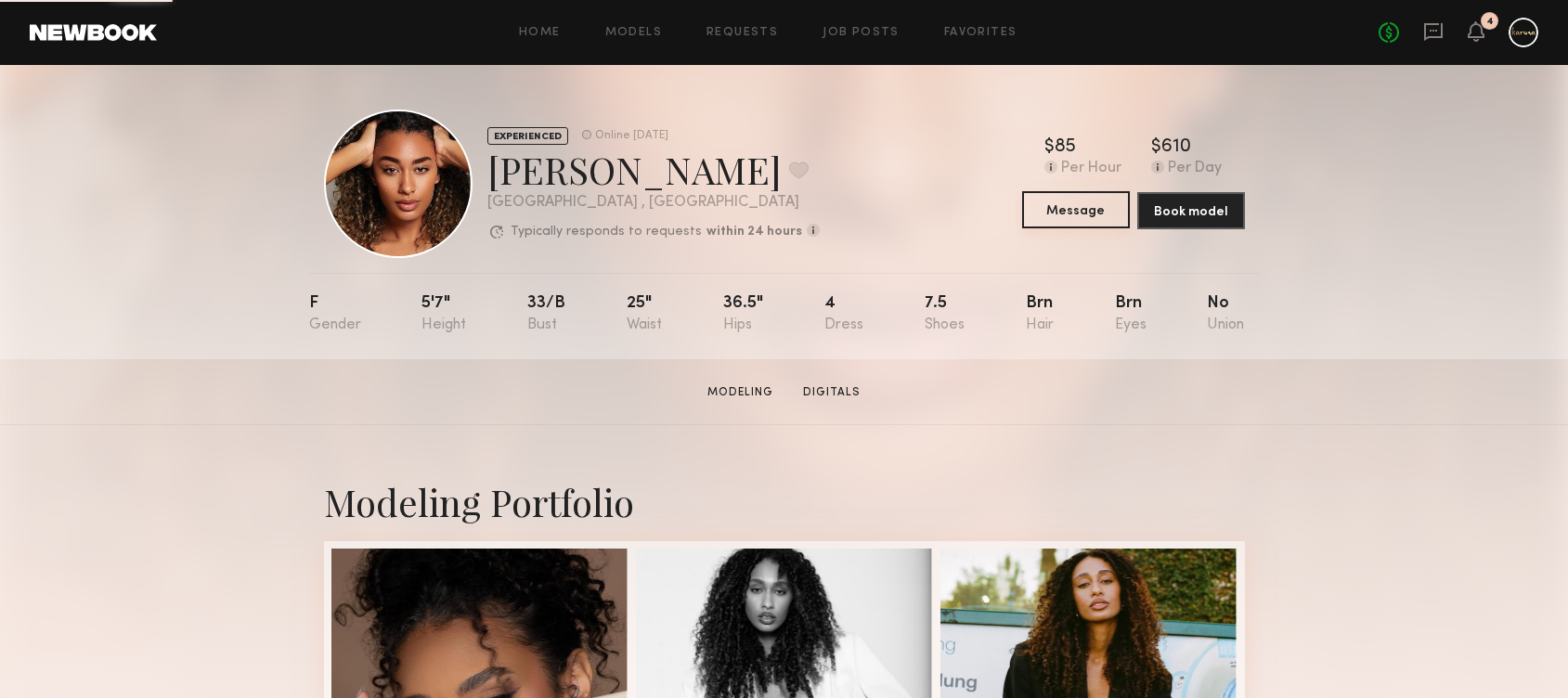
click at [1076, 213] on button "Message" at bounding box center [1076, 210] width 107 height 37
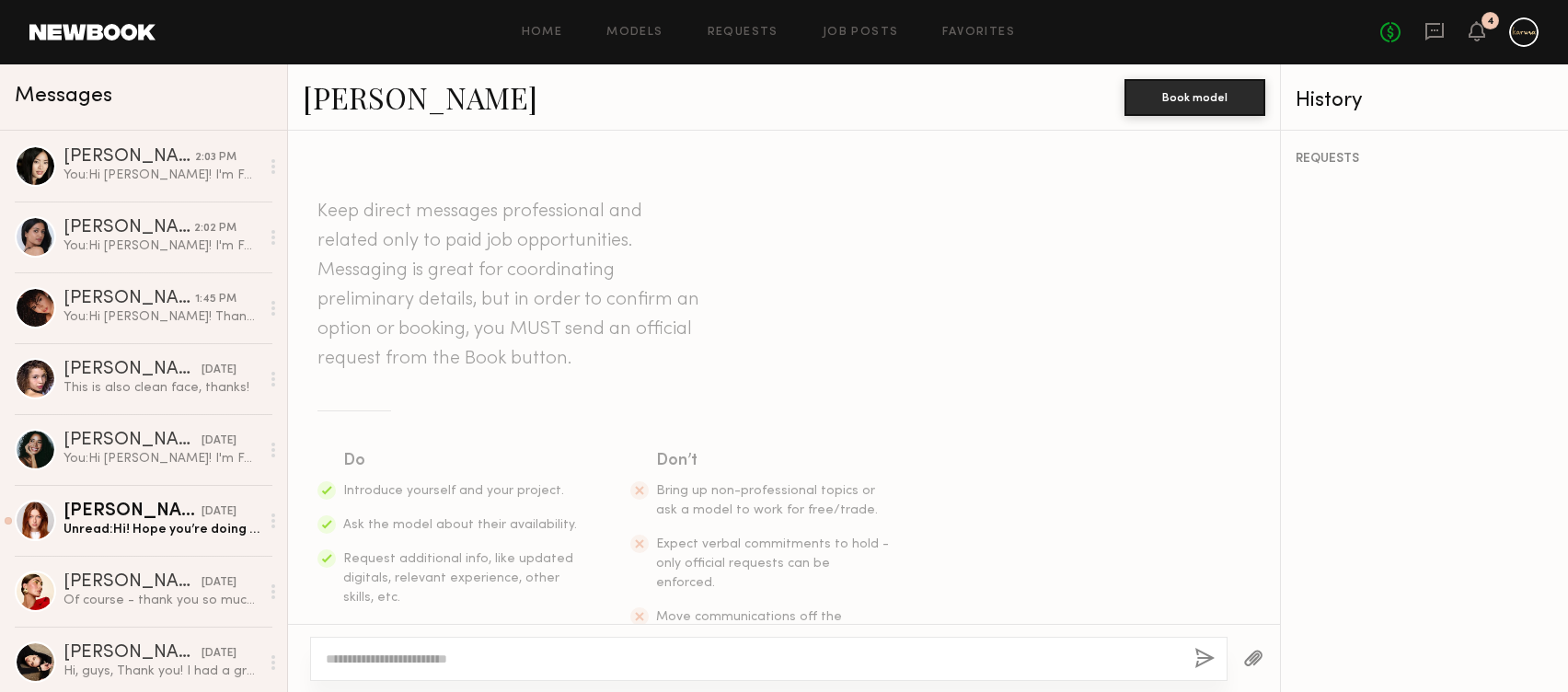
click at [485, 649] on textarea at bounding box center [752, 658] width 854 height 18
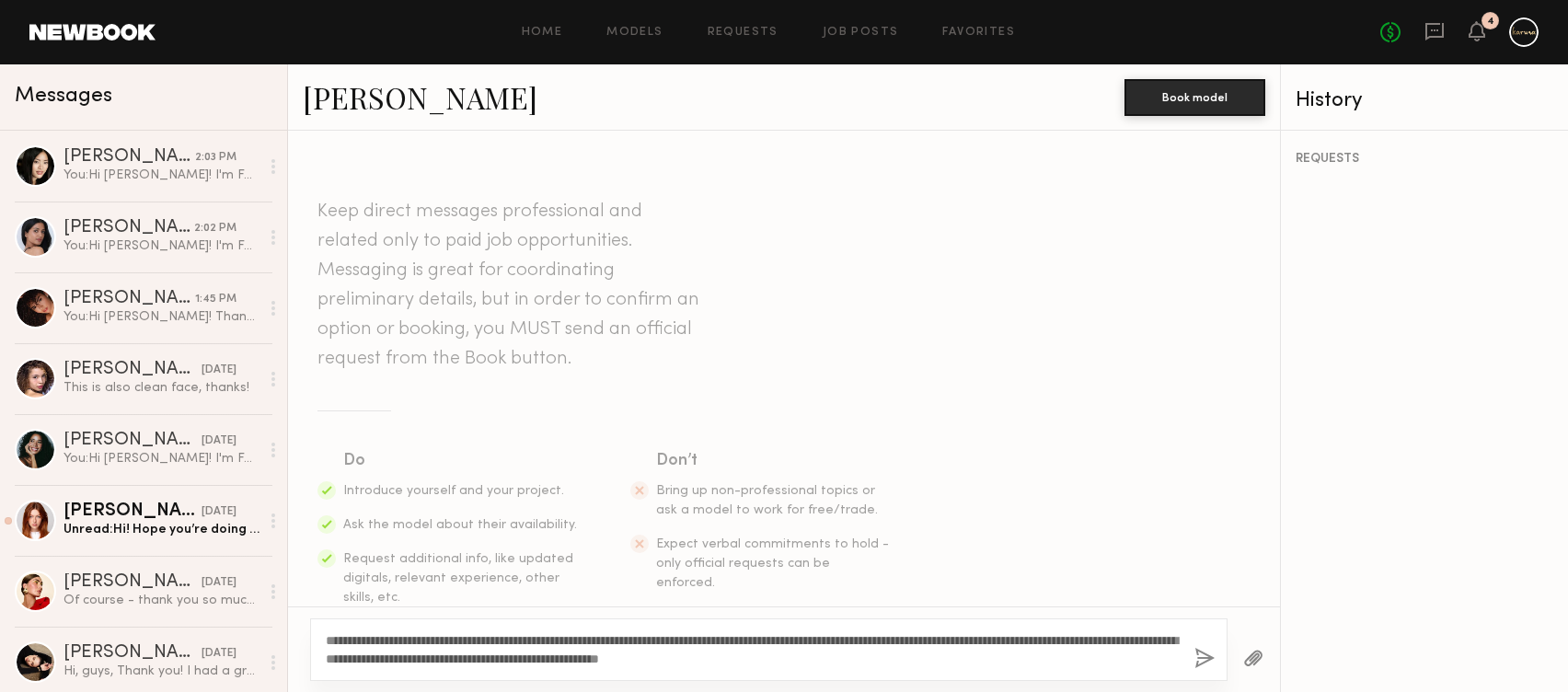
click at [365, 632] on textarea "**********" at bounding box center [752, 649] width 854 height 37
click at [980, 654] on textarea "**********" at bounding box center [752, 649] width 854 height 37
type textarea "**********"
click at [1205, 661] on button "button" at bounding box center [1204, 659] width 20 height 23
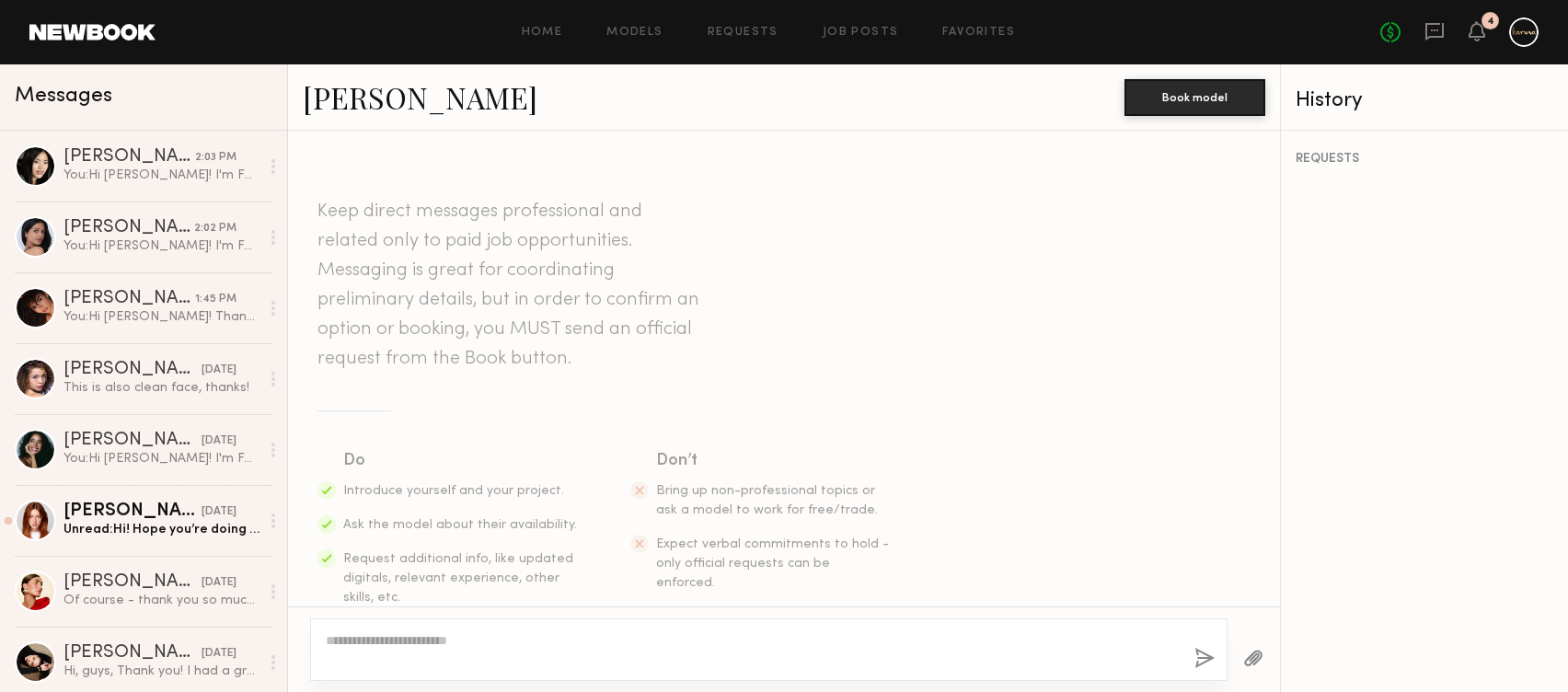
scroll to position [364, 0]
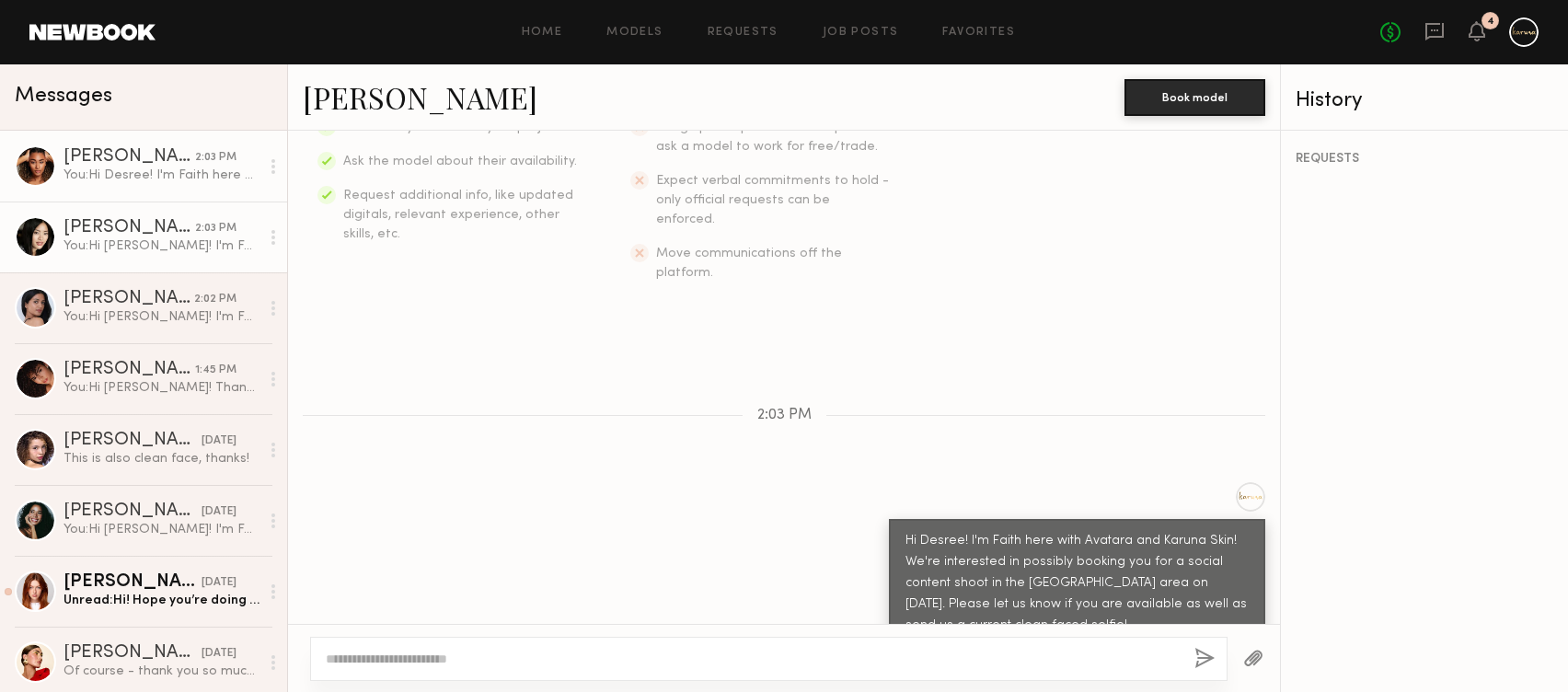
click at [157, 242] on div "You: Hi [PERSON_NAME]! I'm Faith here with Avatara and Karuna Skin! We're inter…" at bounding box center [161, 246] width 196 height 17
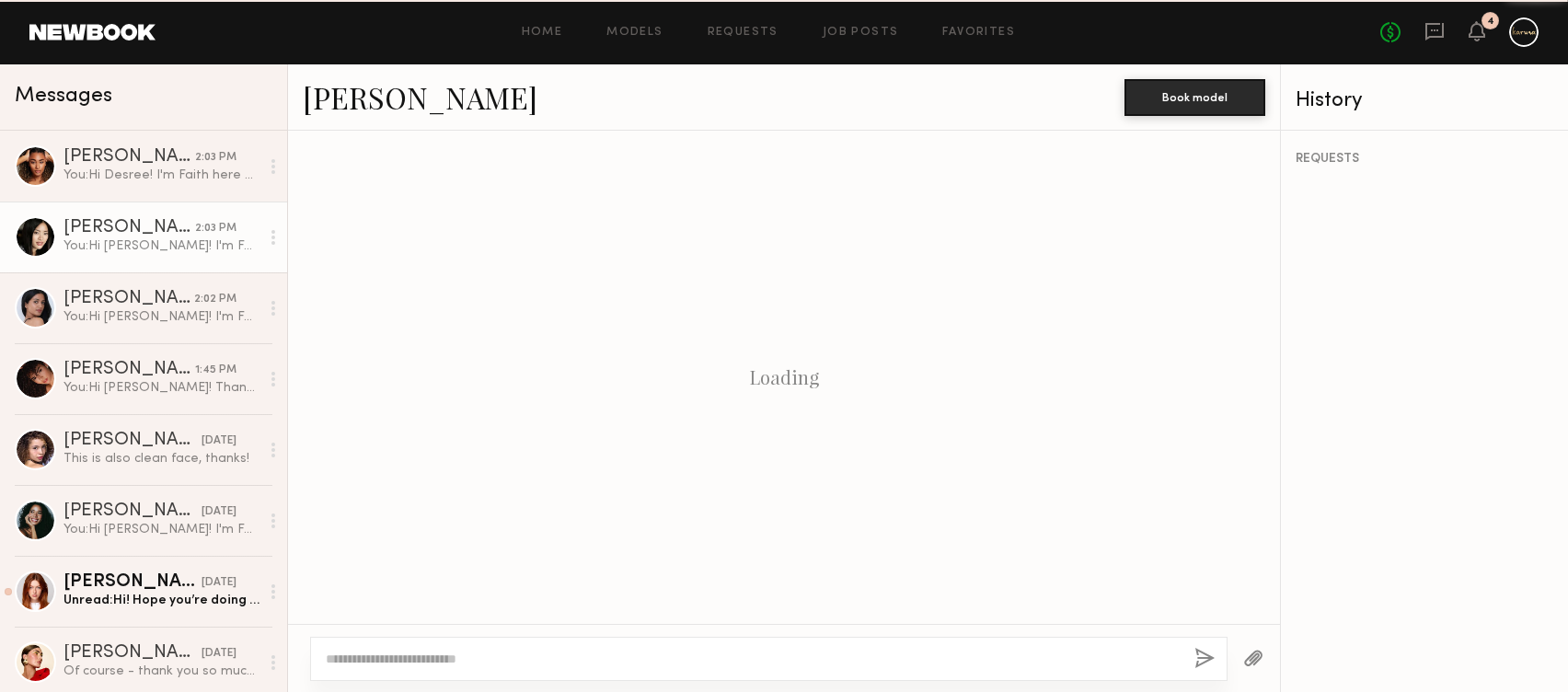
scroll to position [1188, 0]
